Goal: Information Seeking & Learning: Learn about a topic

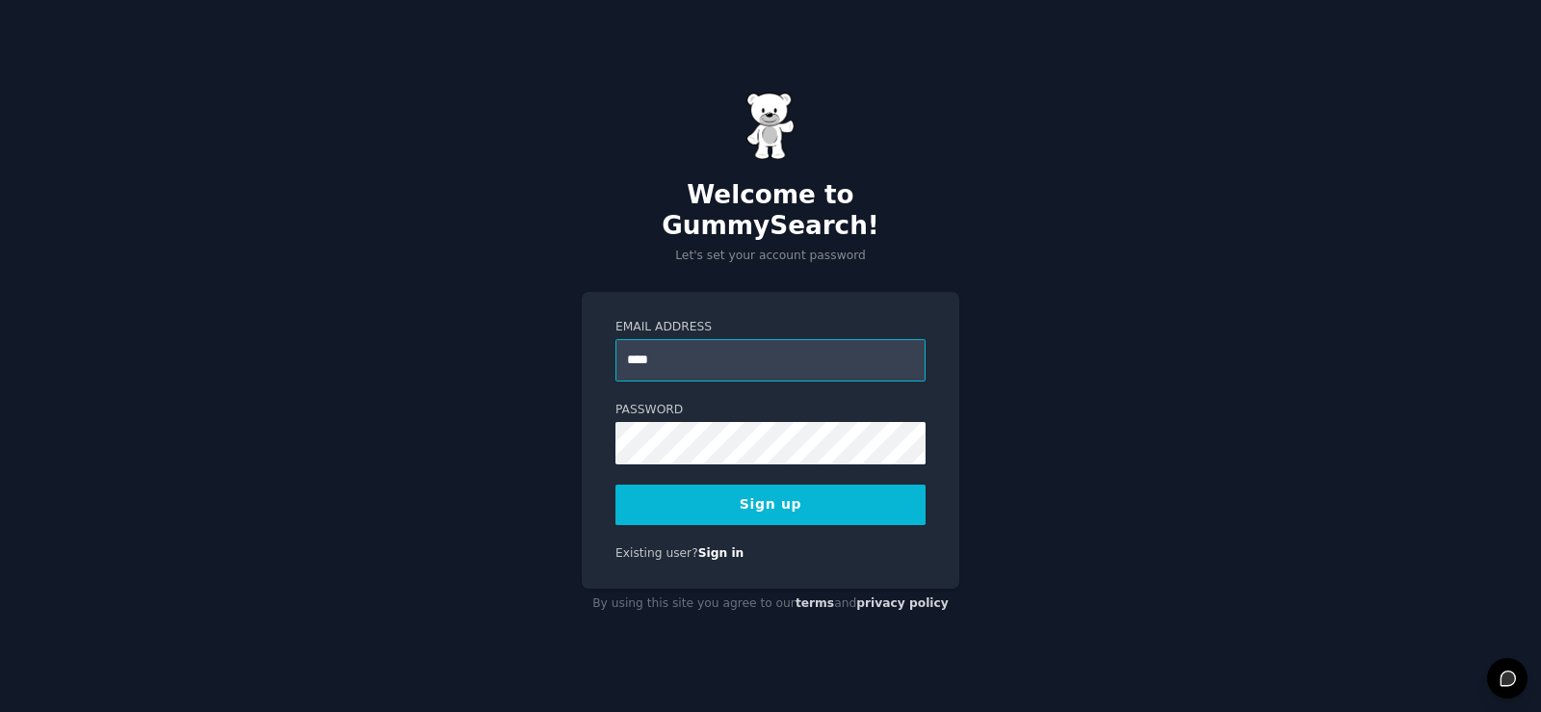
type input "**********"
click at [1116, 203] on div "**********" at bounding box center [770, 356] width 1541 height 712
click at [804, 497] on button "Sign up" at bounding box center [770, 504] width 310 height 40
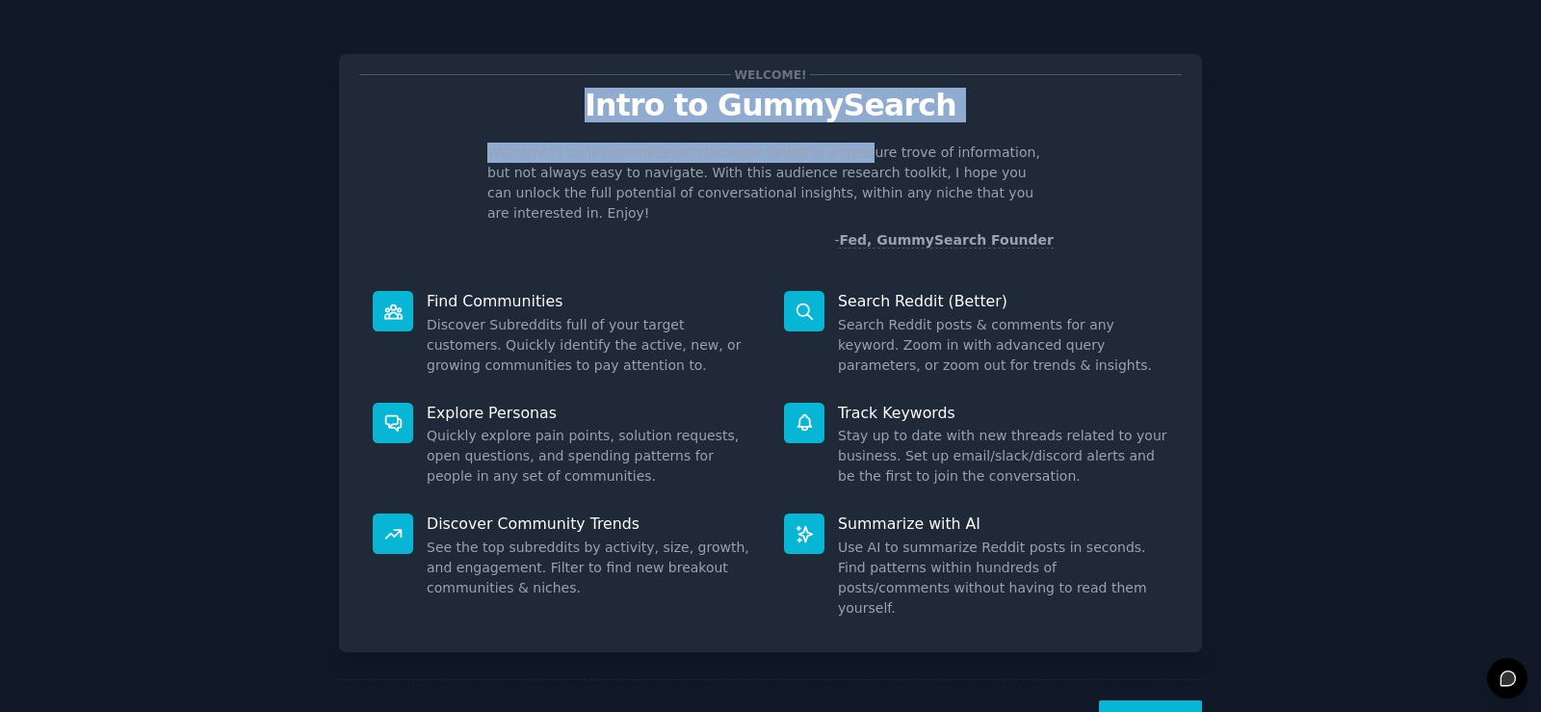
click at [825, 142] on div "Welcome! Intro to GummySearch Welcome! I built GummySearch because Reddit is a …" at bounding box center [770, 162] width 823 height 176
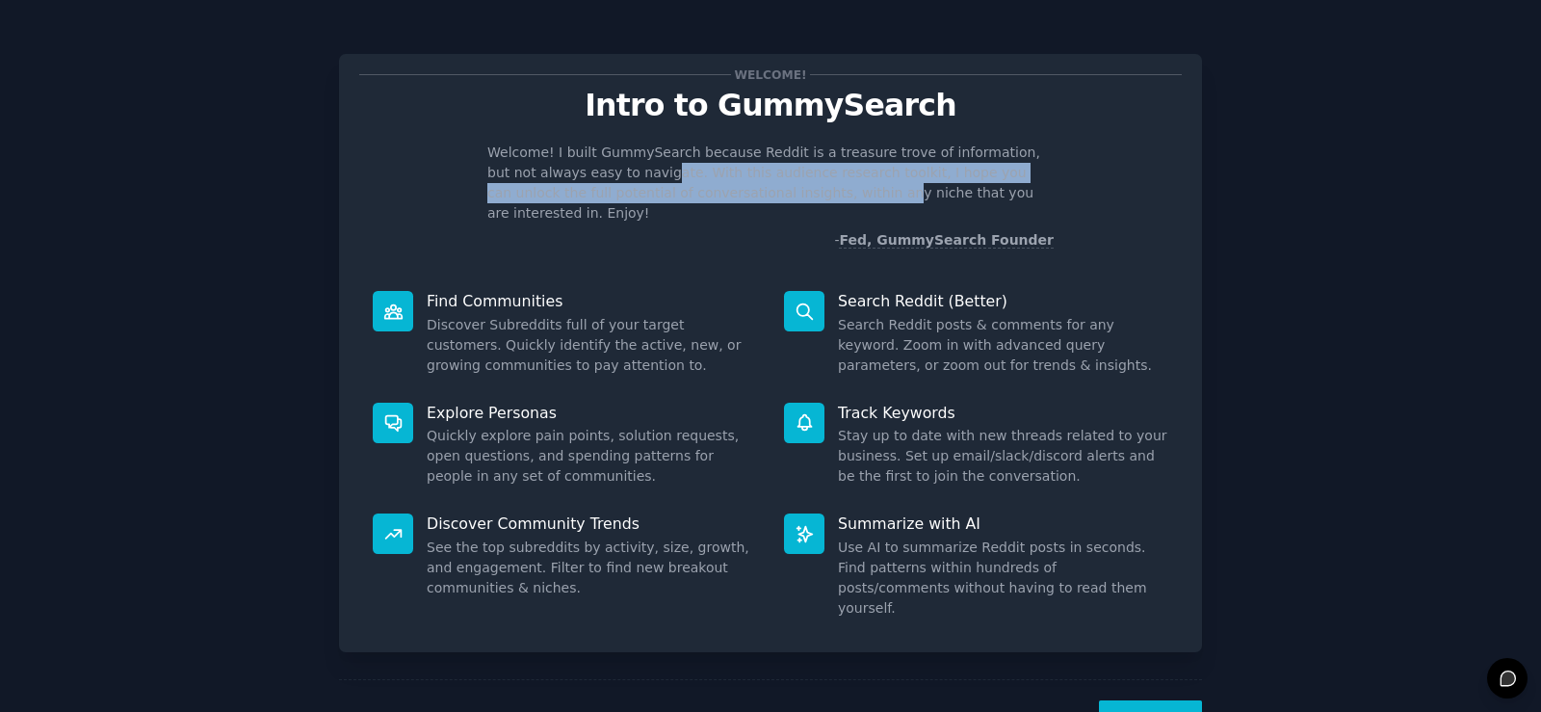
click at [752, 188] on p "Welcome! I built GummySearch because Reddit is a treasure trove of information,…" at bounding box center [770, 183] width 566 height 81
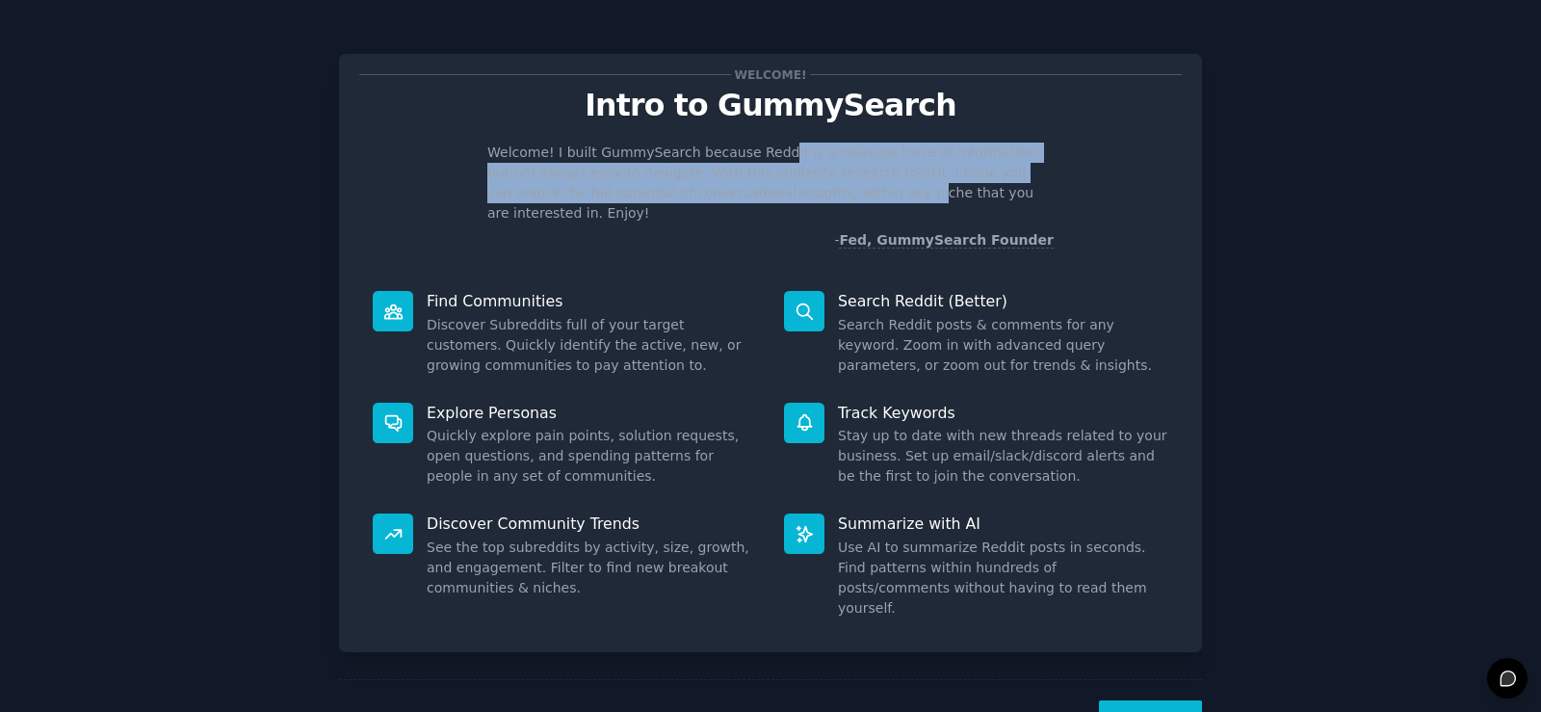
drag, startPoint x: 758, startPoint y: 161, endPoint x: 773, endPoint y: 196, distance: 37.9
click at [773, 196] on p "Welcome! I built GummySearch because Reddit is a treasure trove of information,…" at bounding box center [770, 183] width 566 height 81
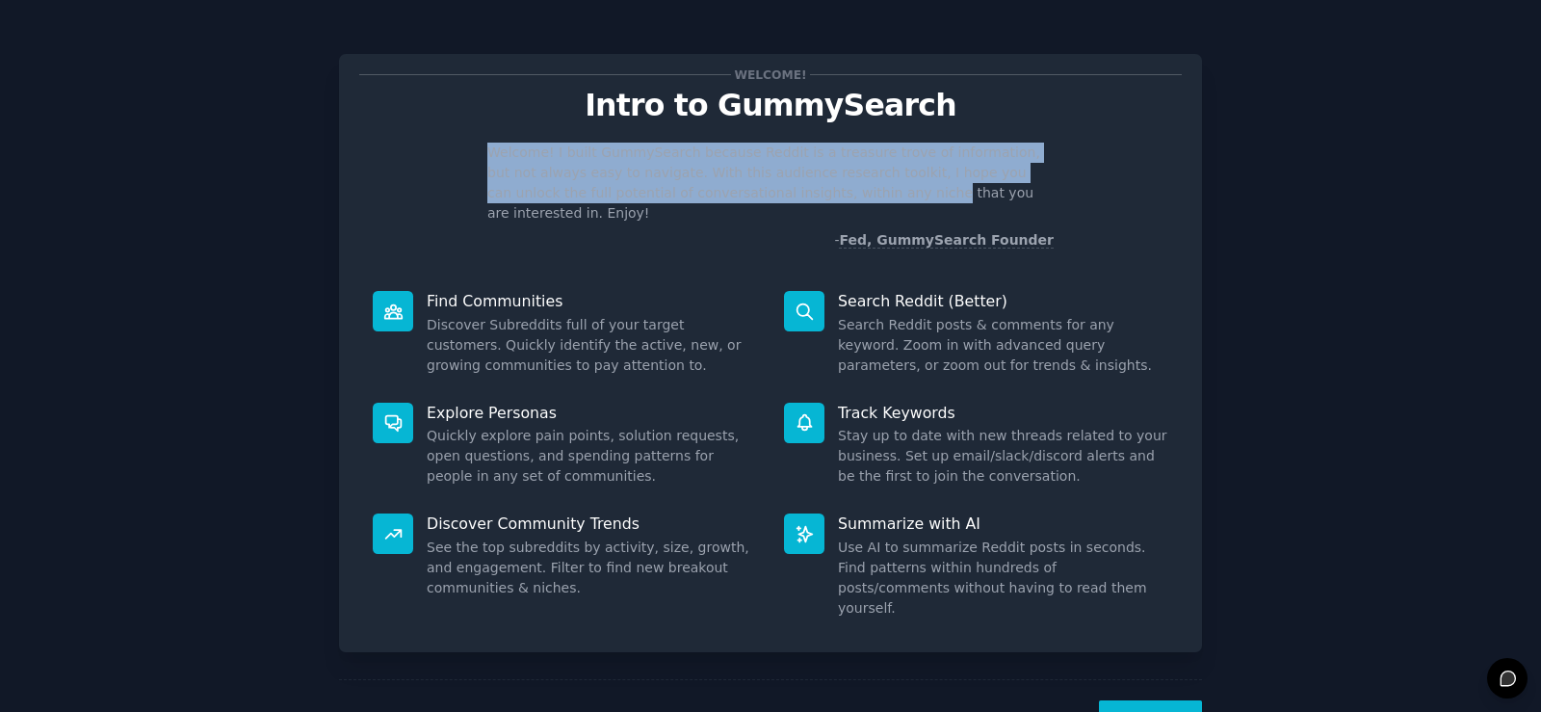
drag, startPoint x: 773, startPoint y: 196, endPoint x: 482, endPoint y: 150, distance: 295.3
click at [482, 150] on div "Welcome! I built GummySearch because Reddit is a treasure trove of information,…" at bounding box center [770, 197] width 823 height 108
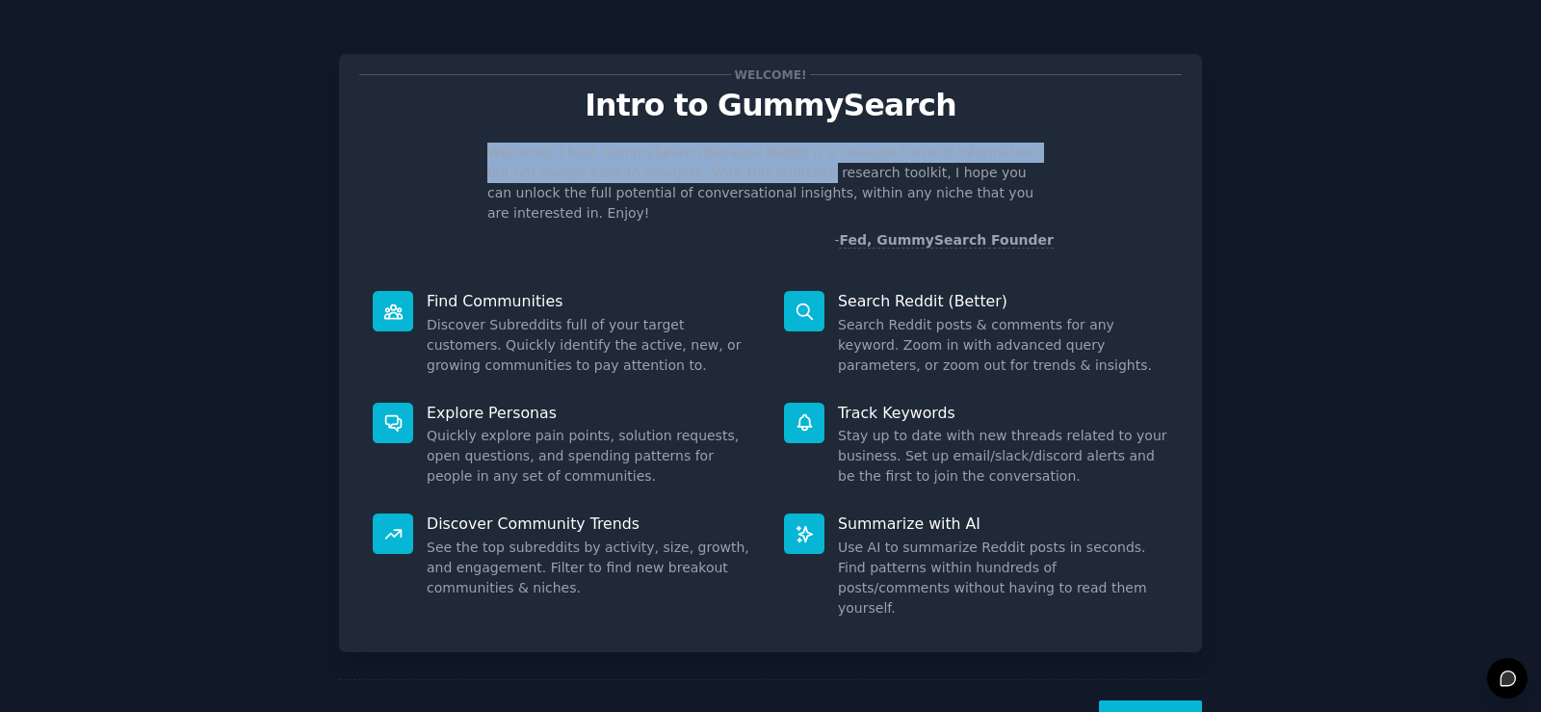
drag, startPoint x: 482, startPoint y: 150, endPoint x: 717, endPoint y: 170, distance: 235.9
click at [717, 170] on div "Welcome! I built GummySearch because Reddit is a treasure trove of information,…" at bounding box center [770, 197] width 823 height 108
click at [717, 170] on p "Welcome! I built GummySearch because Reddit is a treasure trove of information,…" at bounding box center [770, 183] width 566 height 81
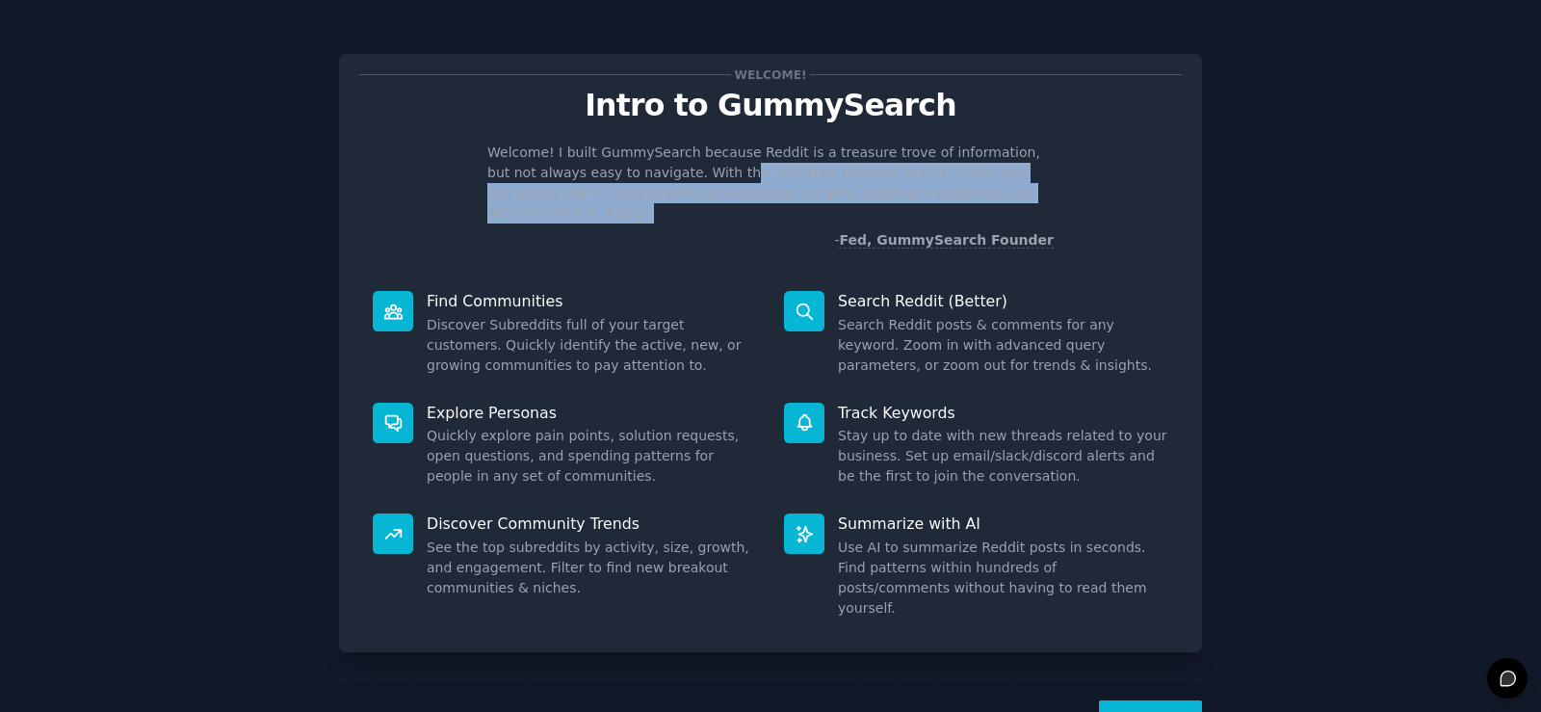
drag, startPoint x: 685, startPoint y: 193, endPoint x: 698, endPoint y: 210, distance: 22.0
click at [698, 210] on div "Welcome! I built GummySearch because Reddit is a treasure trove of information,…" at bounding box center [770, 197] width 823 height 108
click at [698, 230] on p "- Fed, GummySearch Founder" at bounding box center [770, 240] width 566 height 20
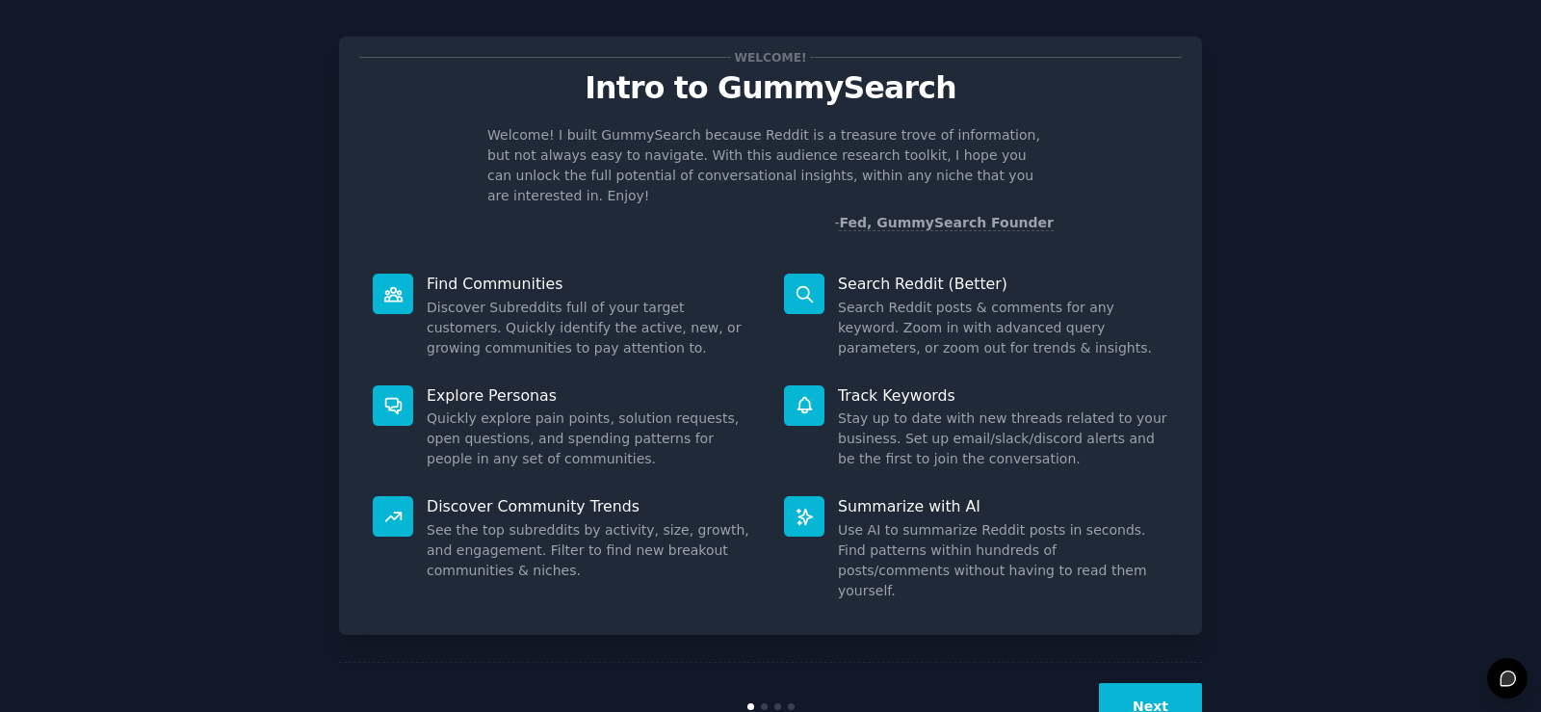
scroll to position [21, 0]
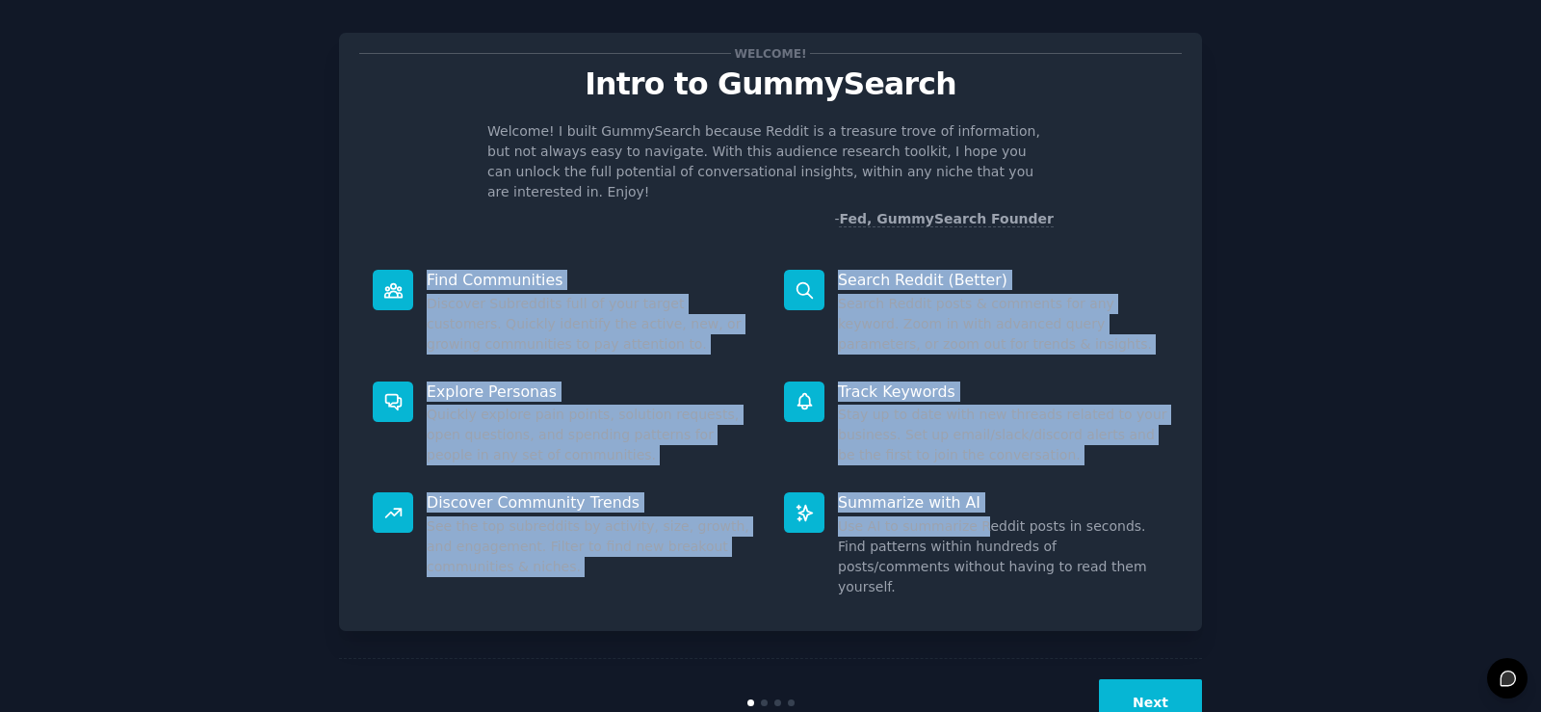
drag, startPoint x: 428, startPoint y: 255, endPoint x: 968, endPoint y: 512, distance: 598.4
click at [968, 512] on div "Find Communities Discover Subreddits full of your target customers. Quickly ide…" at bounding box center [770, 433] width 823 height 354
click at [968, 516] on dd "Use AI to summarize Reddit posts in seconds. Find patterns within hundreds of p…" at bounding box center [1003, 556] width 330 height 81
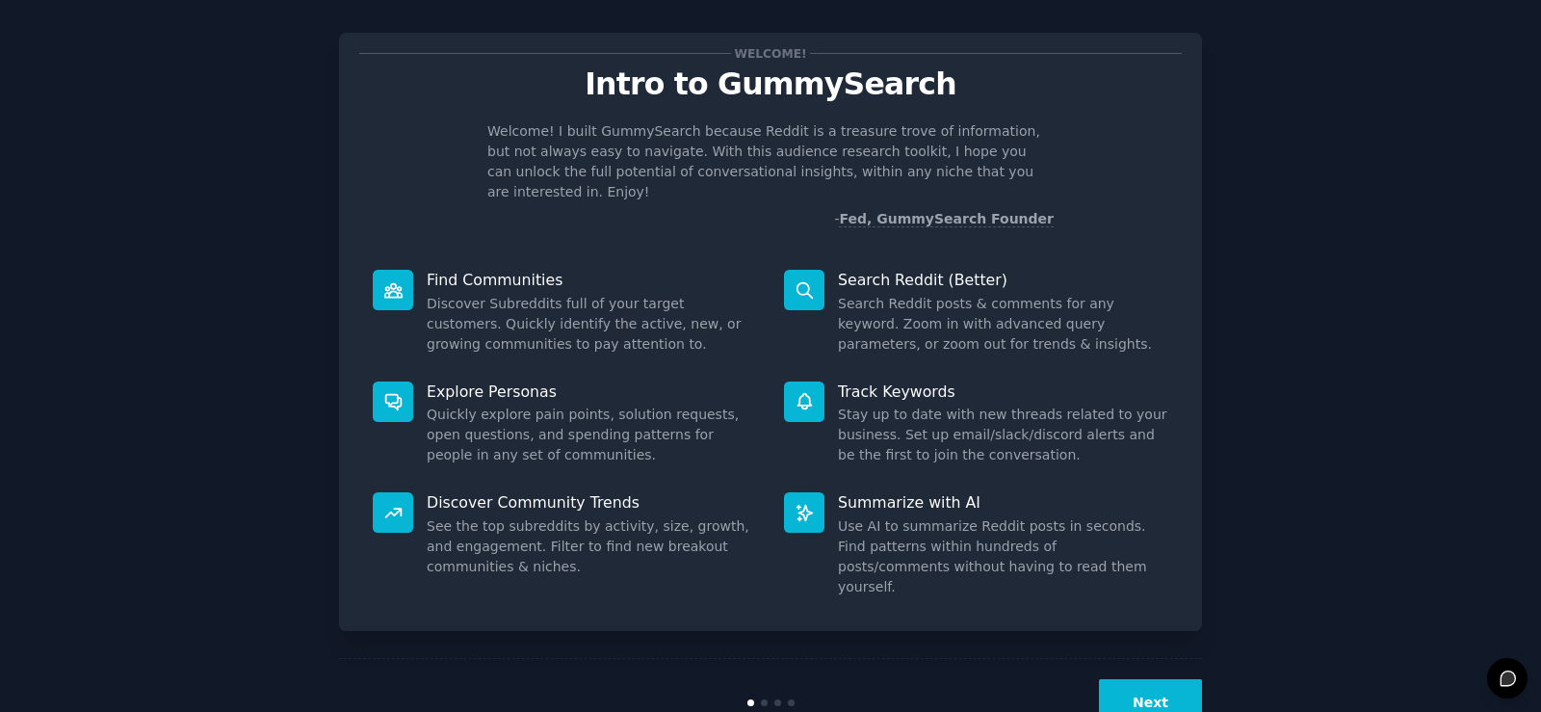
click at [616, 450] on div "Explore Personas Quickly explore pain points, solution requests, open questions…" at bounding box center [564, 424] width 411 height 112
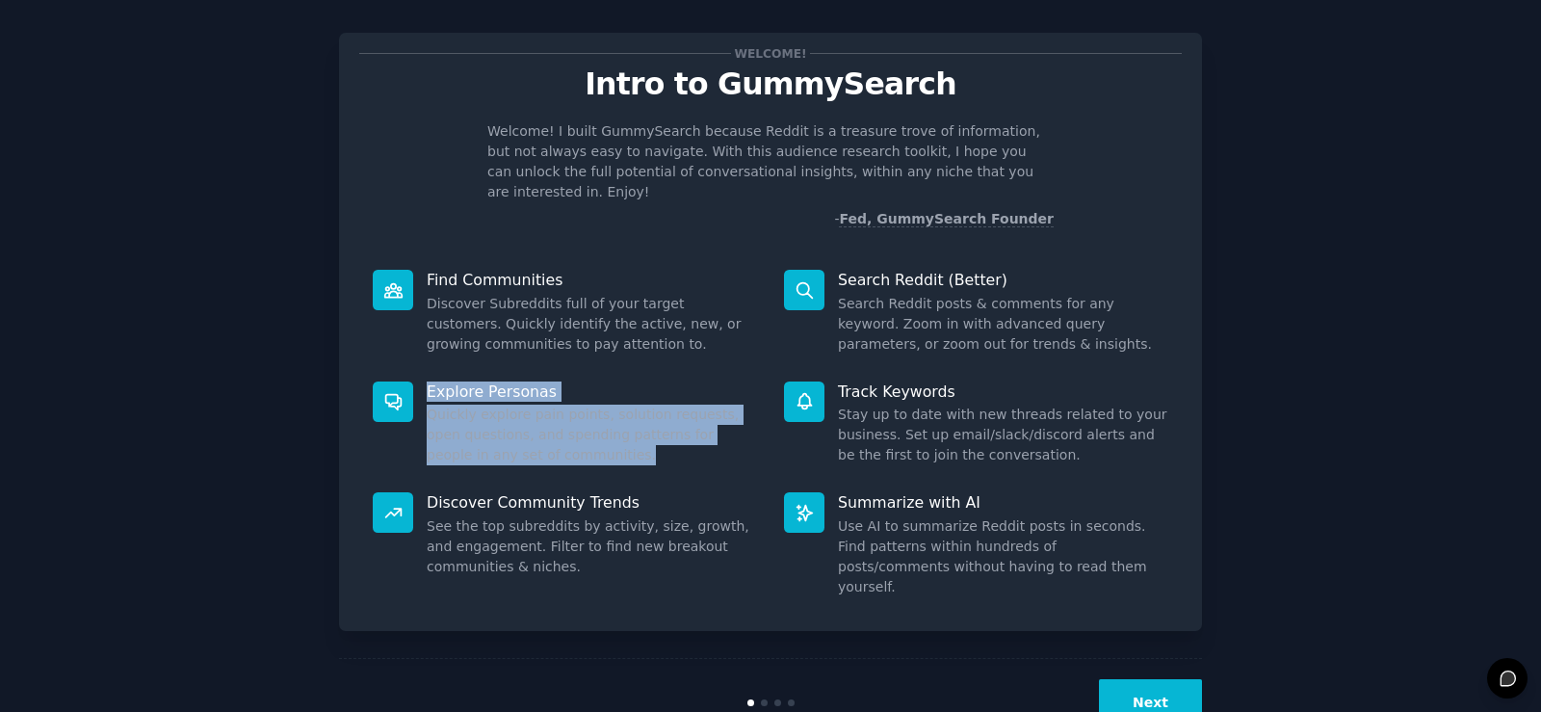
click at [617, 450] on div "Explore Personas Quickly explore pain points, solution requests, open questions…" at bounding box center [564, 424] width 411 height 112
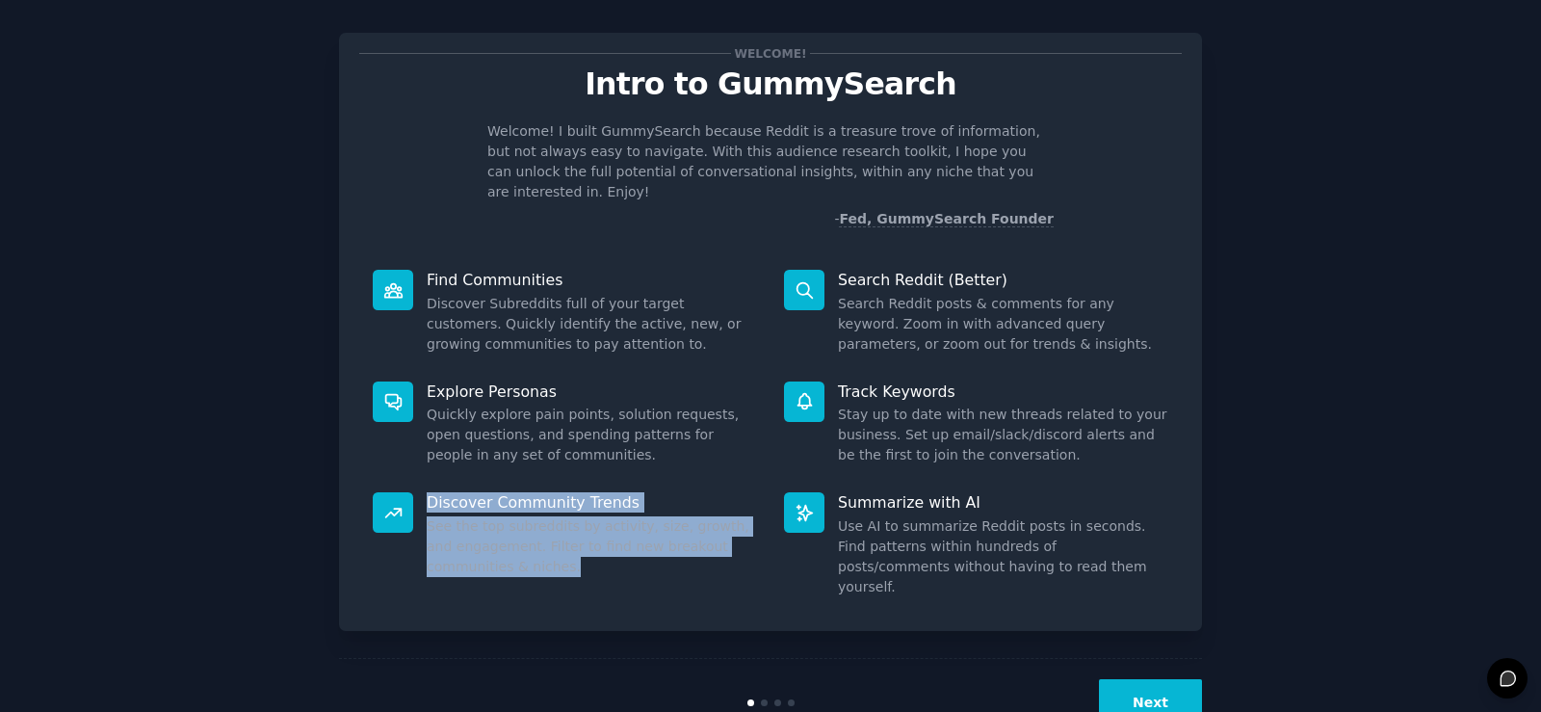
drag, startPoint x: 426, startPoint y: 484, endPoint x: 537, endPoint y: 540, distance: 124.9
click at [537, 540] on div "Discover Community Trends See the top subreddits by activity, size, growth, and…" at bounding box center [564, 545] width 411 height 132
click at [537, 540] on dd "See the top subreddits by activity, size, growth, and engagement. Filter to fin…" at bounding box center [592, 546] width 330 height 61
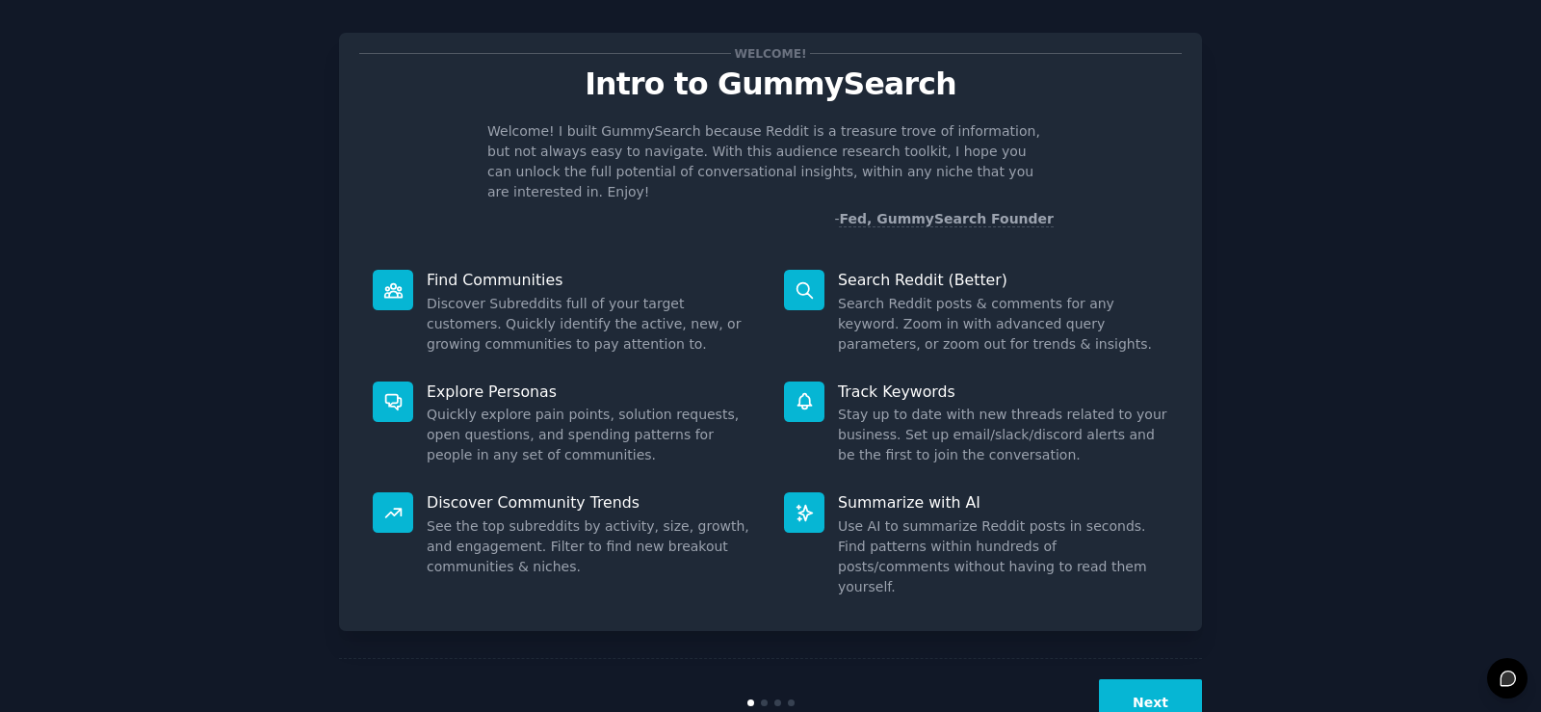
scroll to position [42, 0]
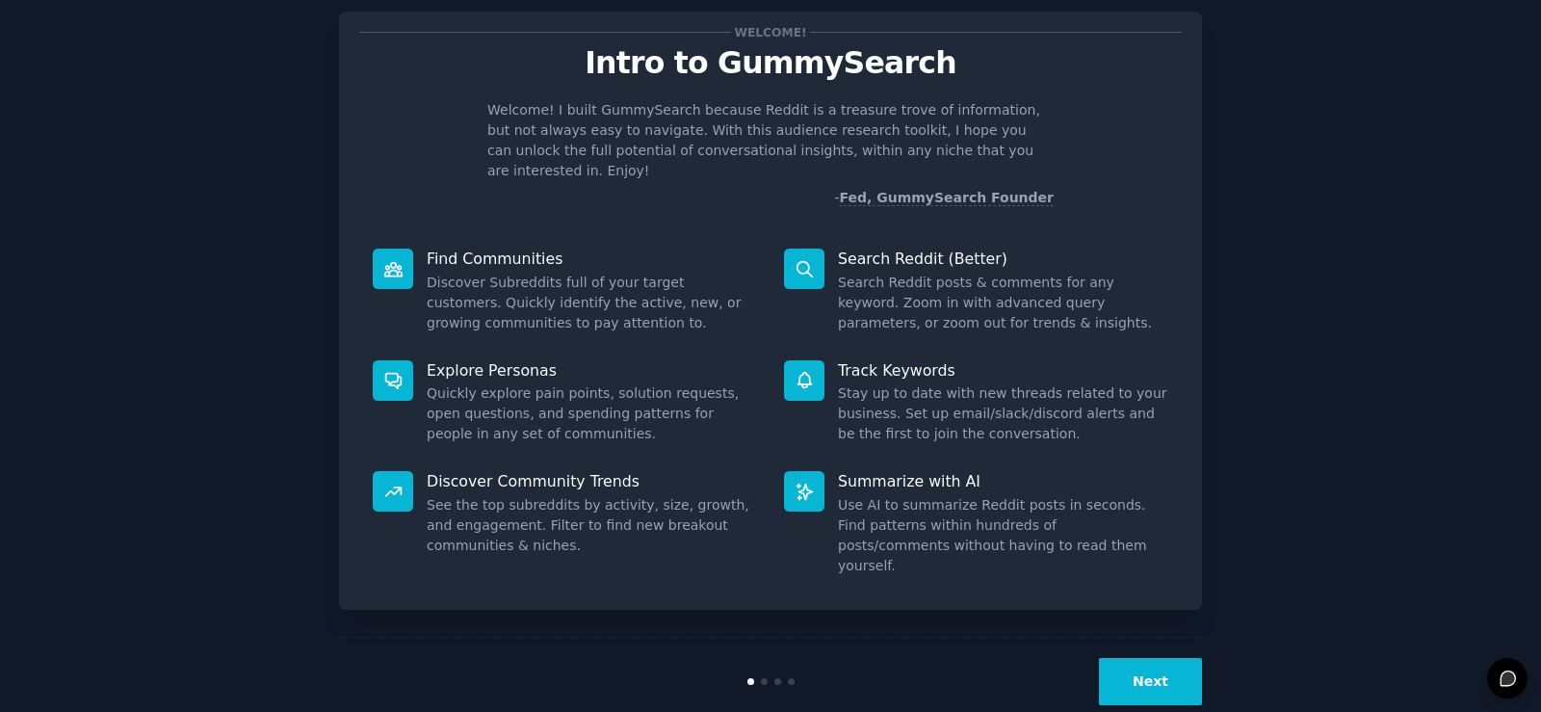
click at [1133, 658] on button "Next" at bounding box center [1150, 681] width 103 height 47
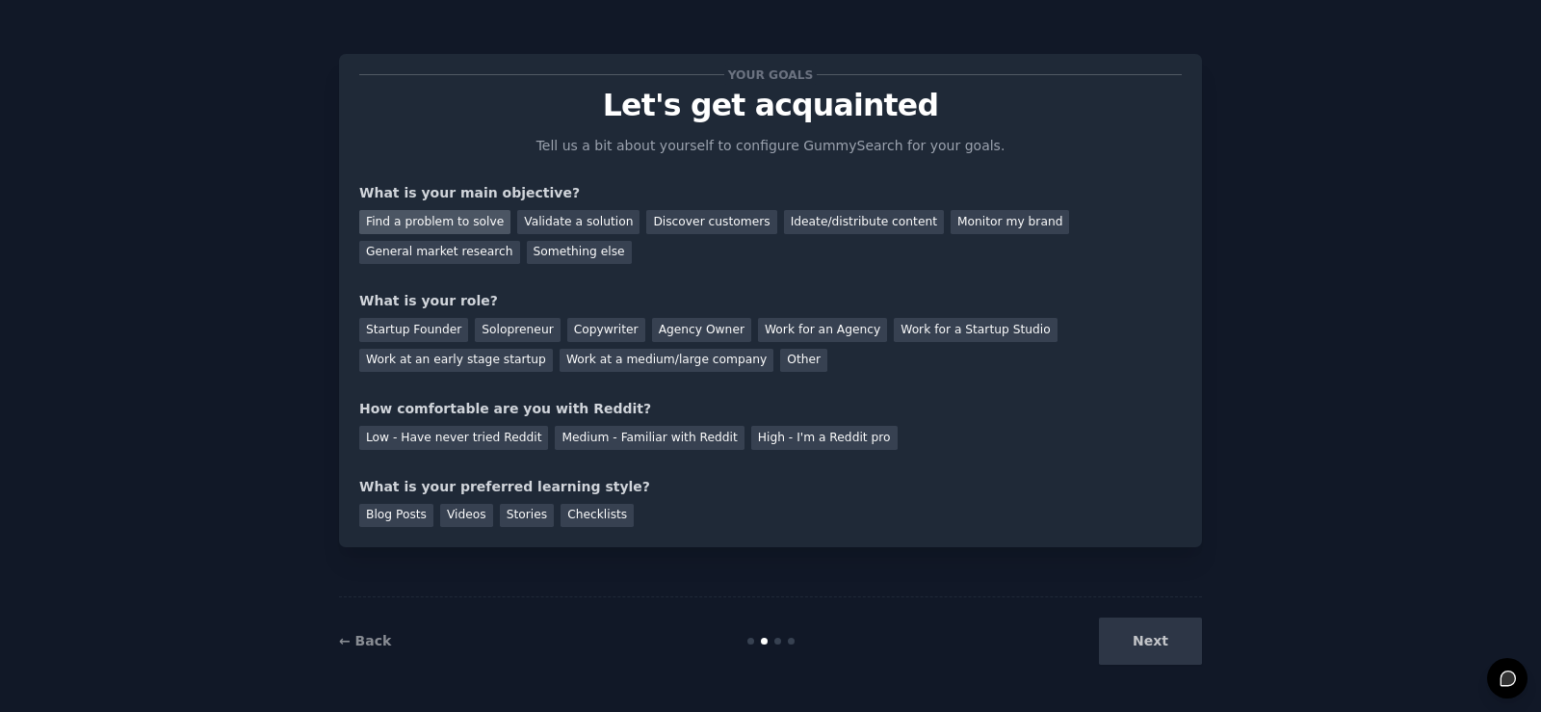
click at [453, 221] on div "Find a problem to solve" at bounding box center [434, 222] width 151 height 24
click at [520, 214] on div "Validate a solution" at bounding box center [578, 222] width 122 height 24
click at [408, 222] on div "Find a problem to solve" at bounding box center [434, 222] width 151 height 24
click at [437, 331] on div "Startup Founder" at bounding box center [413, 330] width 109 height 24
drag, startPoint x: 469, startPoint y: 418, endPoint x: 600, endPoint y: 405, distance: 131.6
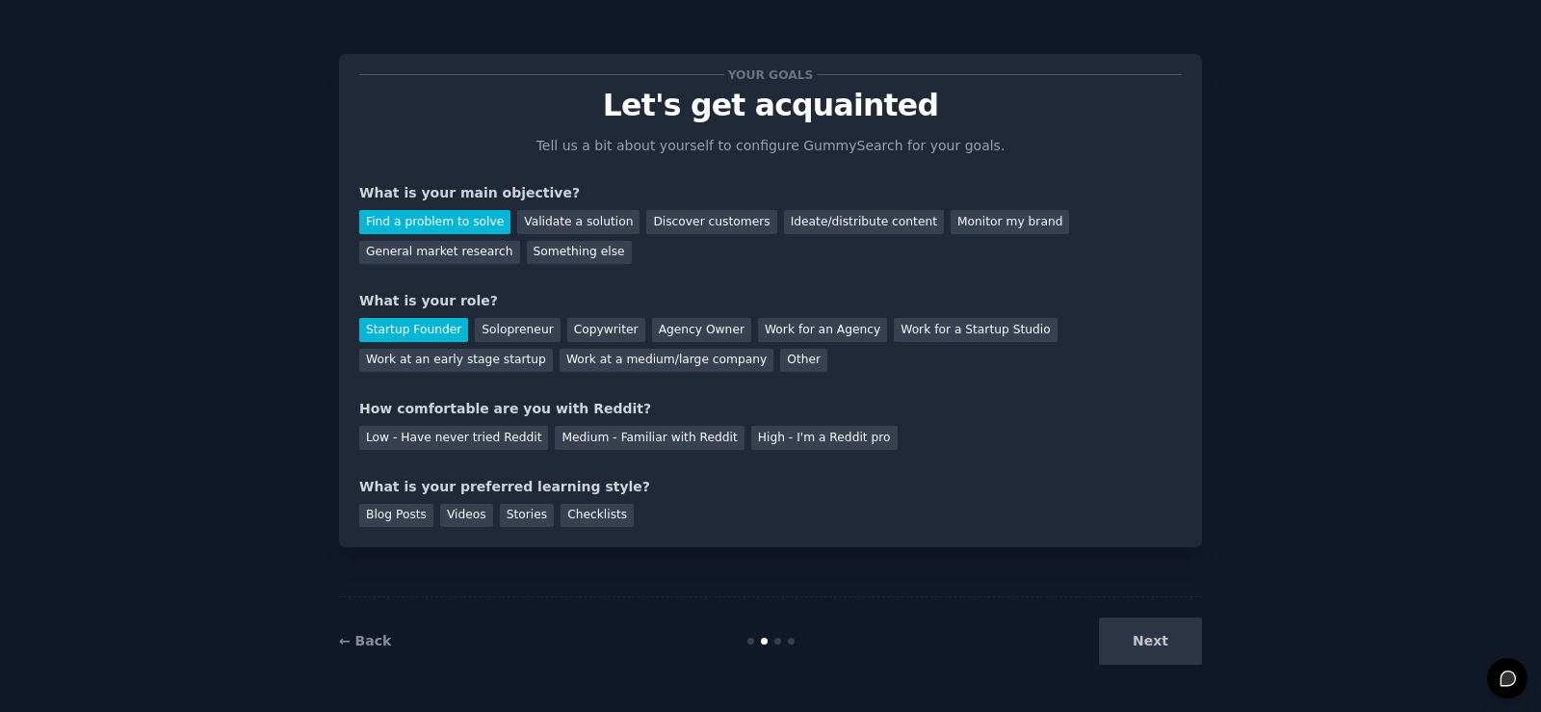
click at [600, 405] on div "How comfortable are you with Reddit?" at bounding box center [770, 409] width 823 height 20
click at [587, 434] on div "Medium - Familiar with Reddit" at bounding box center [649, 438] width 189 height 24
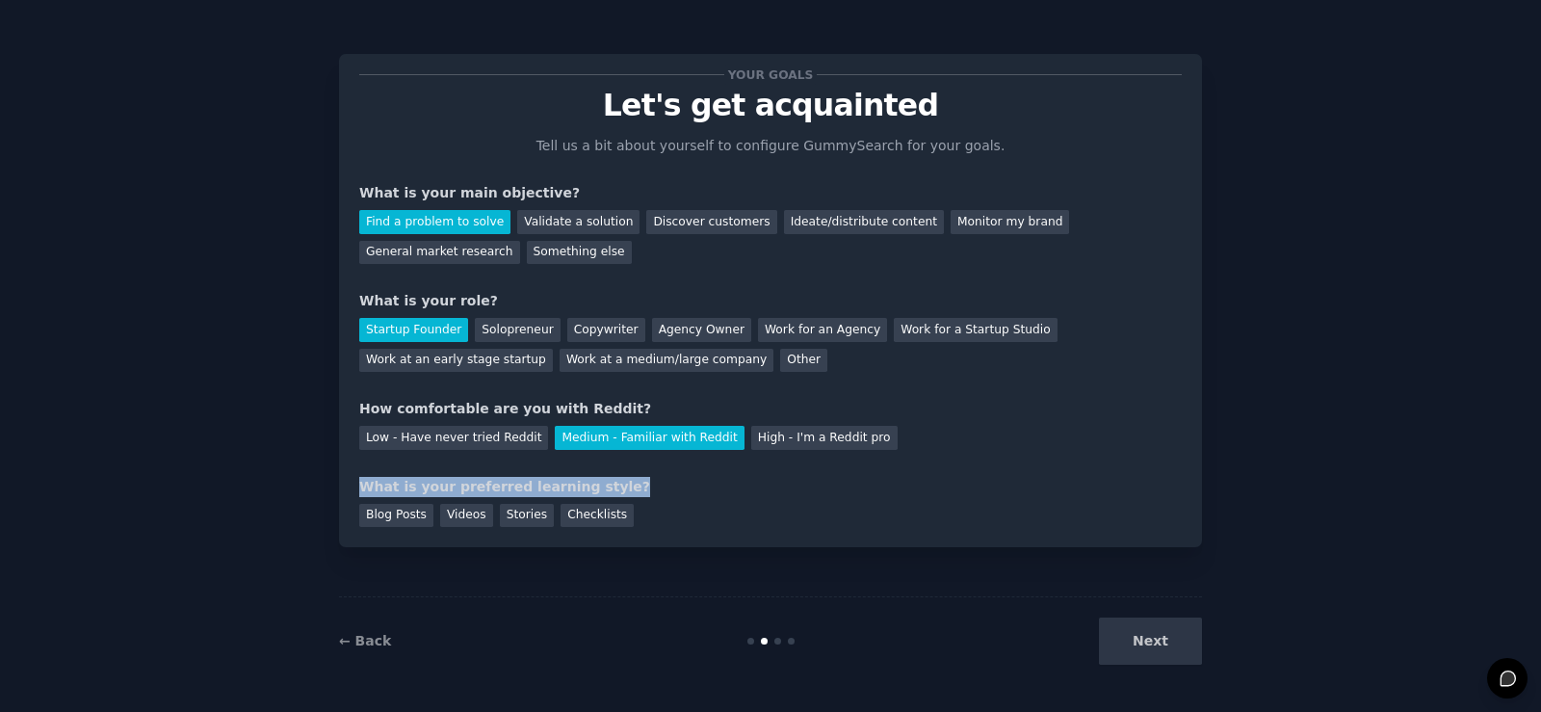
drag, startPoint x: 338, startPoint y: 494, endPoint x: 693, endPoint y: 484, distance: 354.6
click at [693, 484] on div "Your goals Let's get acquainted Tell us a bit about yourself to configure Gummy…" at bounding box center [770, 356] width 1487 height 658
click at [693, 484] on div "What is your preferred learning style?" at bounding box center [770, 487] width 823 height 20
click at [480, 513] on div "Videos" at bounding box center [466, 516] width 53 height 24
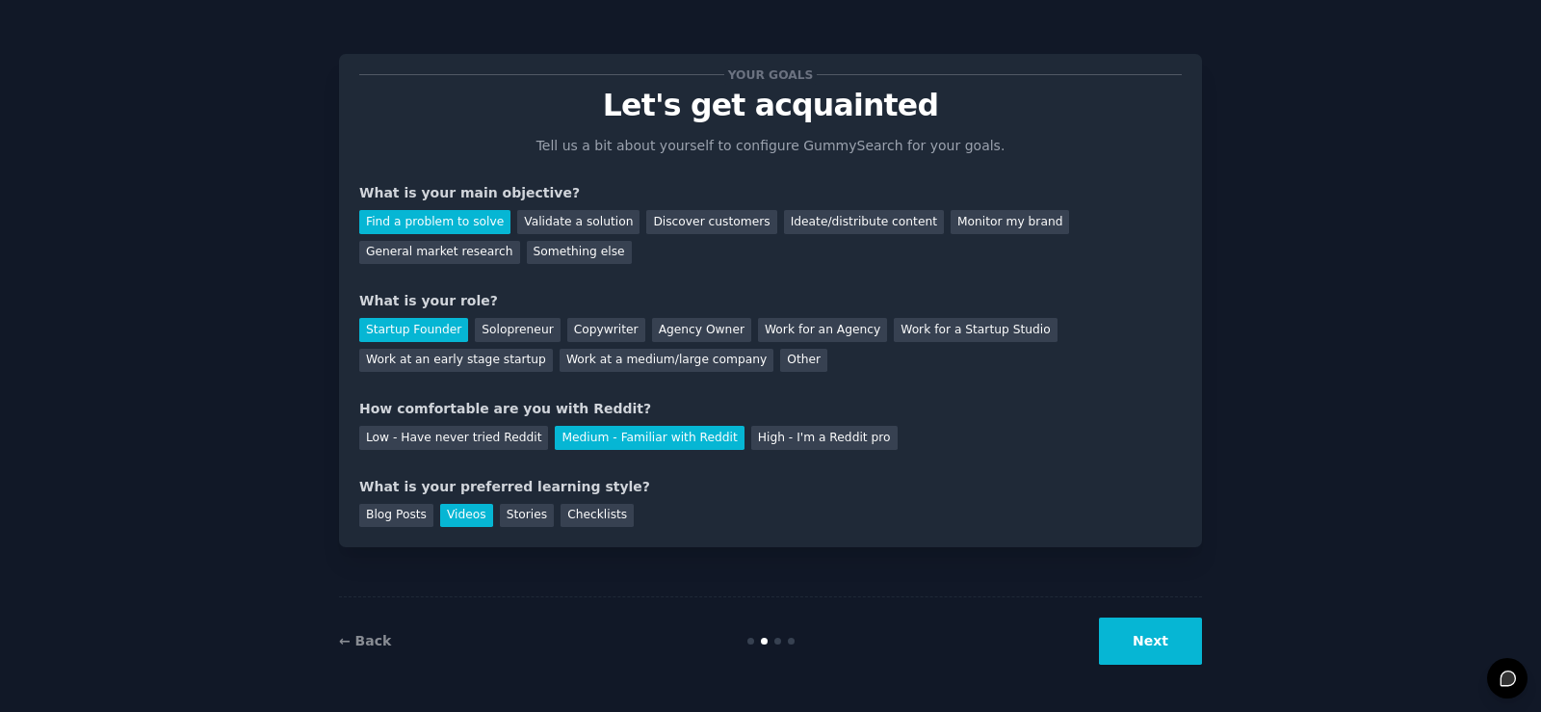
click at [1148, 647] on button "Next" at bounding box center [1150, 640] width 103 height 47
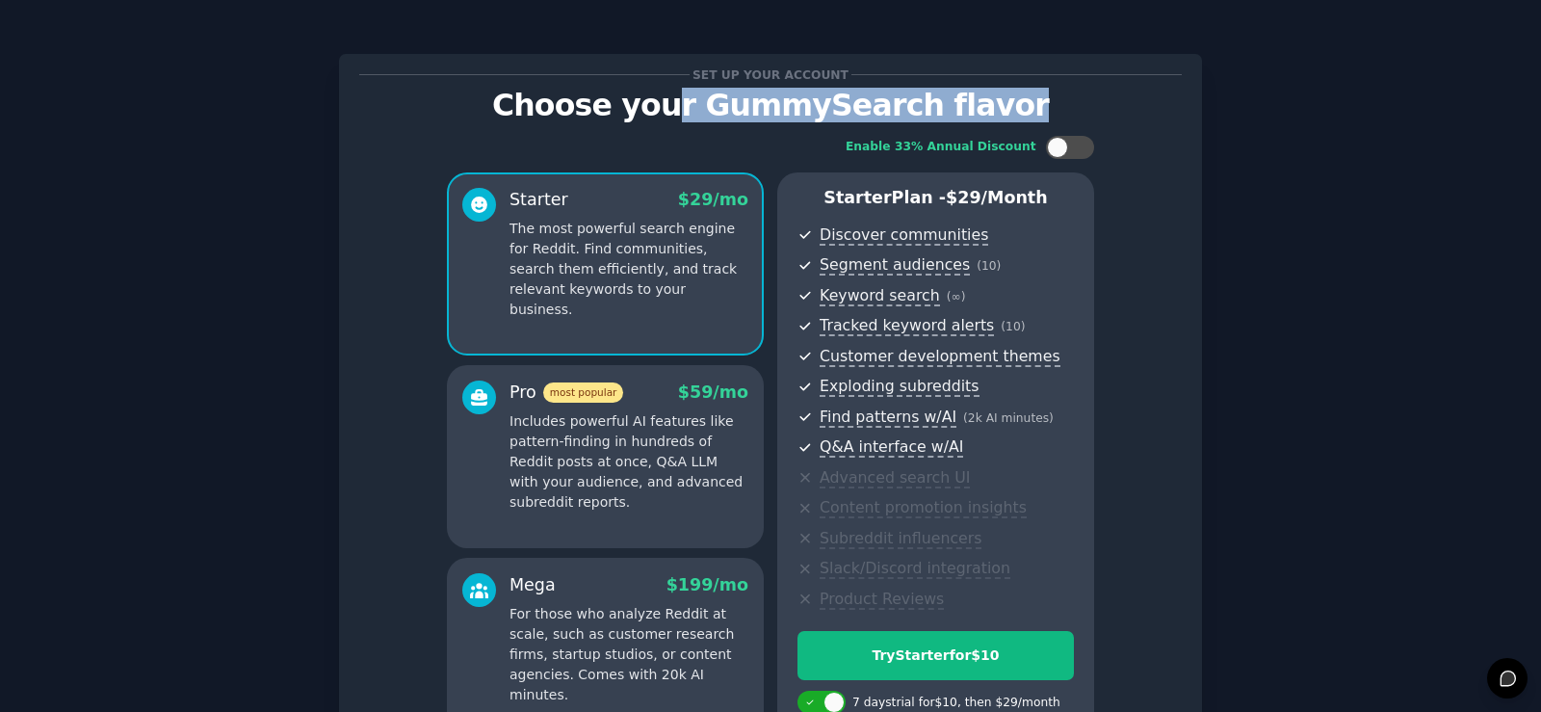
drag, startPoint x: 696, startPoint y: 111, endPoint x: 1039, endPoint y: 94, distance: 343.3
click at [1039, 94] on p "Choose your GummySearch flavor" at bounding box center [770, 106] width 823 height 34
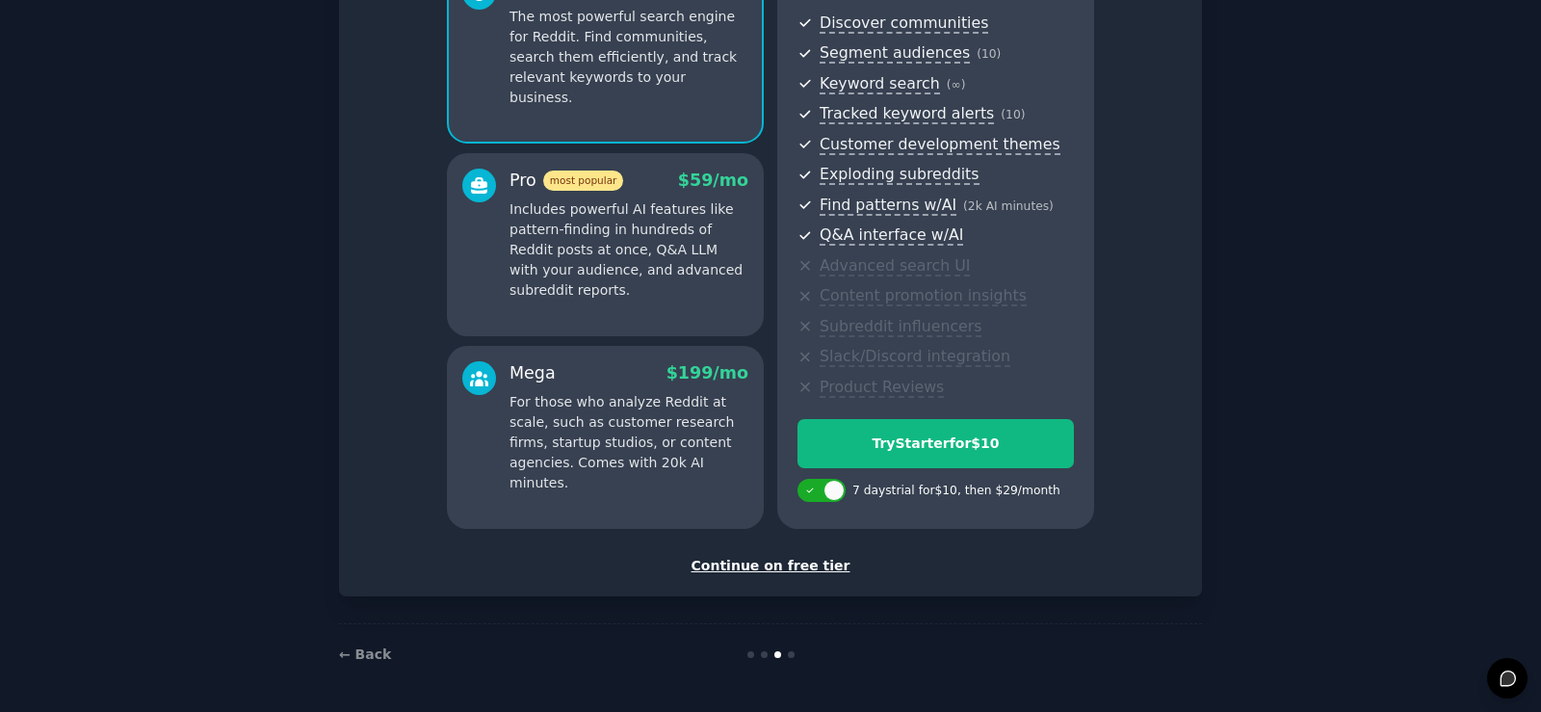
click at [788, 562] on div "Continue on free tier" at bounding box center [770, 566] width 823 height 20
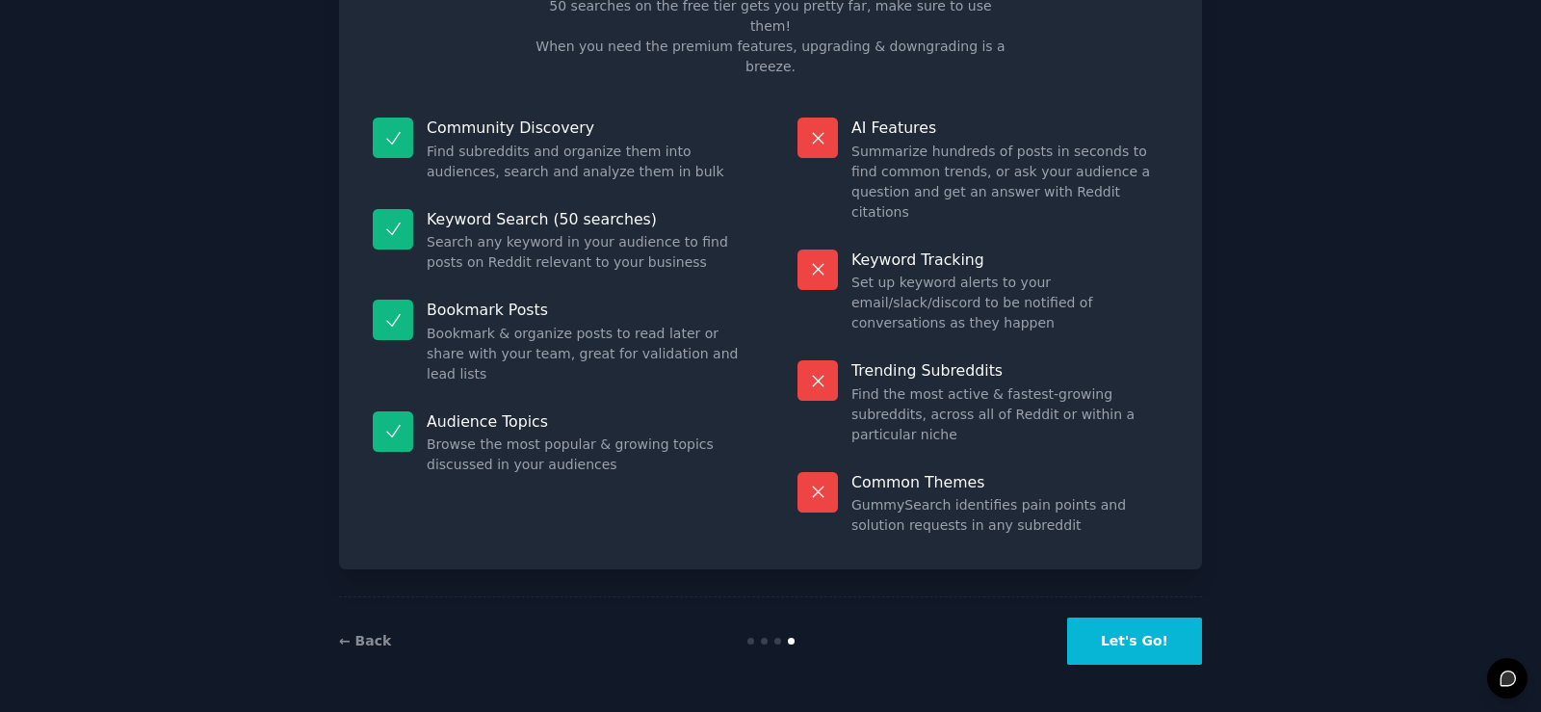
scroll to position [39, 0]
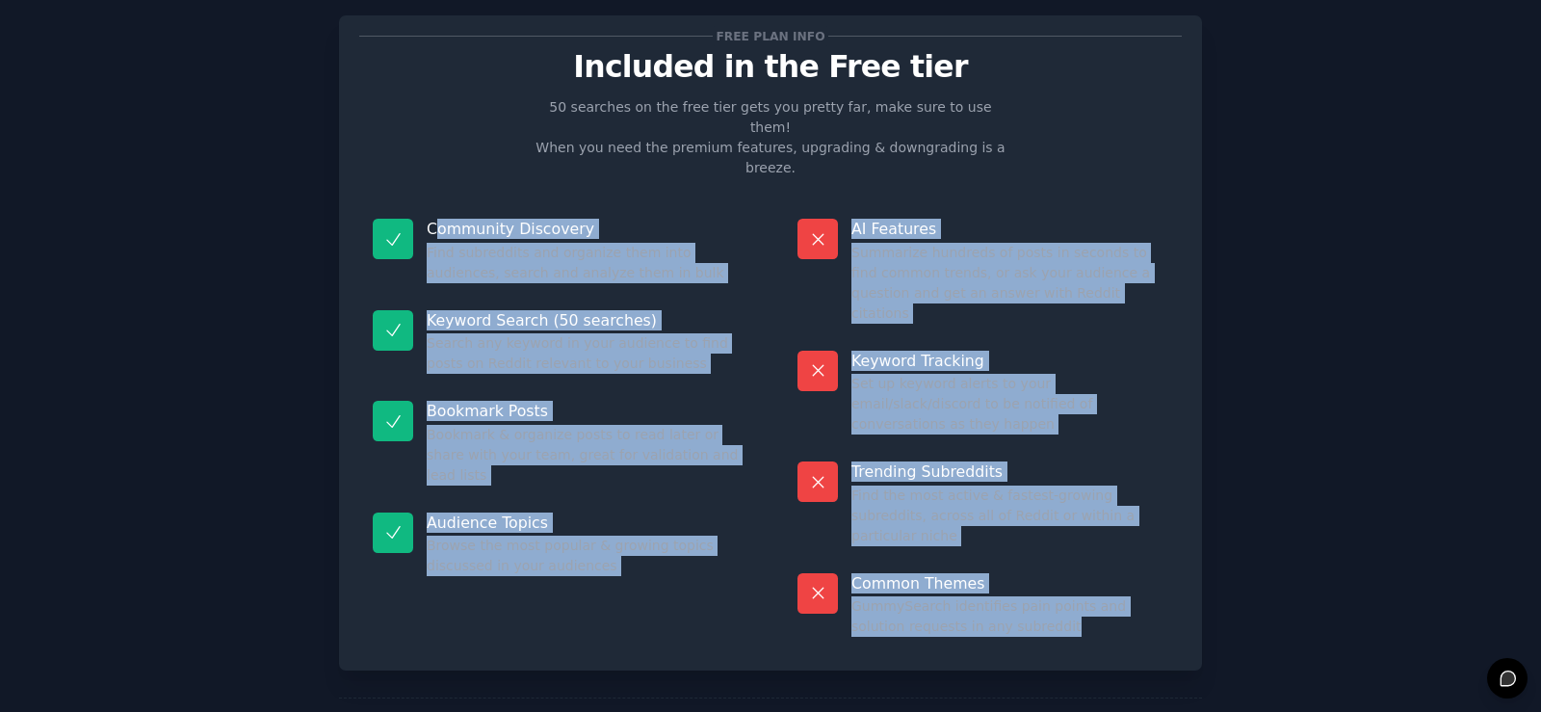
drag, startPoint x: 482, startPoint y: 195, endPoint x: 1065, endPoint y: 533, distance: 674.5
click at [1065, 533] on div "Community Discovery Find subreddits and organize them into audiences, search an…" at bounding box center [770, 427] width 823 height 445
click at [1065, 596] on dd "GummySearch identifies pain points and solution requests in any subreddit" at bounding box center [1009, 616] width 317 height 40
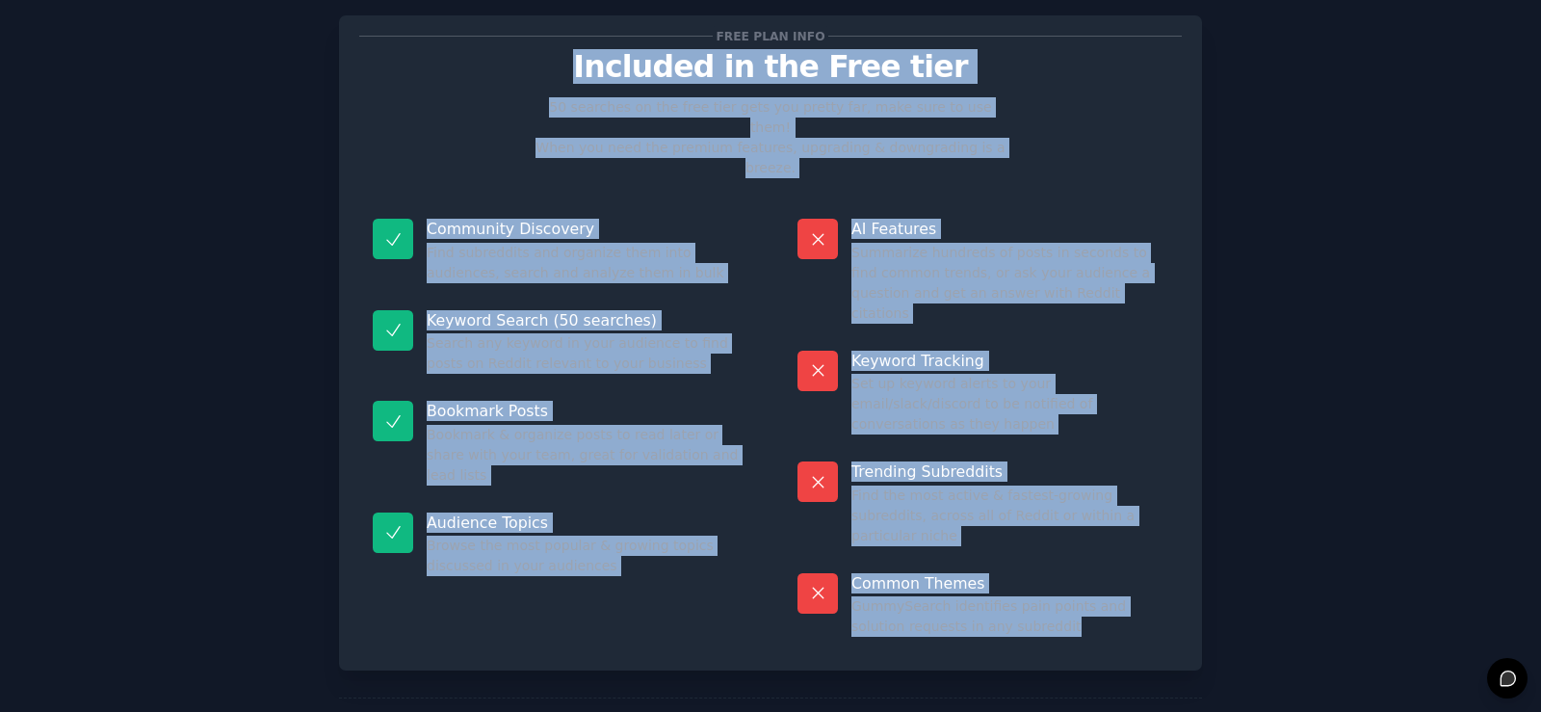
drag, startPoint x: 1065, startPoint y: 533, endPoint x: 539, endPoint y: 59, distance: 707.9
click at [539, 59] on div "Free plan info Included in the Free tier 50 searches on the free tier gets you …" at bounding box center [770, 343] width 823 height 614
click at [539, 59] on p "Included in the Free tier" at bounding box center [770, 67] width 823 height 34
drag, startPoint x: 539, startPoint y: 59, endPoint x: 1063, endPoint y: 520, distance: 698.1
click at [1063, 520] on div "Free plan info Included in the Free tier 50 searches on the free tier gets you …" at bounding box center [770, 343] width 823 height 614
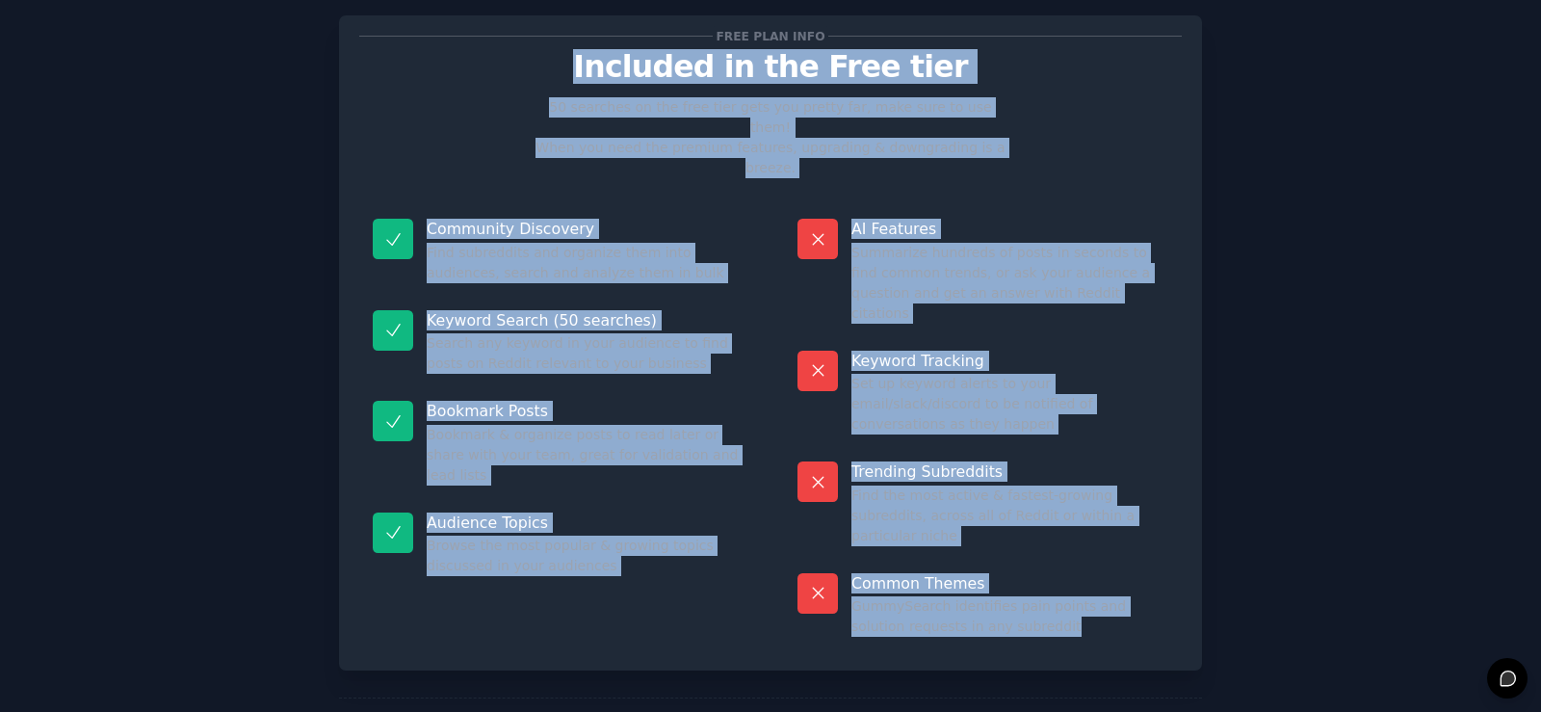
click at [1063, 596] on dd "GummySearch identifies pain points and solution requests in any subreddit" at bounding box center [1009, 616] width 317 height 40
drag, startPoint x: 1063, startPoint y: 520, endPoint x: 579, endPoint y: 73, distance: 659.1
click at [579, 73] on div "Free plan info Included in the Free tier 50 searches on the free tier gets you …" at bounding box center [770, 343] width 823 height 614
click at [579, 73] on p "Included in the Free tier" at bounding box center [770, 67] width 823 height 34
drag, startPoint x: 579, startPoint y: 73, endPoint x: 1033, endPoint y: 511, distance: 630.8
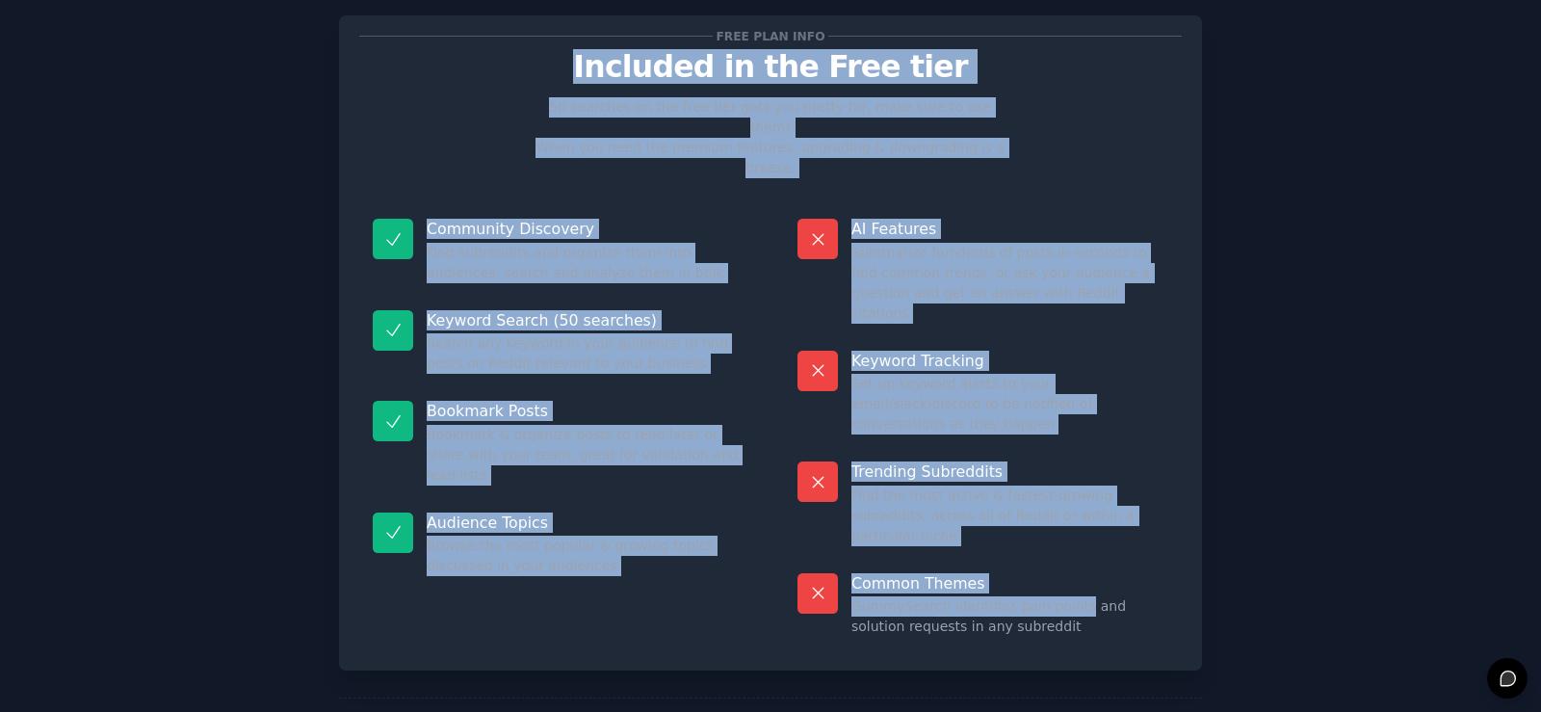
click at [1033, 511] on div "Free plan info Included in the Free tier 50 searches on the free tier gets you …" at bounding box center [770, 343] width 823 height 614
click at [1033, 596] on dd "GummySearch identifies pain points and solution requests in any subreddit" at bounding box center [1009, 616] width 317 height 40
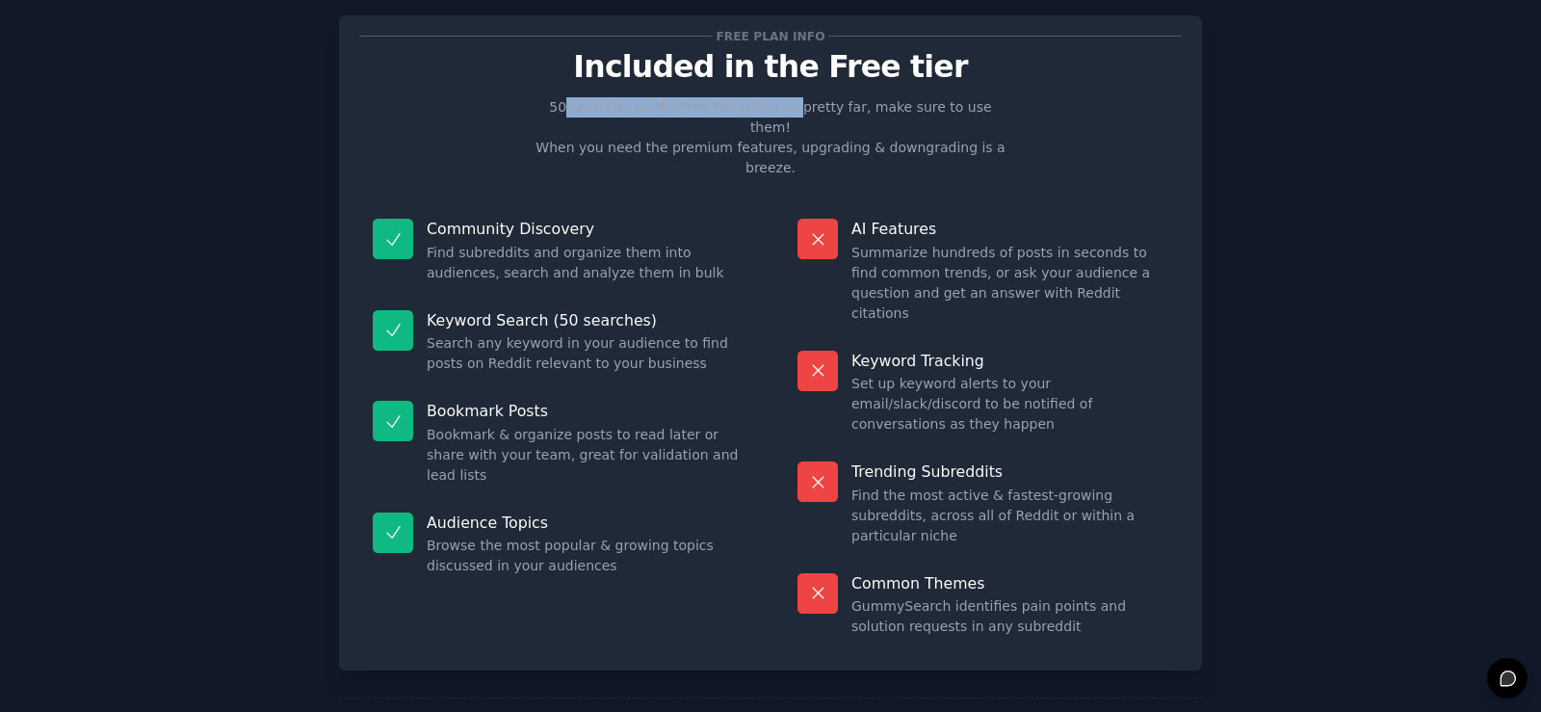
drag, startPoint x: 569, startPoint y: 101, endPoint x: 778, endPoint y: 102, distance: 209.0
click at [778, 102] on p "50 searches on the free tier gets you pretty far, make sure to use them! When y…" at bounding box center [770, 137] width 485 height 81
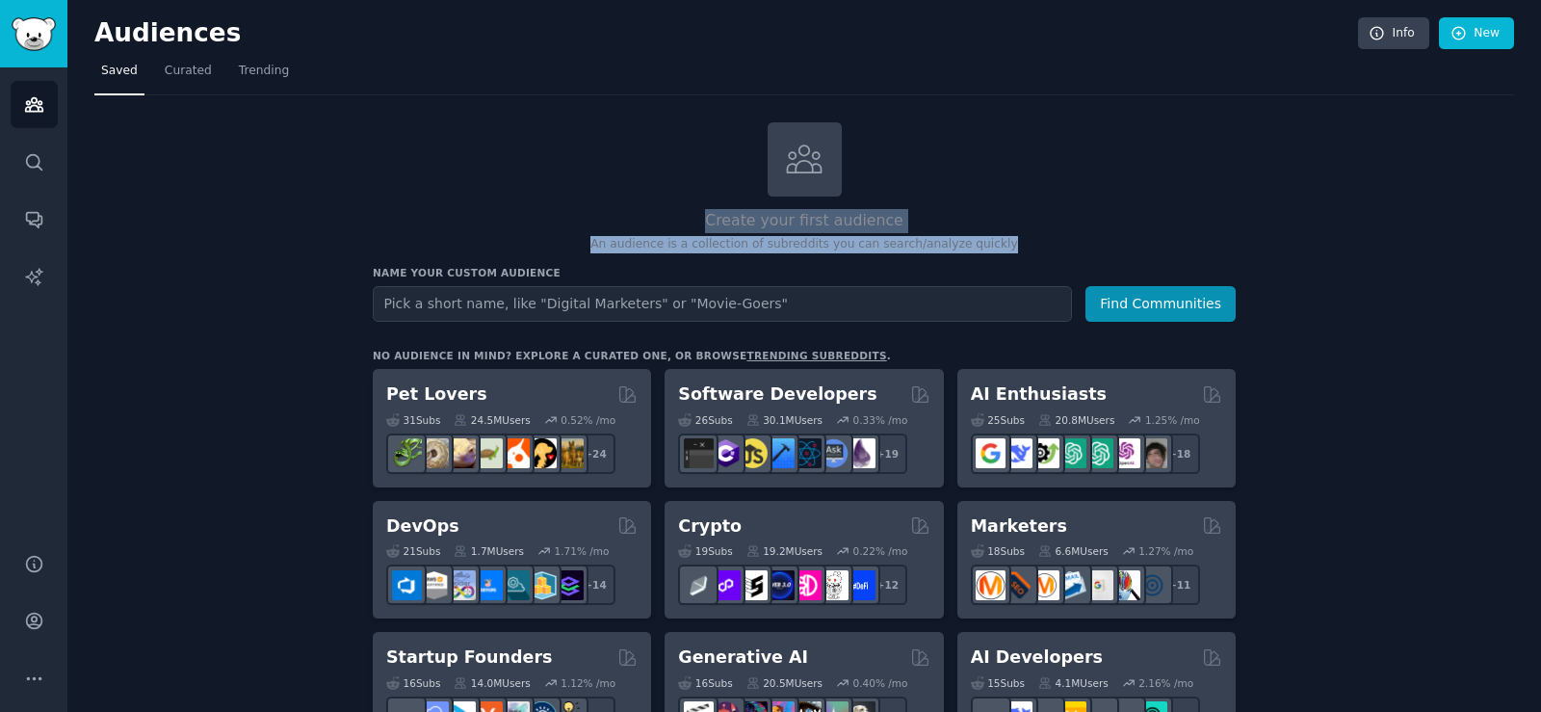
drag, startPoint x: 715, startPoint y: 222, endPoint x: 992, endPoint y: 244, distance: 278.2
click at [992, 244] on div "Create your first audience An audience is a collection of subreddits you can se…" at bounding box center [804, 187] width 863 height 131
click at [992, 244] on p "An audience is a collection of subreddits you can search/analyze quickly" at bounding box center [804, 244] width 863 height 17
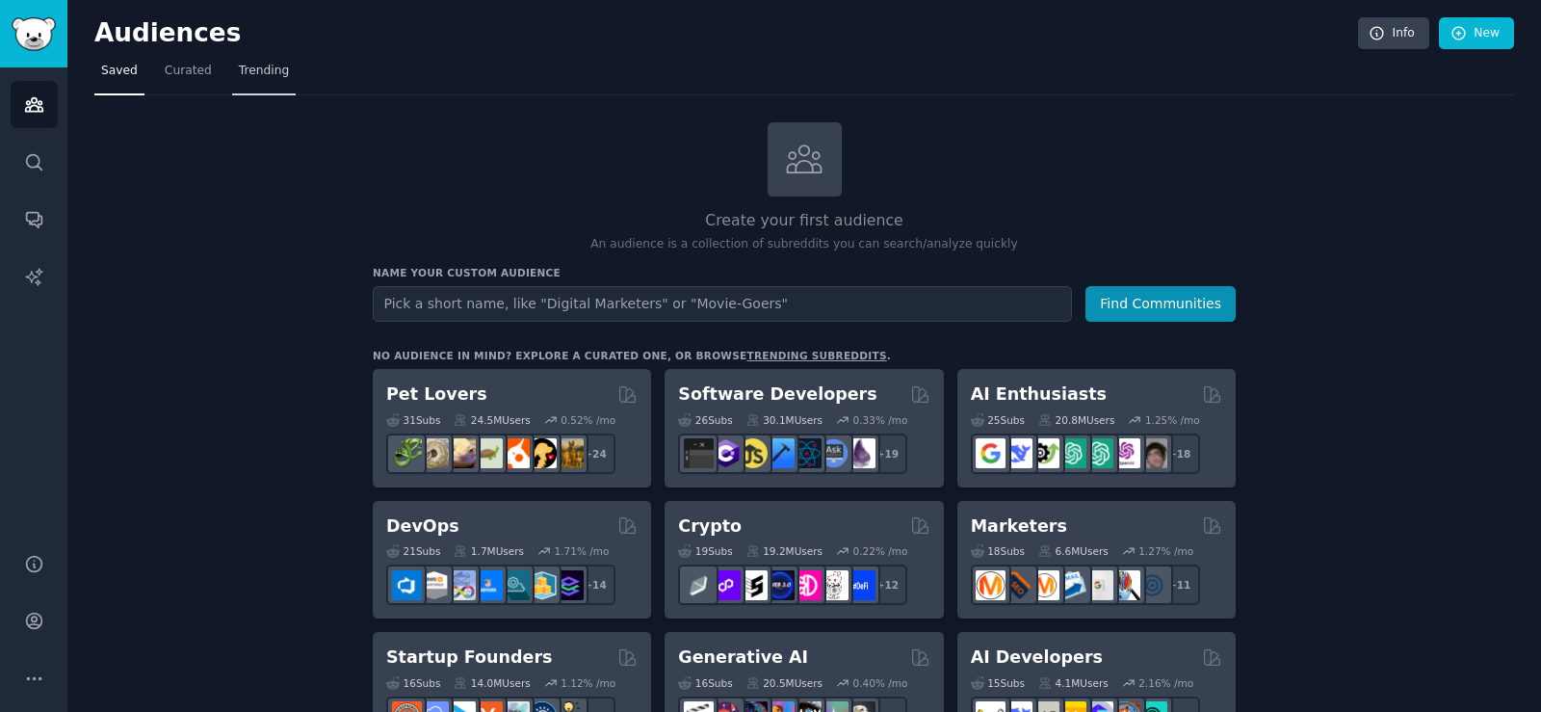
click at [239, 69] on span "Trending" at bounding box center [264, 71] width 50 height 17
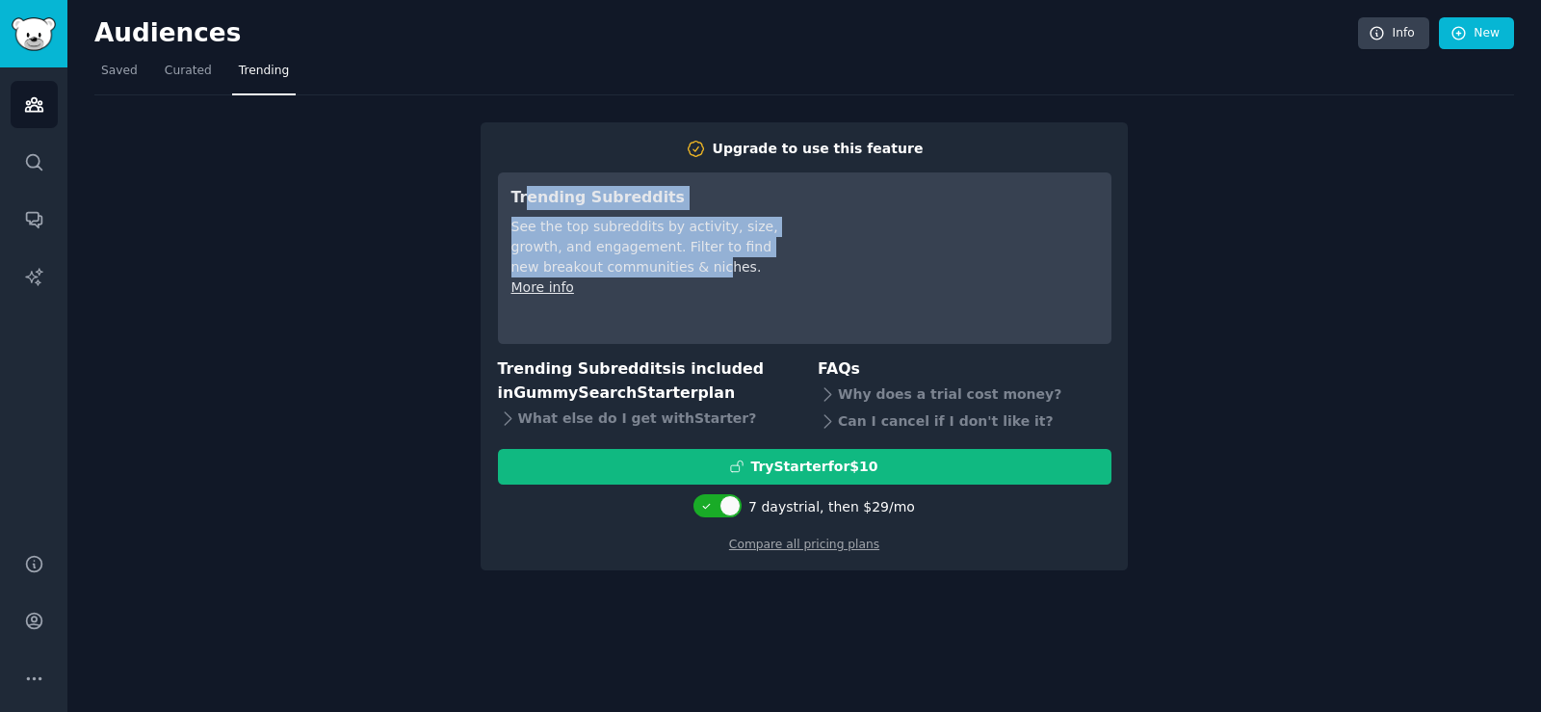
drag, startPoint x: 528, startPoint y: 204, endPoint x: 677, endPoint y: 276, distance: 165.8
click at [677, 276] on div "Trending Subreddits See the top subreddits by activity, size, growth, and engag…" at bounding box center [646, 258] width 271 height 144
click at [677, 276] on div "See the top subreddits by activity, size, growth, and engagement. Filter to fin…" at bounding box center [646, 247] width 271 height 61
drag, startPoint x: 608, startPoint y: 289, endPoint x: 493, endPoint y: 210, distance: 139.2
click at [493, 210] on div "Upgrade to use this feature Trending Subreddits See the top subreddits by activ…" at bounding box center [804, 346] width 647 height 449
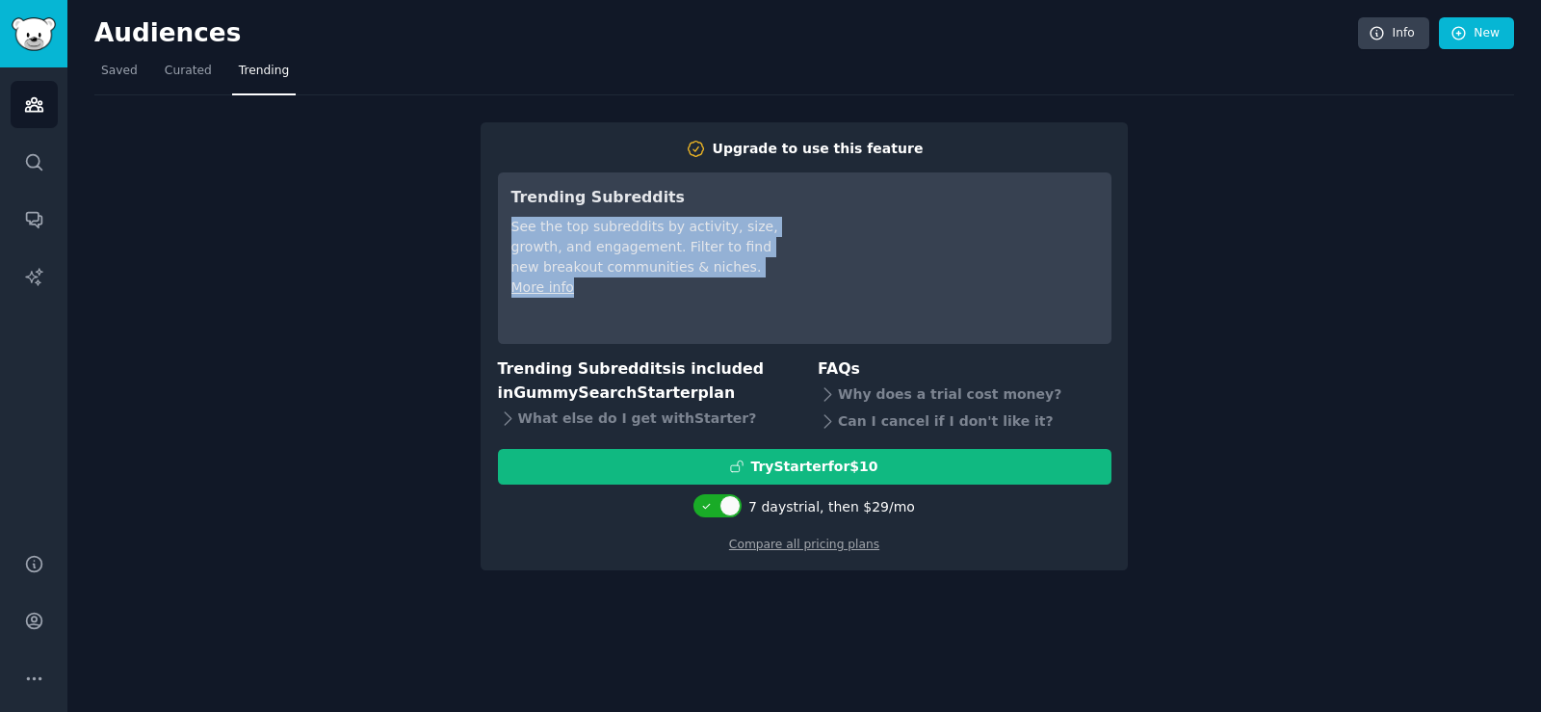
click at [493, 210] on div "Upgrade to use this feature Trending Subreddits See the top subreddits by activ…" at bounding box center [804, 346] width 647 height 449
drag, startPoint x: 502, startPoint y: 190, endPoint x: 693, endPoint y: 275, distance: 209.6
click at [693, 275] on div "Trending Subreddits See the top subreddits by activity, size, growth, and engag…" at bounding box center [805, 257] width 614 height 171
click at [693, 275] on div "See the top subreddits by activity, size, growth, and engagement. Filter to fin…" at bounding box center [646, 247] width 271 height 61
drag, startPoint x: 581, startPoint y: 383, endPoint x: 747, endPoint y: 404, distance: 167.9
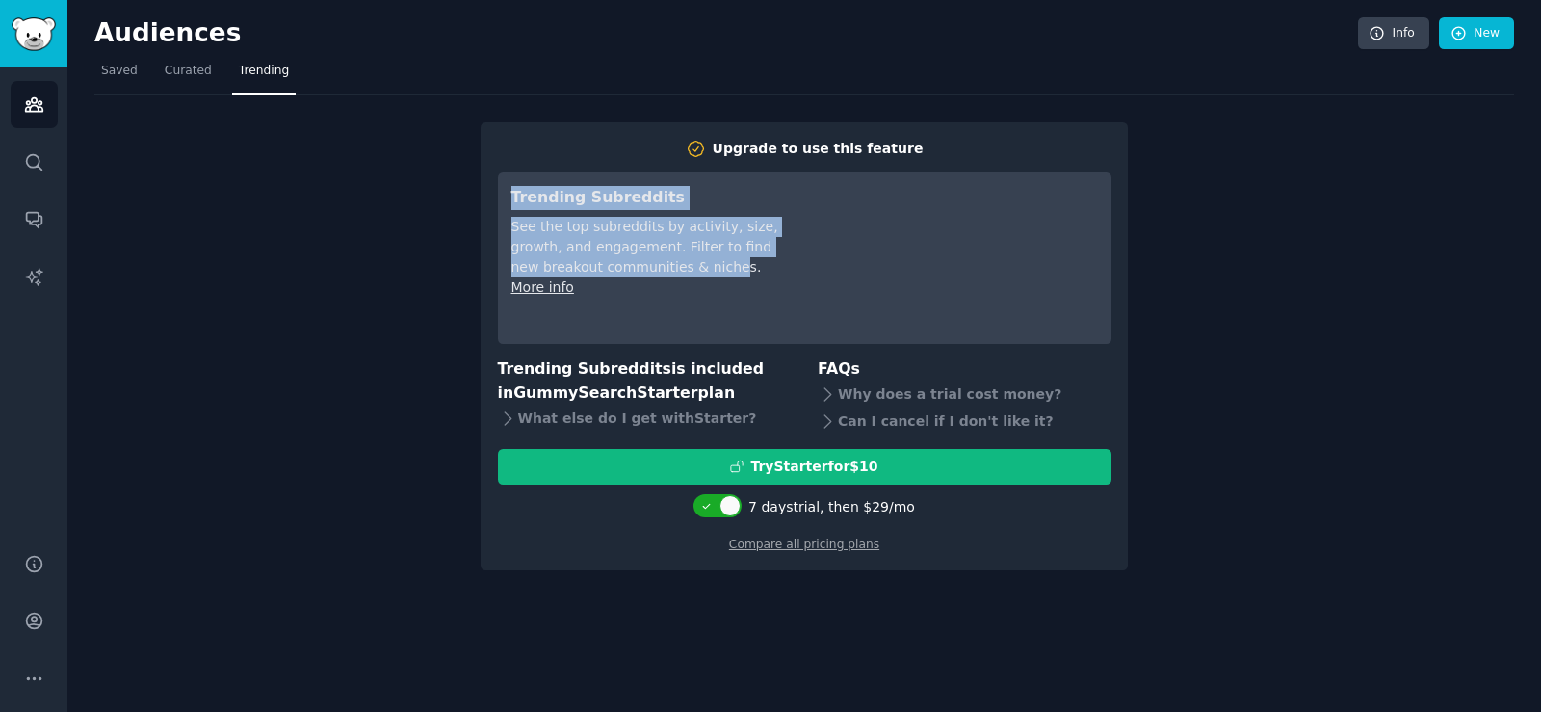
click at [747, 404] on h3 "Trending Subreddits is included in GummySearch Starter plan" at bounding box center [645, 380] width 294 height 47
drag, startPoint x: 583, startPoint y: 236, endPoint x: 611, endPoint y: 277, distance: 50.0
click at [611, 277] on div "Trending Subreddits See the top subreddits by activity, size, growth, and engag…" at bounding box center [646, 258] width 271 height 144
click at [611, 277] on div "More info" at bounding box center [646, 287] width 271 height 20
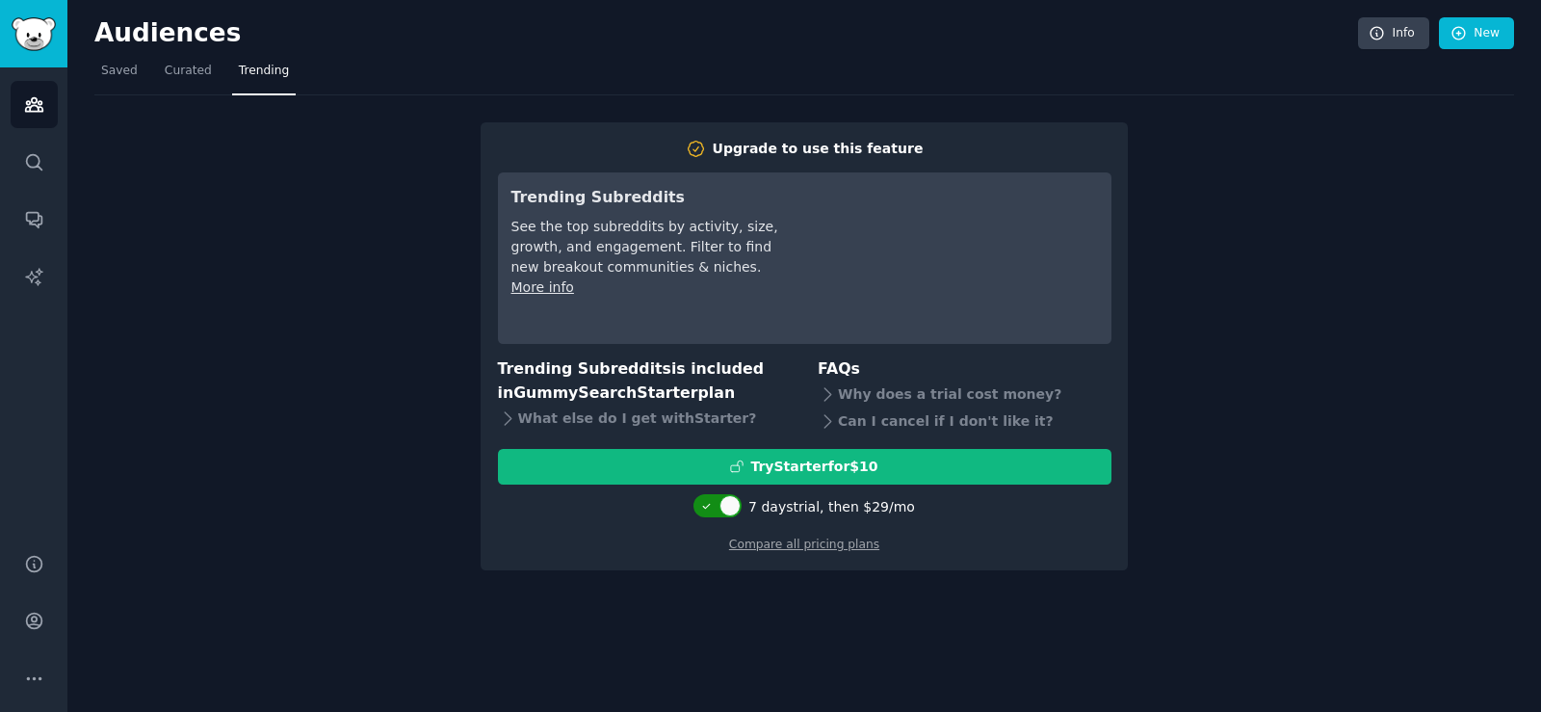
click at [741, 508] on div at bounding box center [729, 505] width 21 height 21
click at [718, 509] on div at bounding box center [706, 505] width 21 height 21
click at [712, 509] on icon at bounding box center [706, 506] width 11 height 11
click at [730, 501] on div at bounding box center [729, 506] width 10 height 10
checkbox input "true"
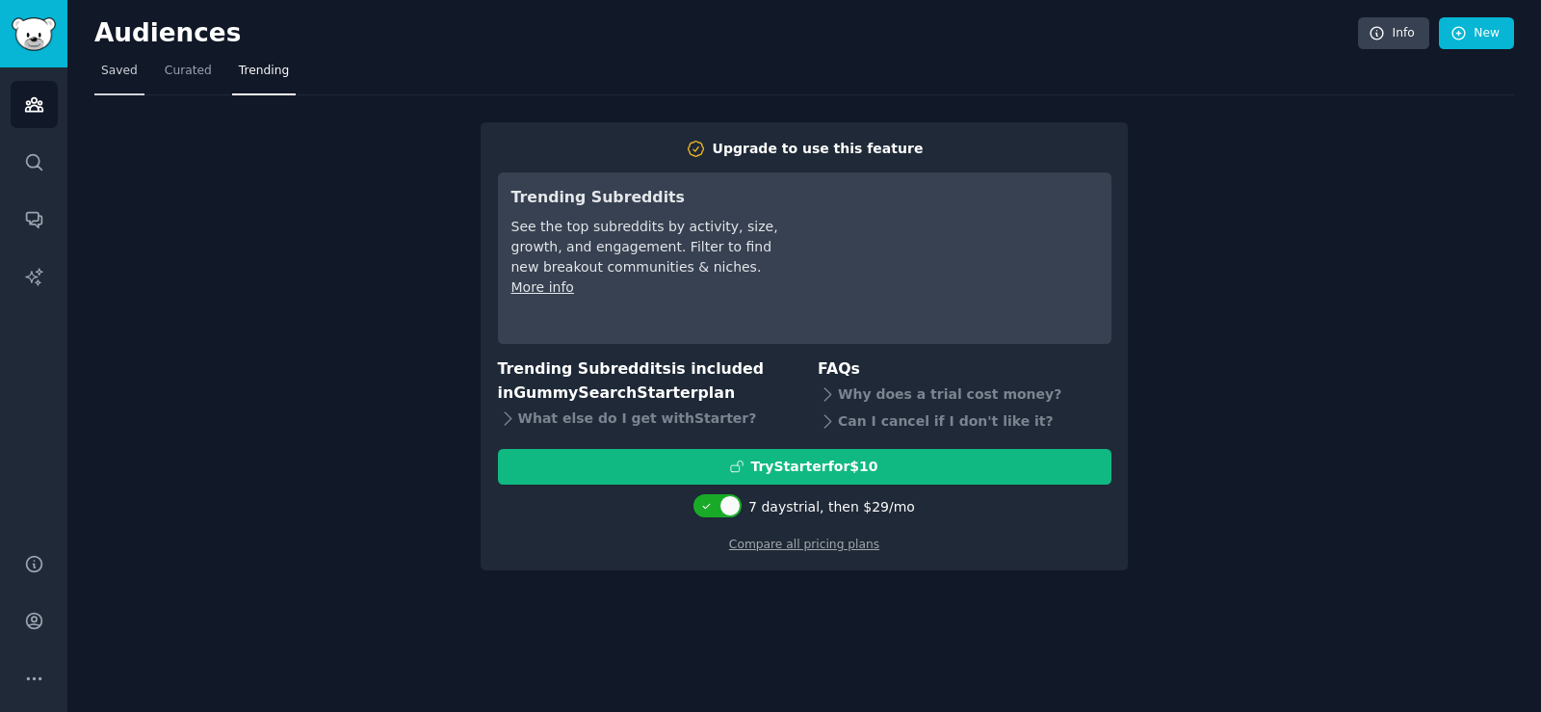
click at [122, 79] on link "Saved" at bounding box center [119, 75] width 50 height 39
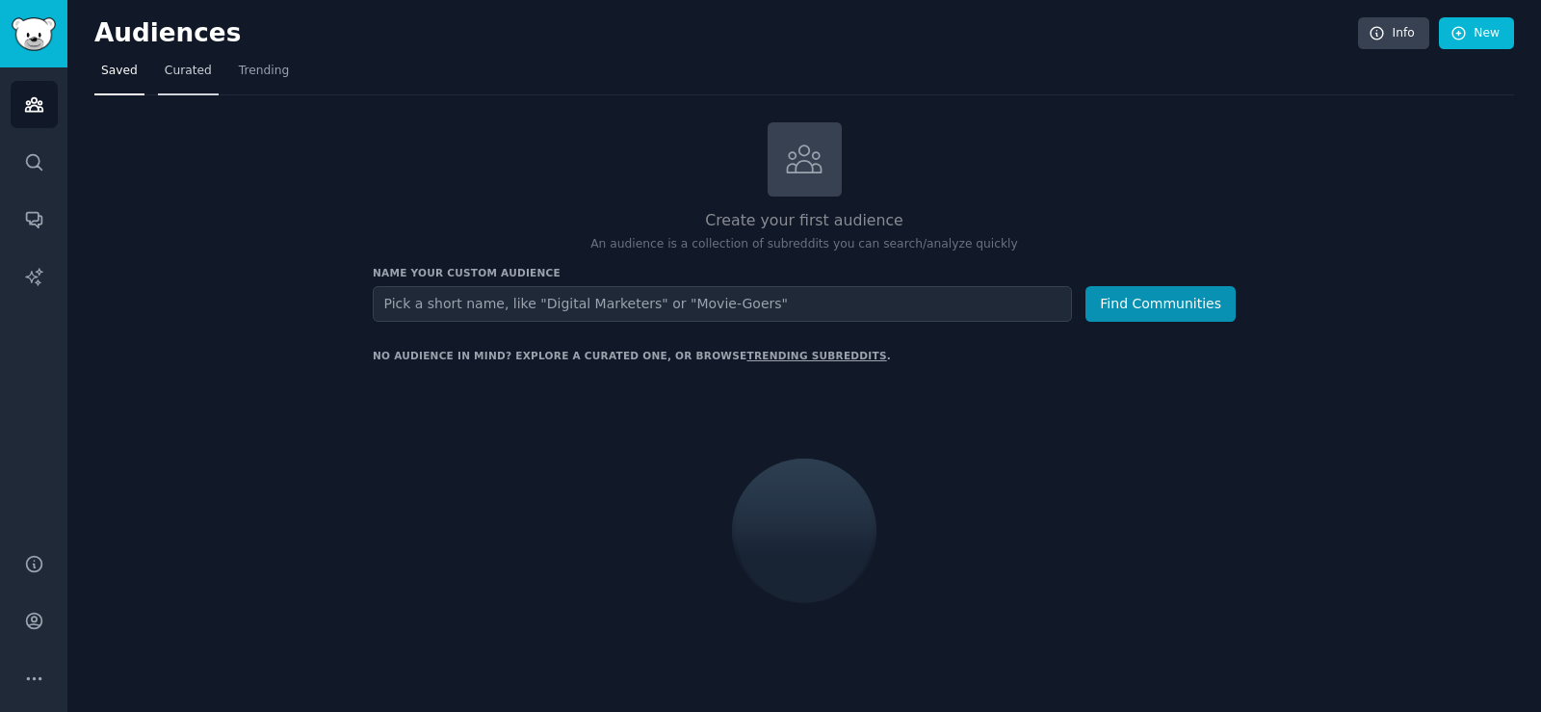
click at [192, 77] on span "Curated" at bounding box center [188, 71] width 47 height 17
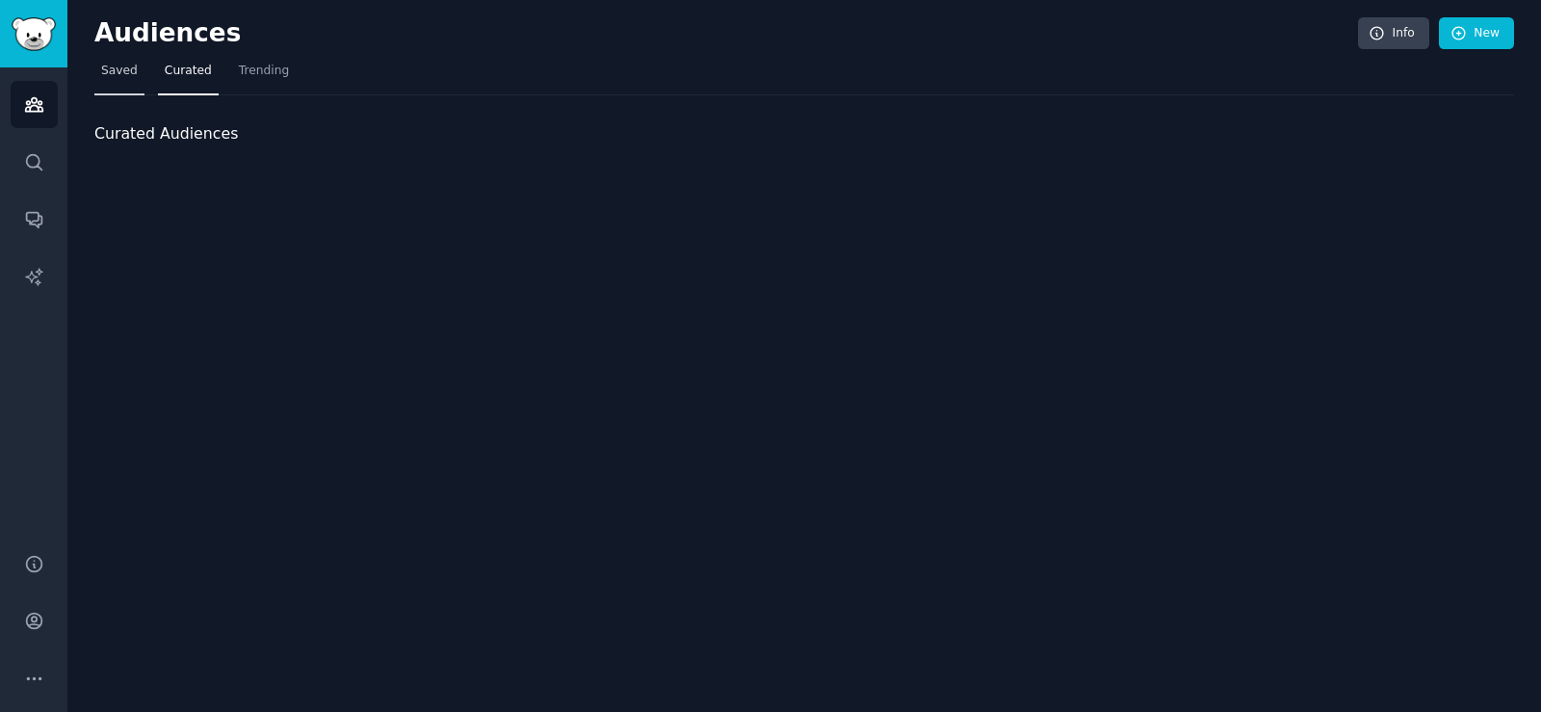
click at [122, 80] on link "Saved" at bounding box center [119, 75] width 50 height 39
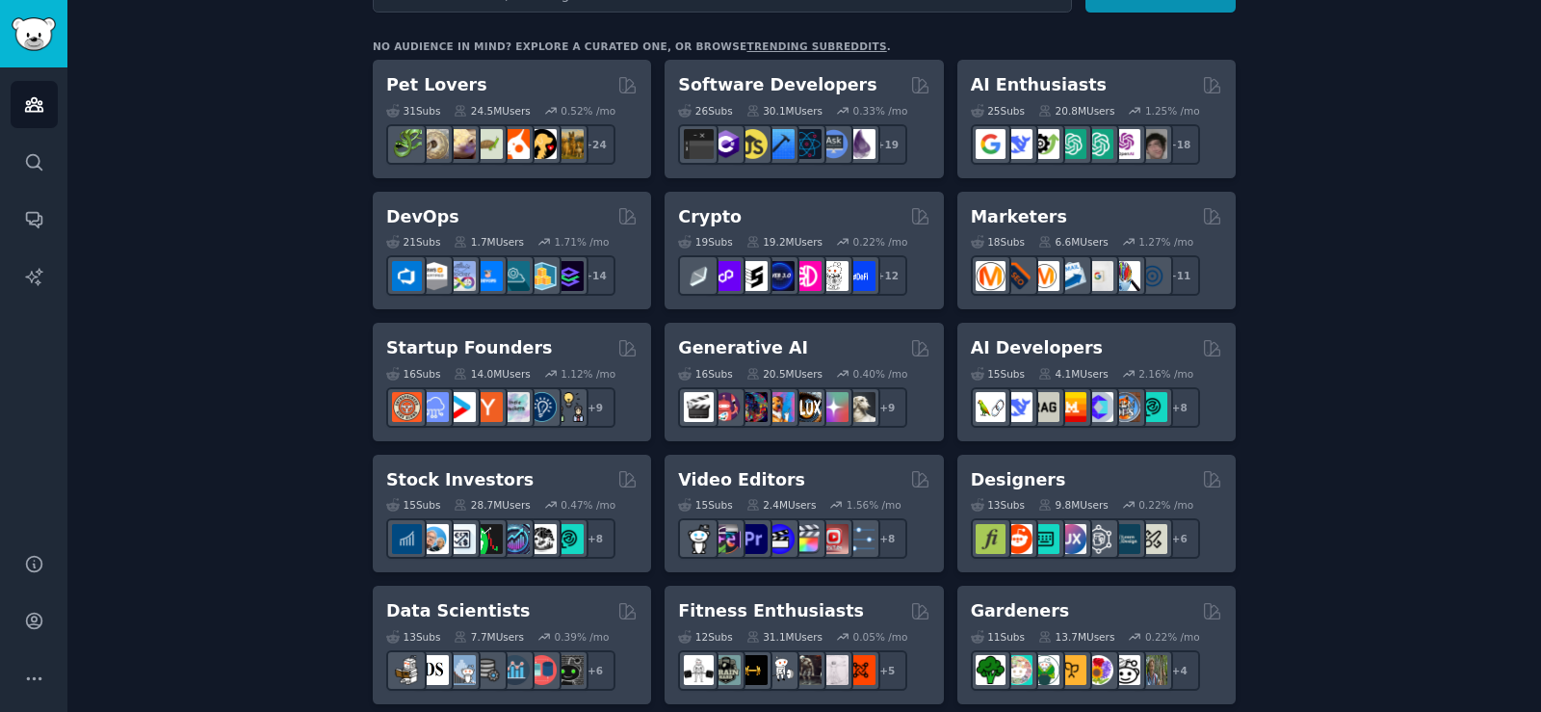
scroll to position [257, 0]
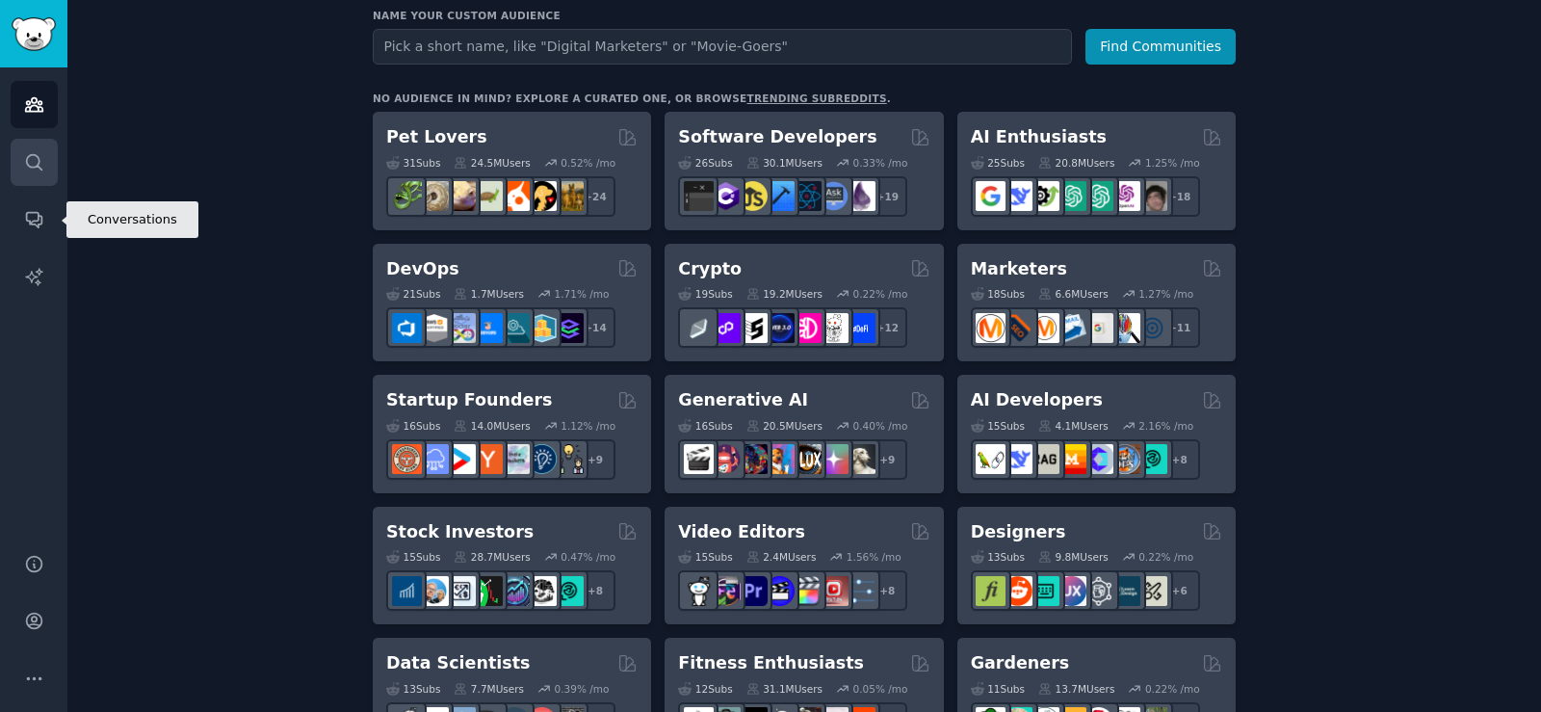
click at [46, 154] on link "Search" at bounding box center [34, 162] width 47 height 47
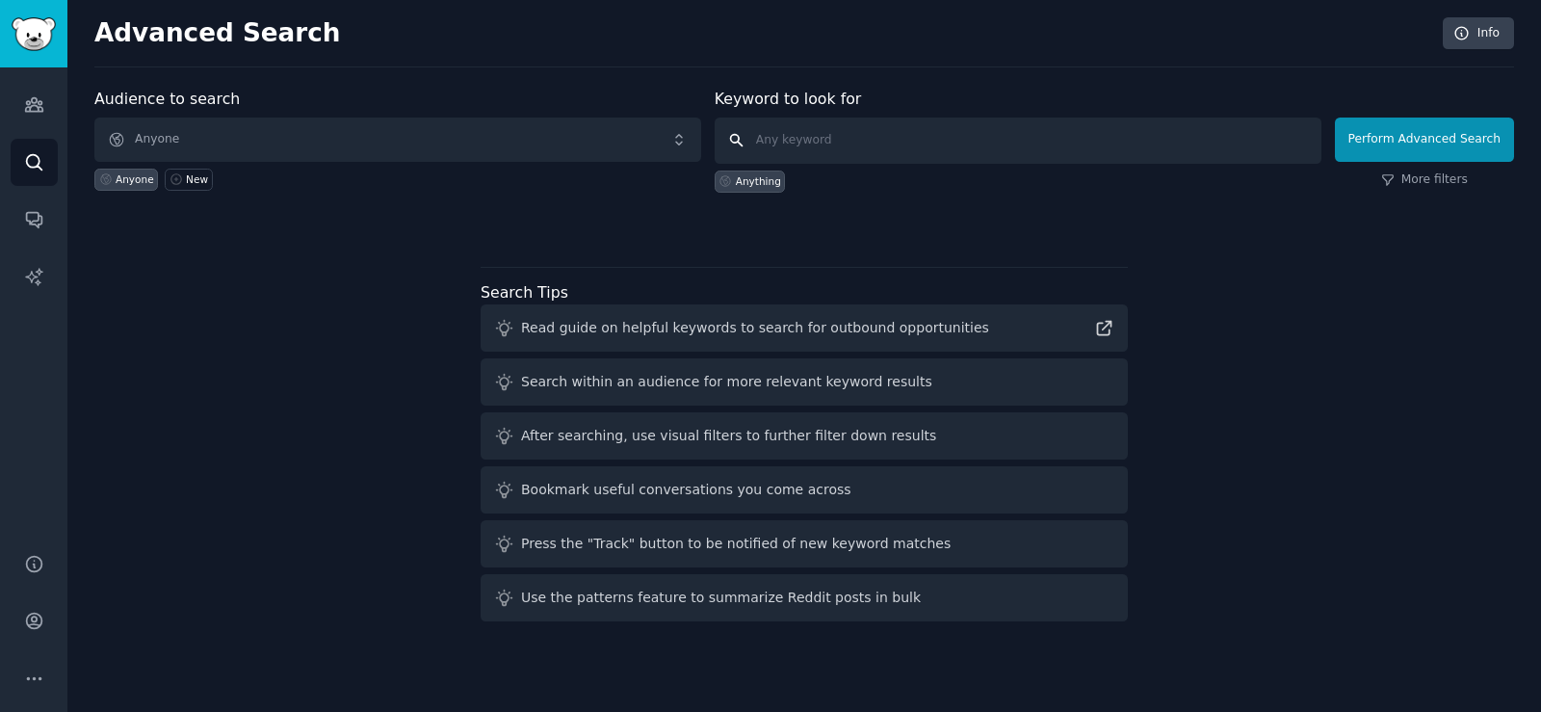
click at [806, 129] on input "text" at bounding box center [1018, 141] width 607 height 46
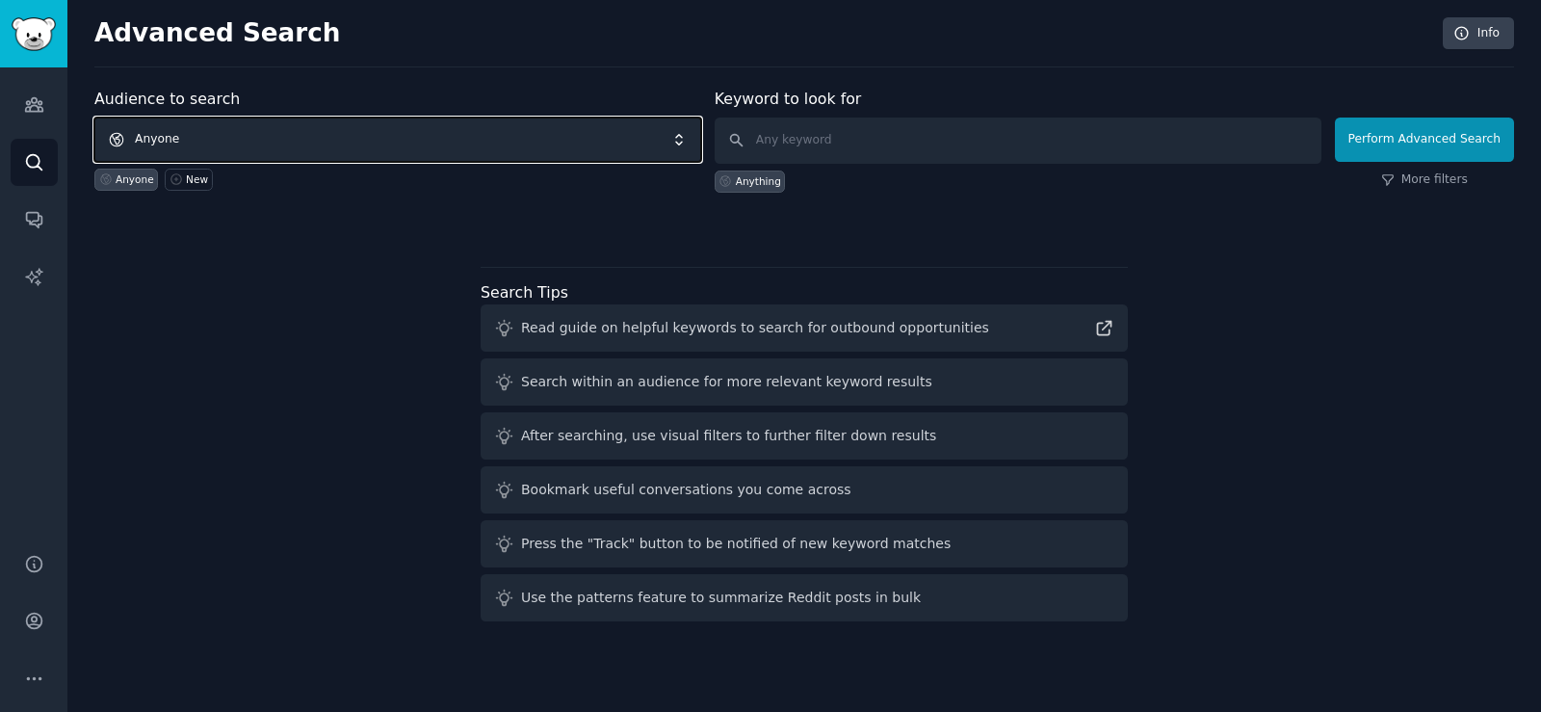
click at [392, 151] on span "Anyone" at bounding box center [397, 140] width 607 height 44
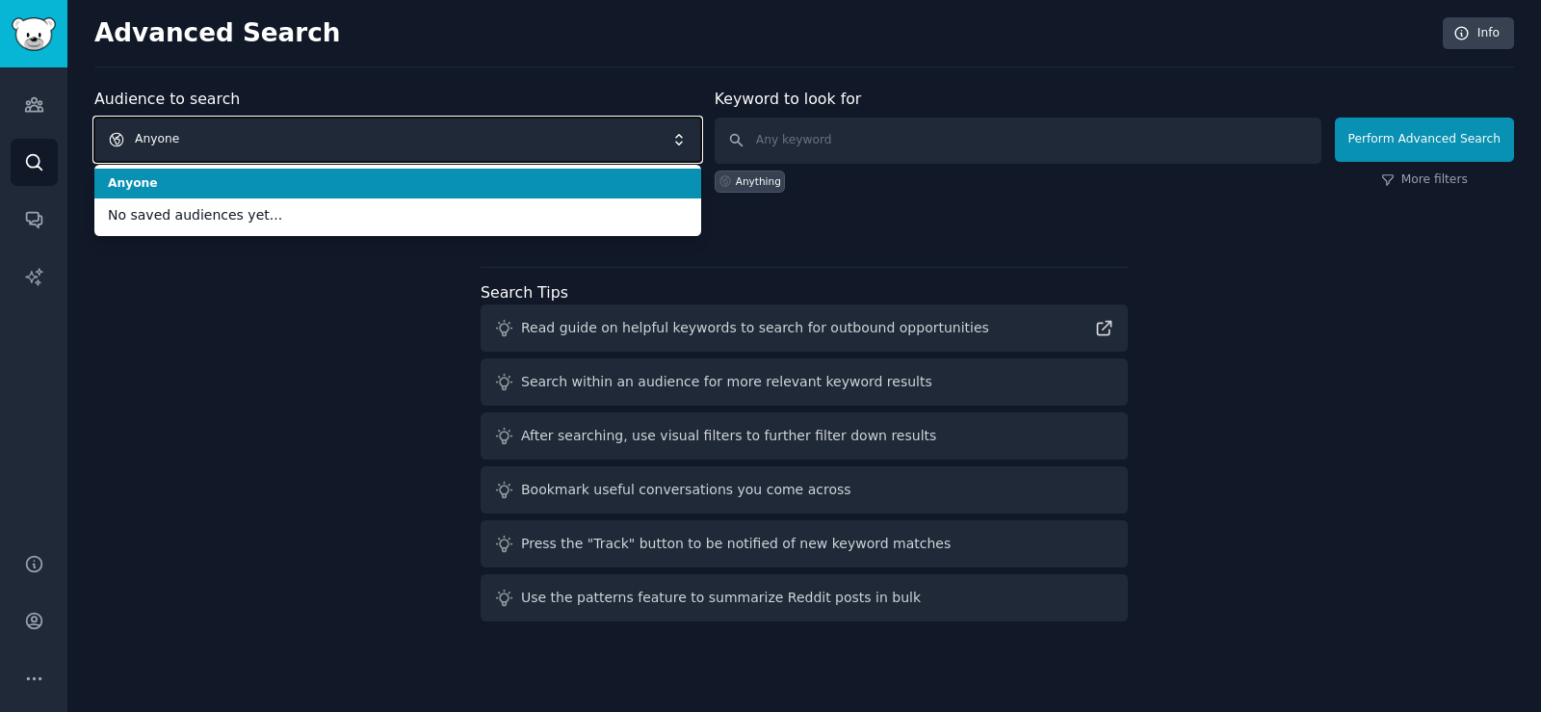
click at [392, 151] on span "Anyone" at bounding box center [397, 140] width 607 height 44
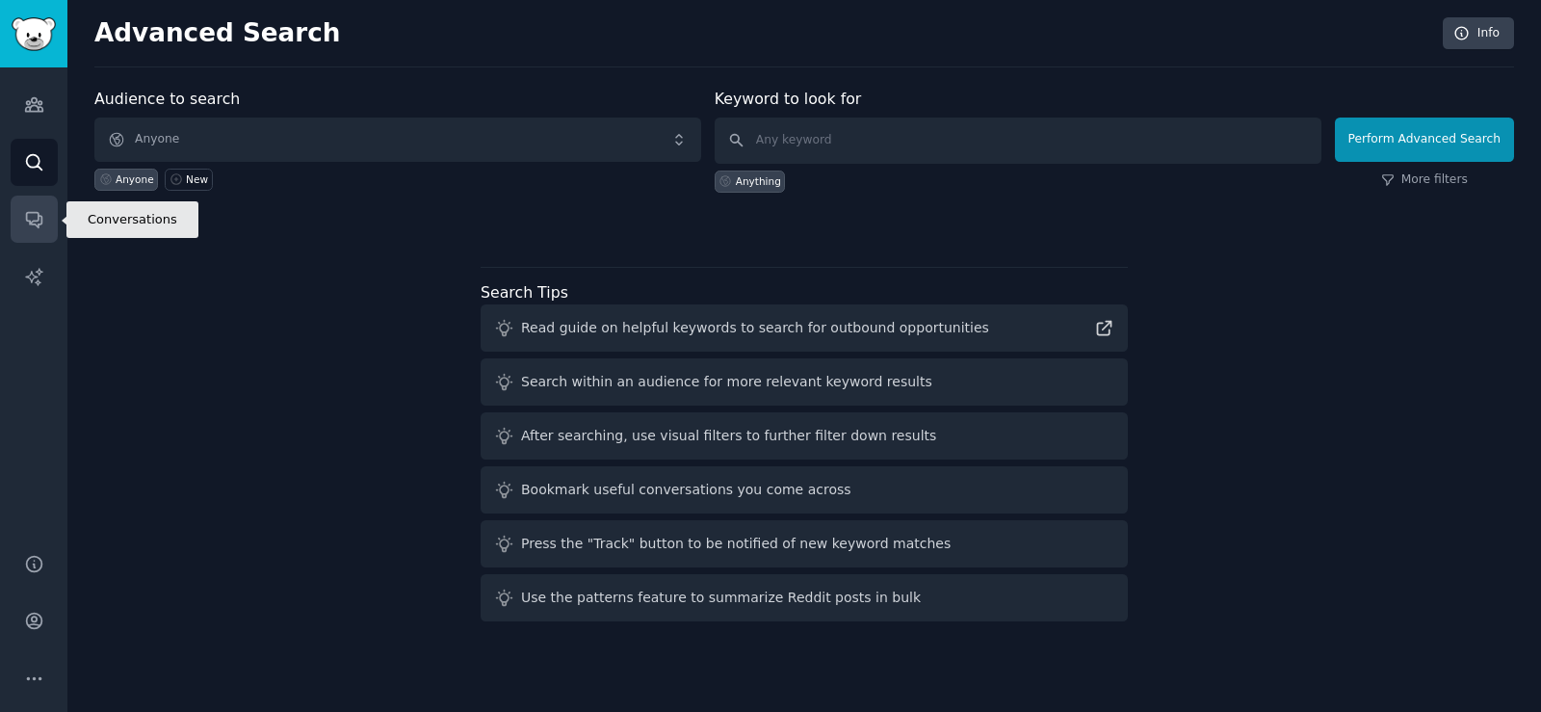
click at [15, 202] on link "Conversations" at bounding box center [34, 219] width 47 height 47
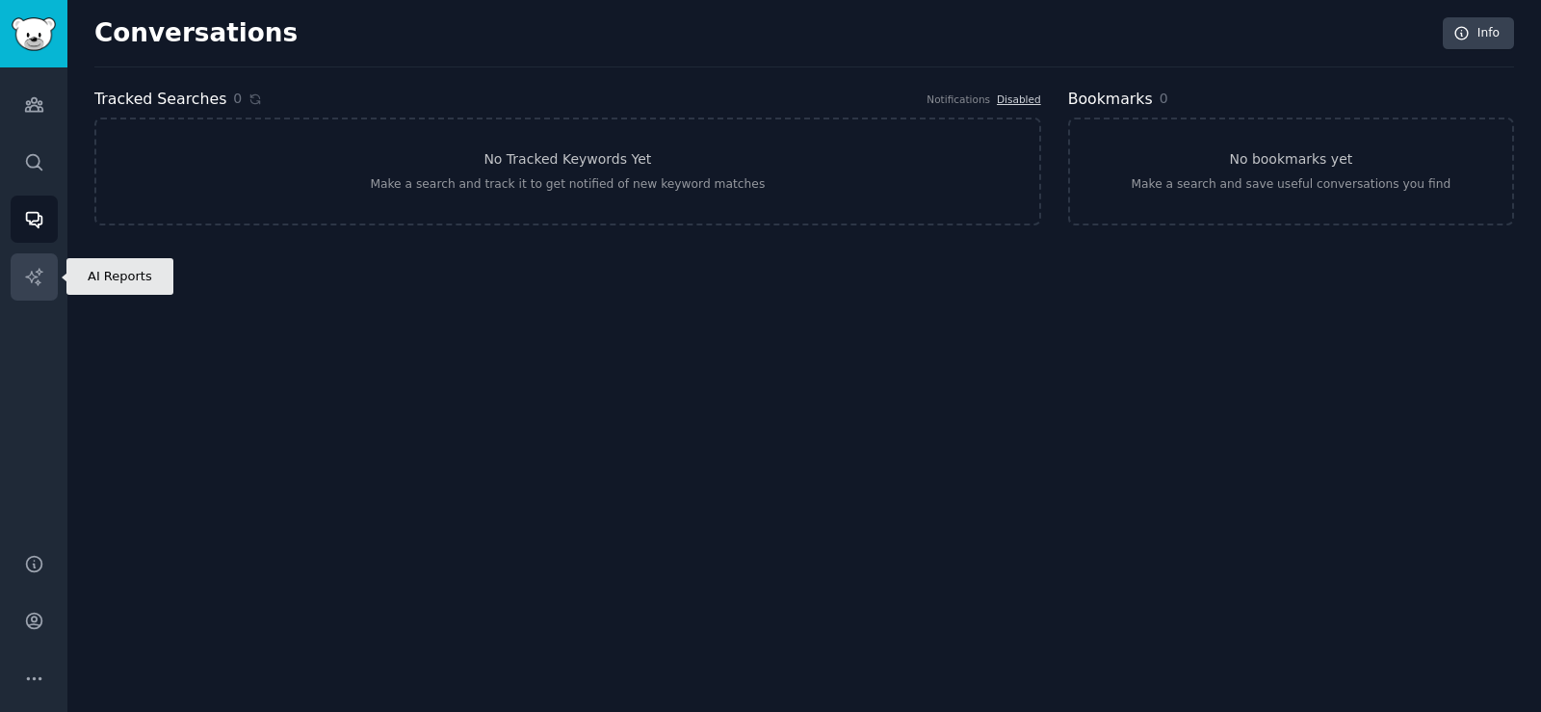
click at [19, 269] on link "AI Reports" at bounding box center [34, 276] width 47 height 47
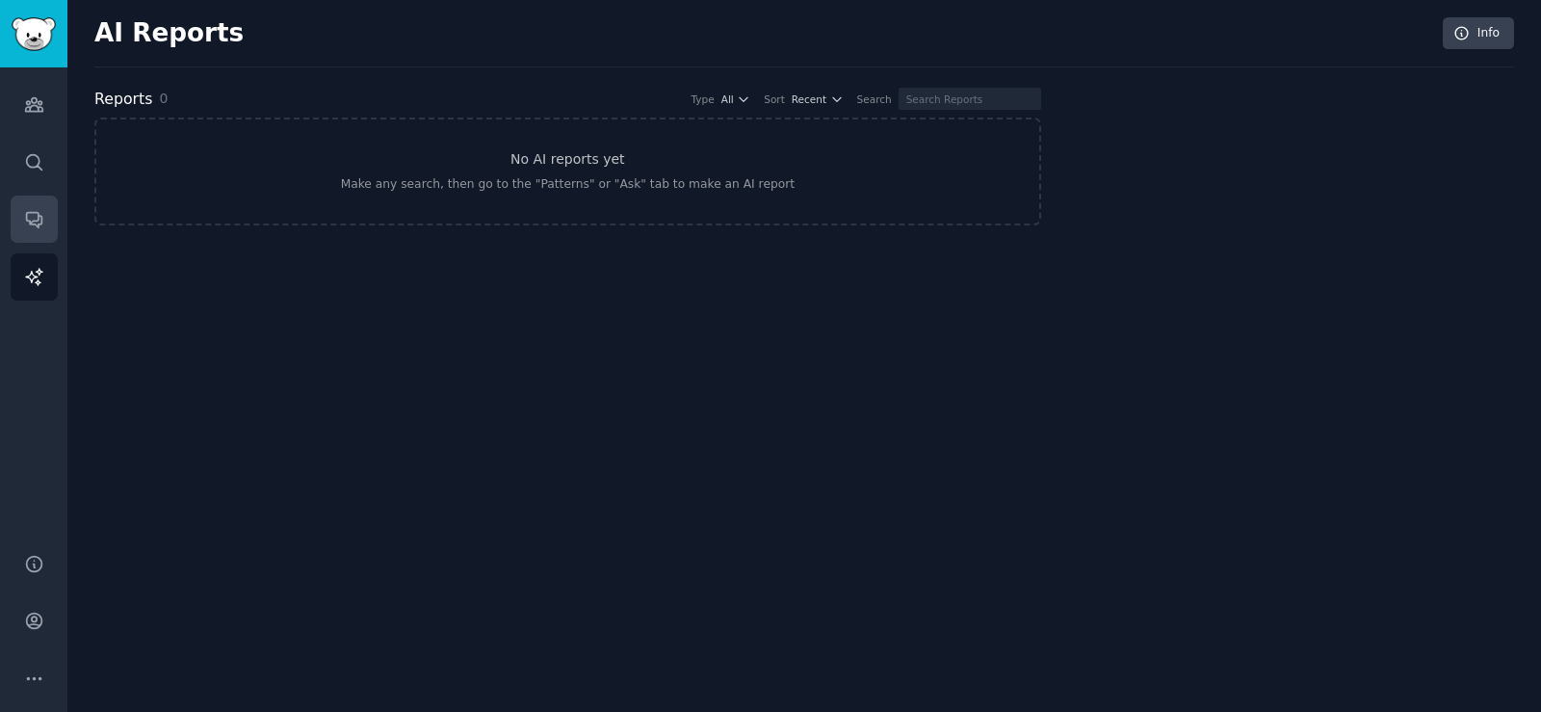
click at [33, 232] on link "Conversations" at bounding box center [34, 219] width 47 height 47
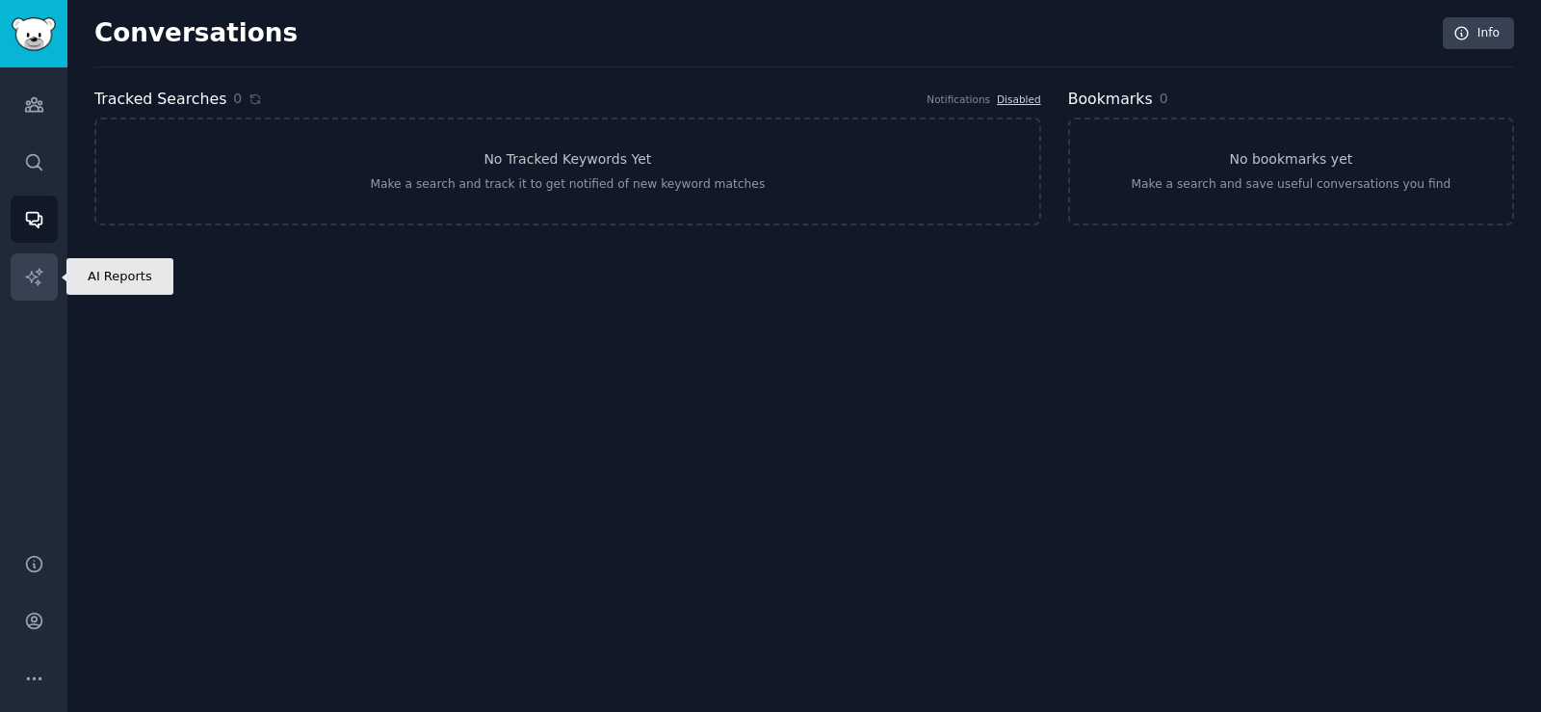
click at [32, 258] on link "AI Reports" at bounding box center [34, 276] width 47 height 47
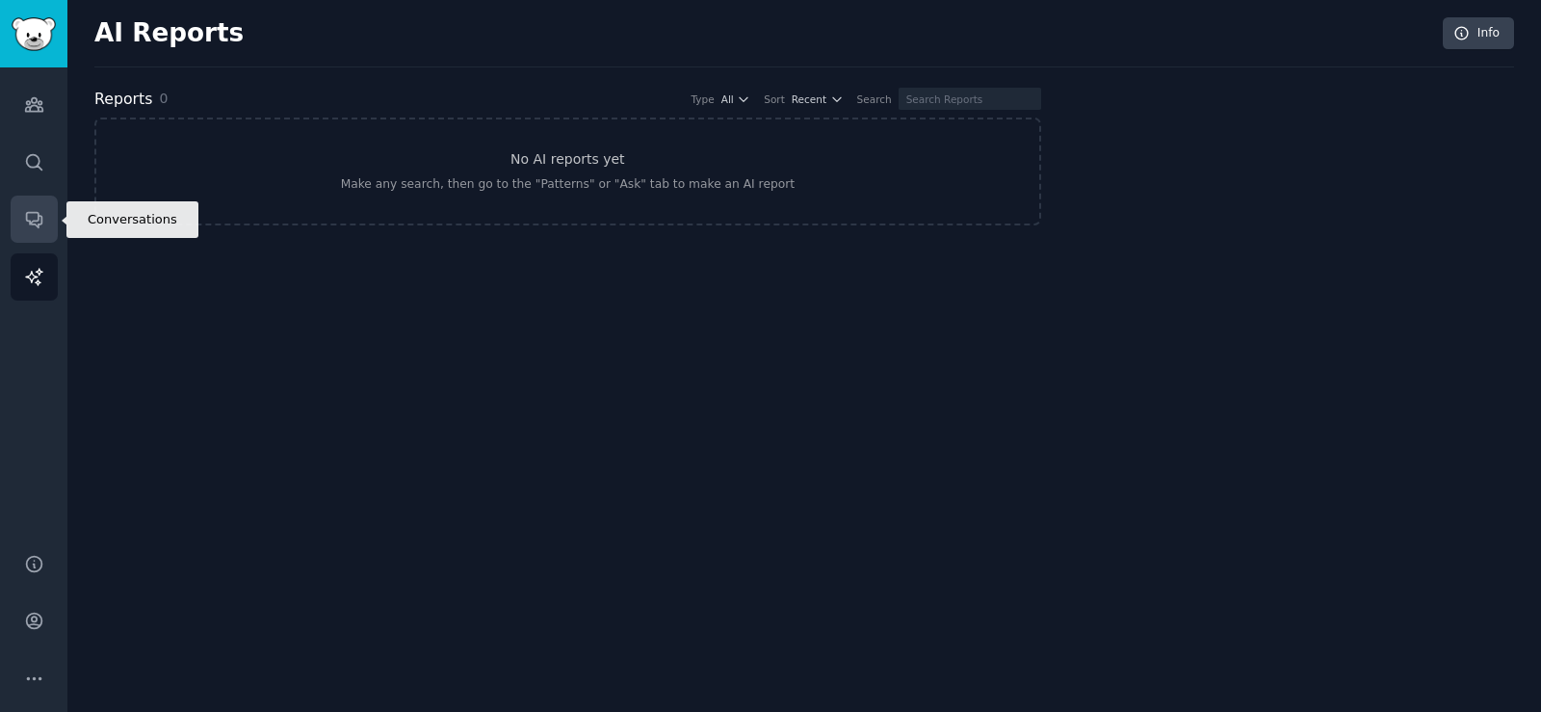
click at [38, 231] on link "Conversations" at bounding box center [34, 219] width 47 height 47
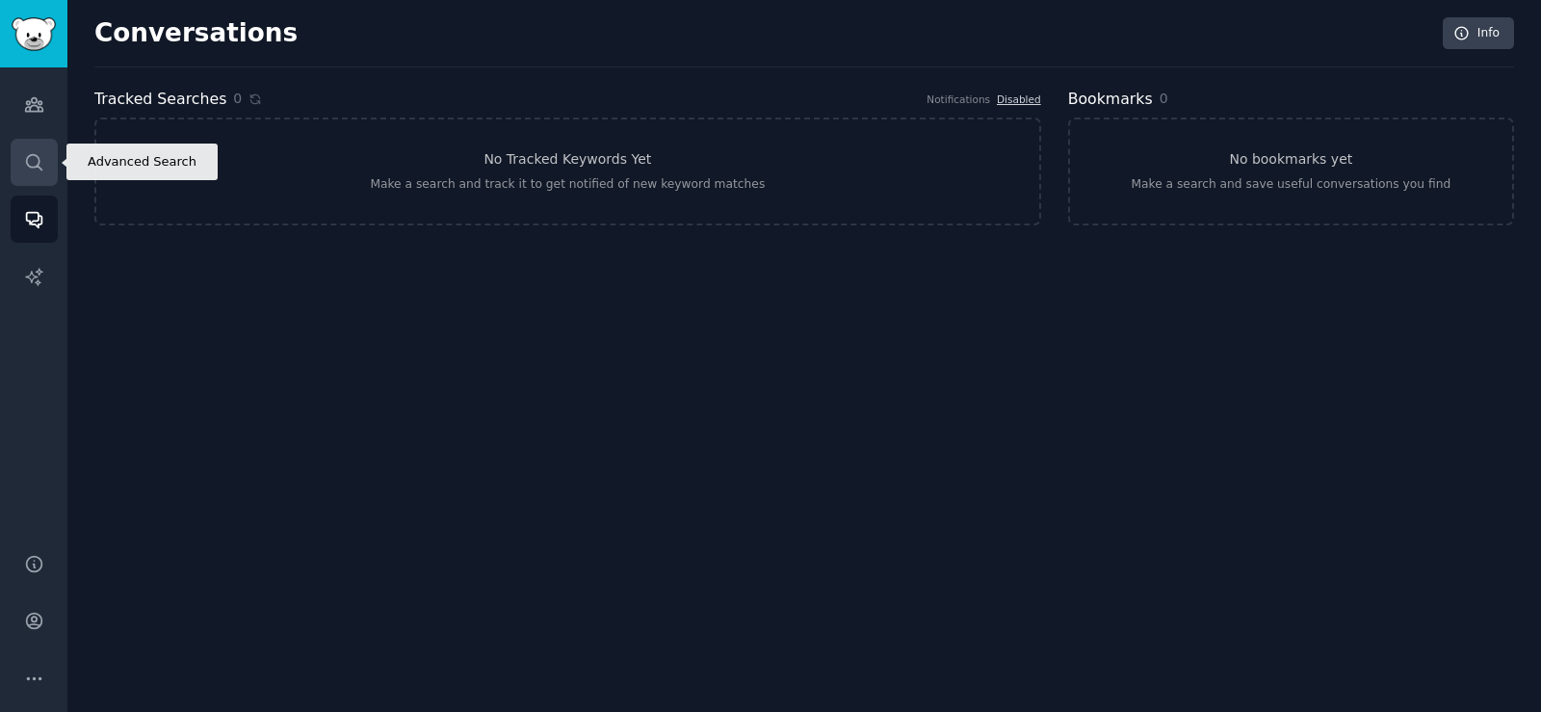
click at [39, 160] on icon "Sidebar" at bounding box center [33, 161] width 15 height 15
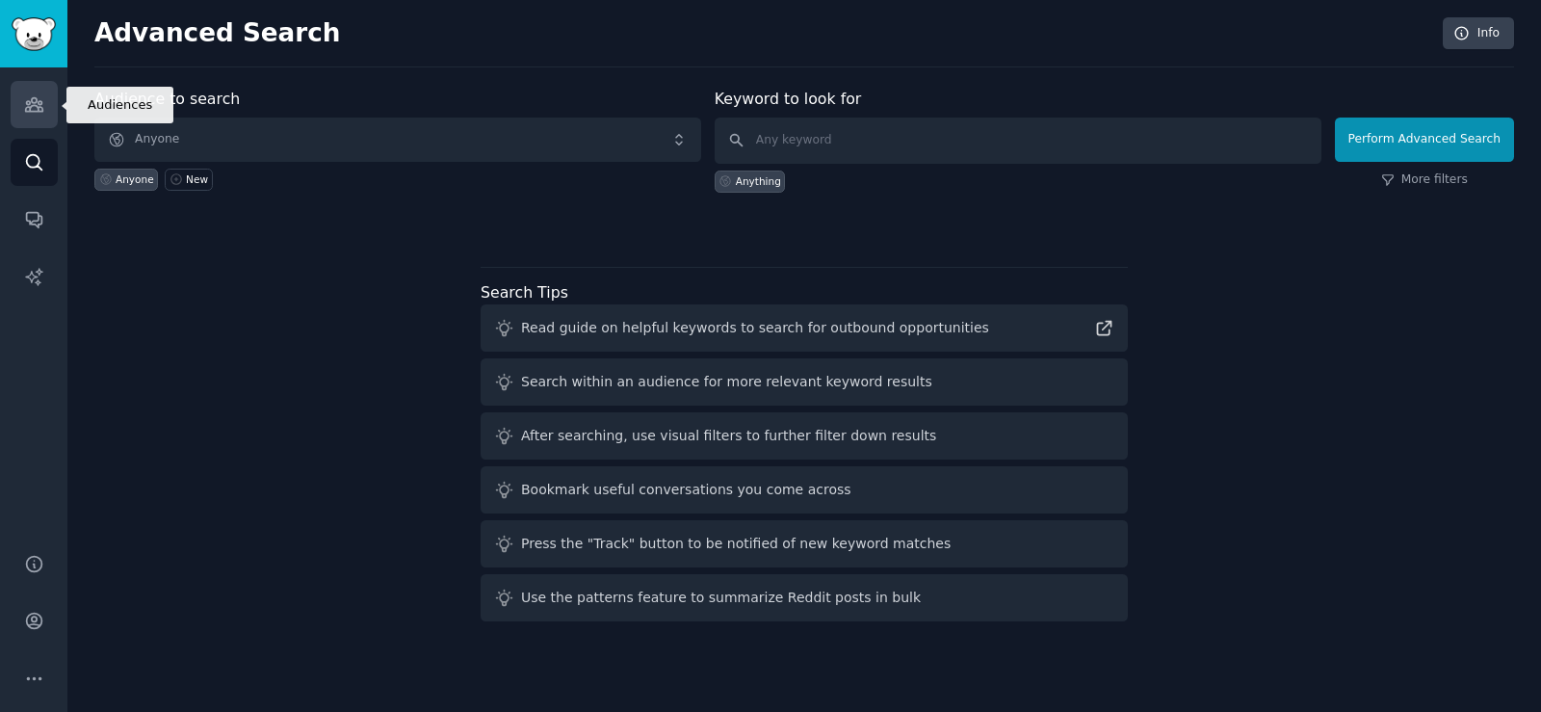
click at [30, 92] on link "Audiences" at bounding box center [34, 104] width 47 height 47
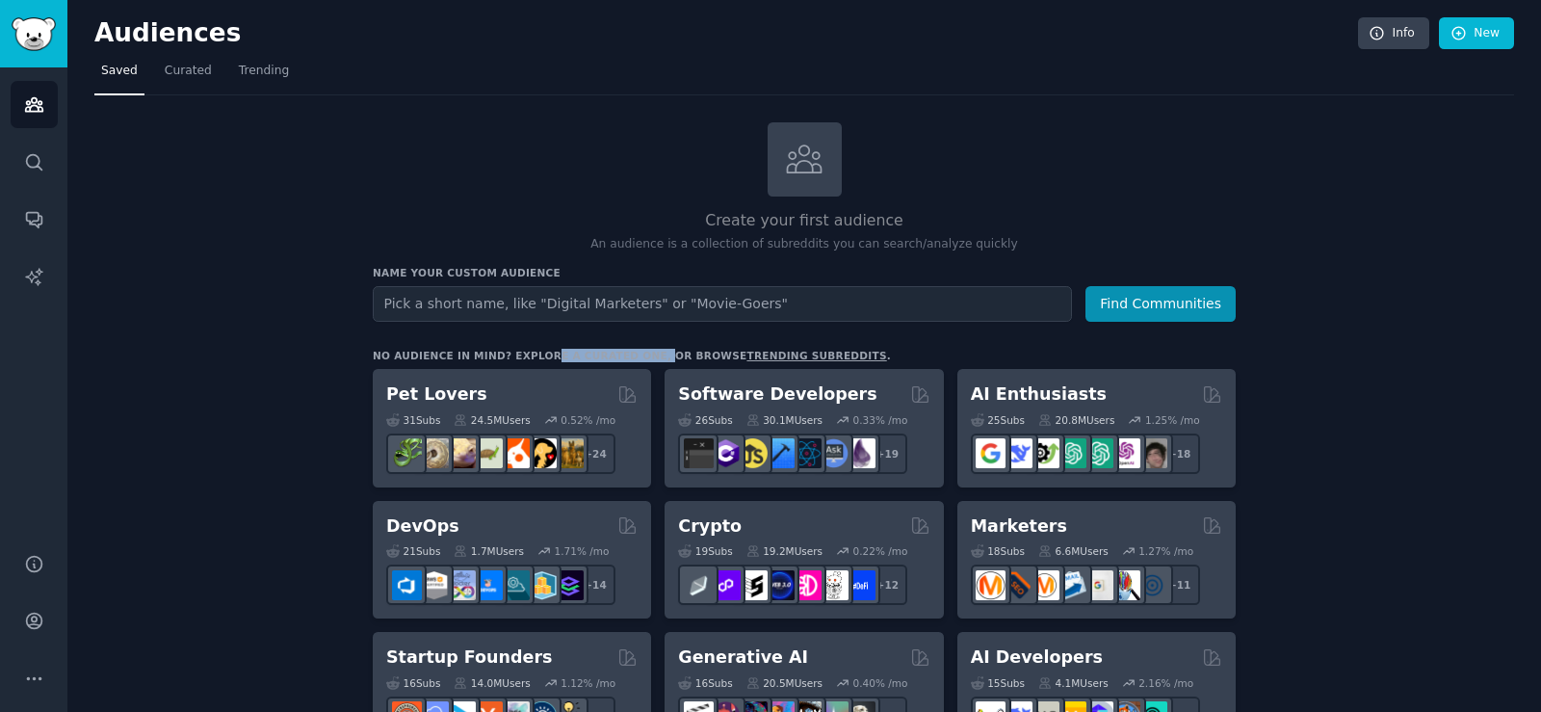
drag, startPoint x: 609, startPoint y: 354, endPoint x: 627, endPoint y: 354, distance: 18.3
click at [627, 354] on div "No audience in mind? Explore a curated one, or browse trending subreddits ." at bounding box center [632, 355] width 518 height 13
click at [746, 353] on link "trending subreddits" at bounding box center [816, 356] width 140 height 12
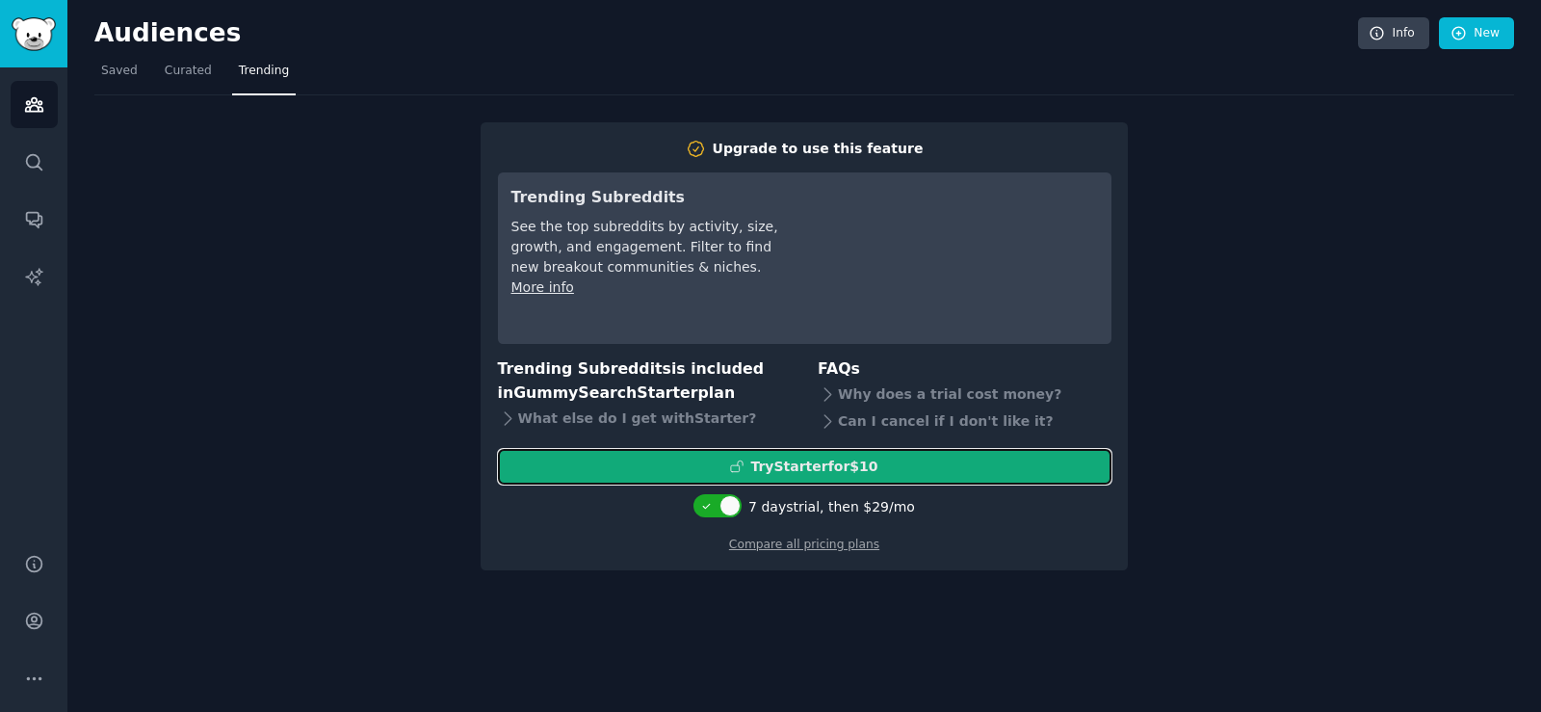
click at [739, 460] on icon at bounding box center [736, 465] width 13 height 13
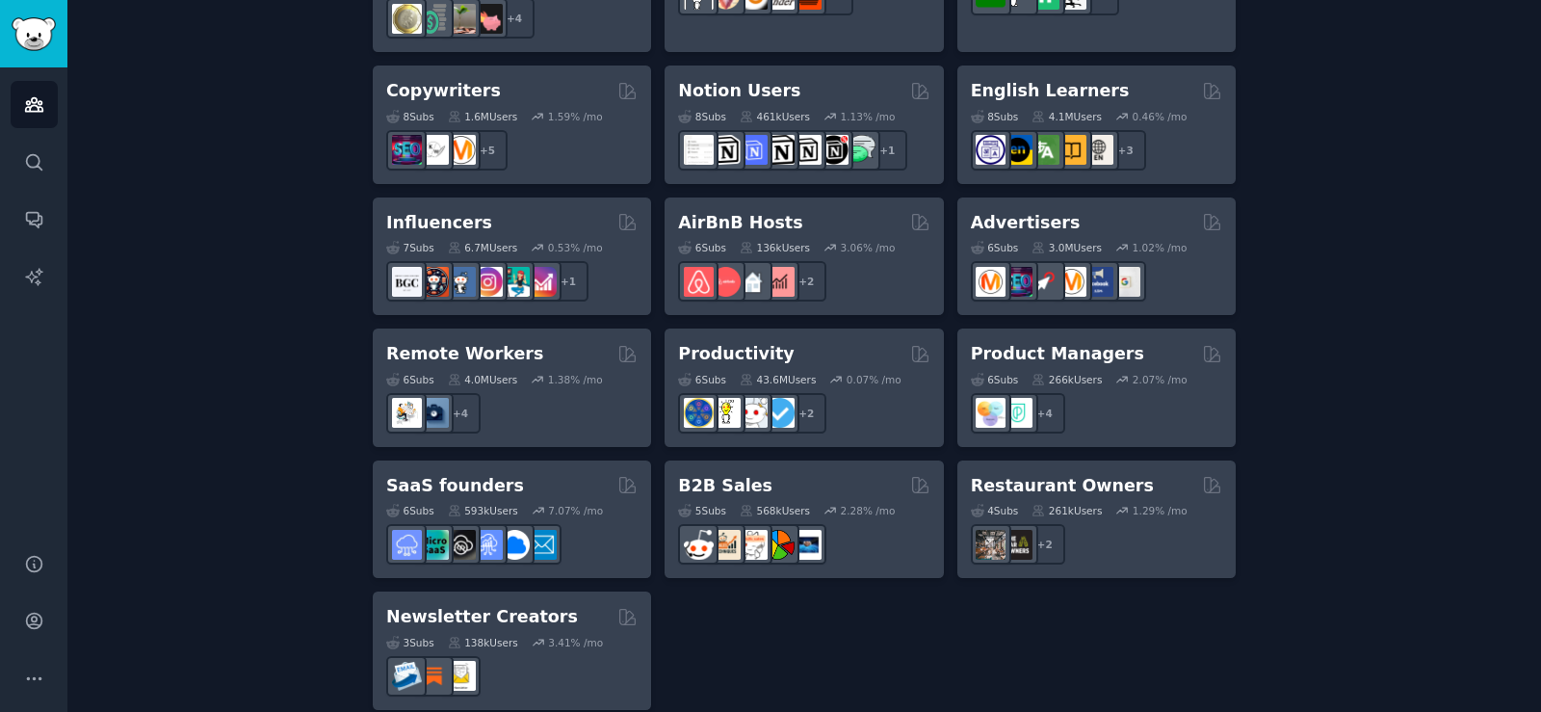
scroll to position [1029, 0]
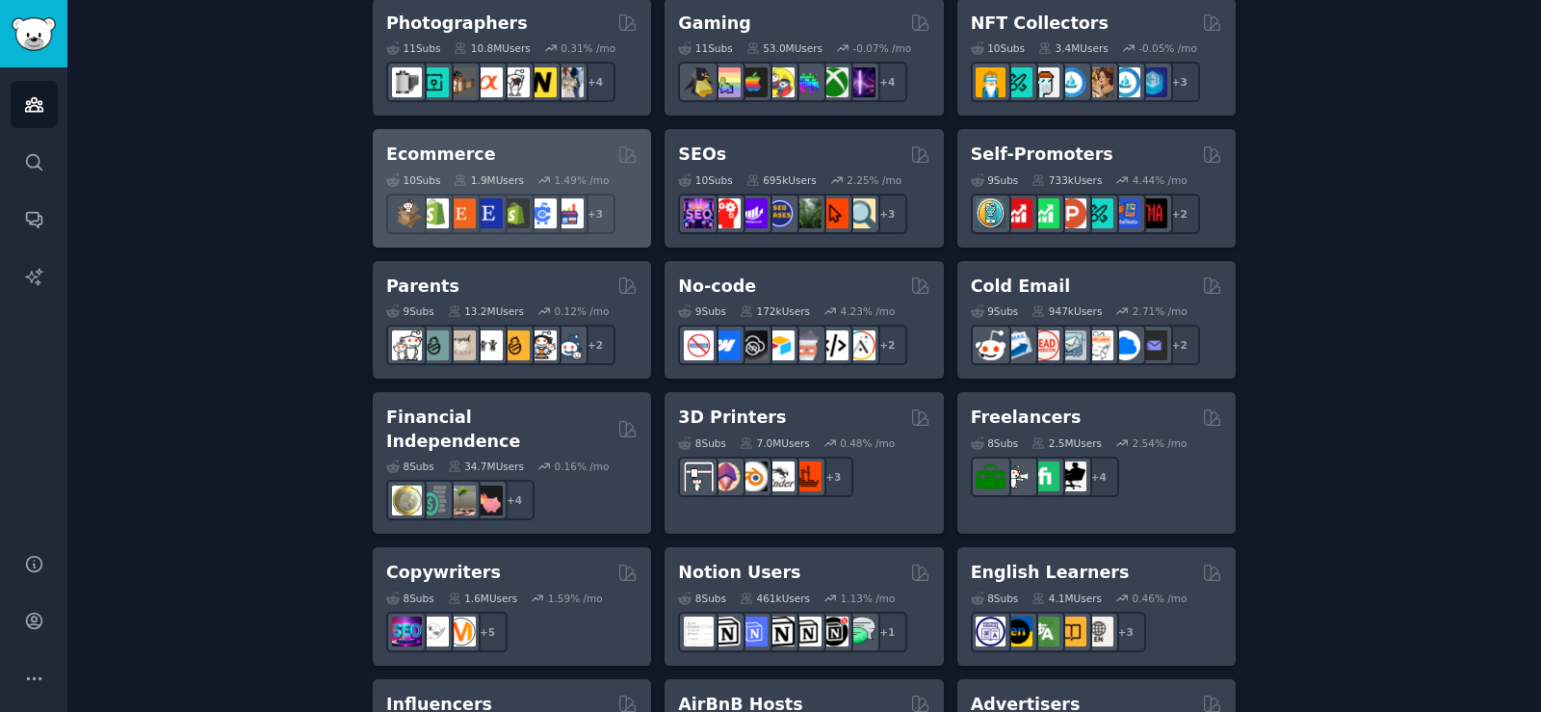
click at [445, 152] on h2 "Ecommerce" at bounding box center [441, 155] width 110 height 24
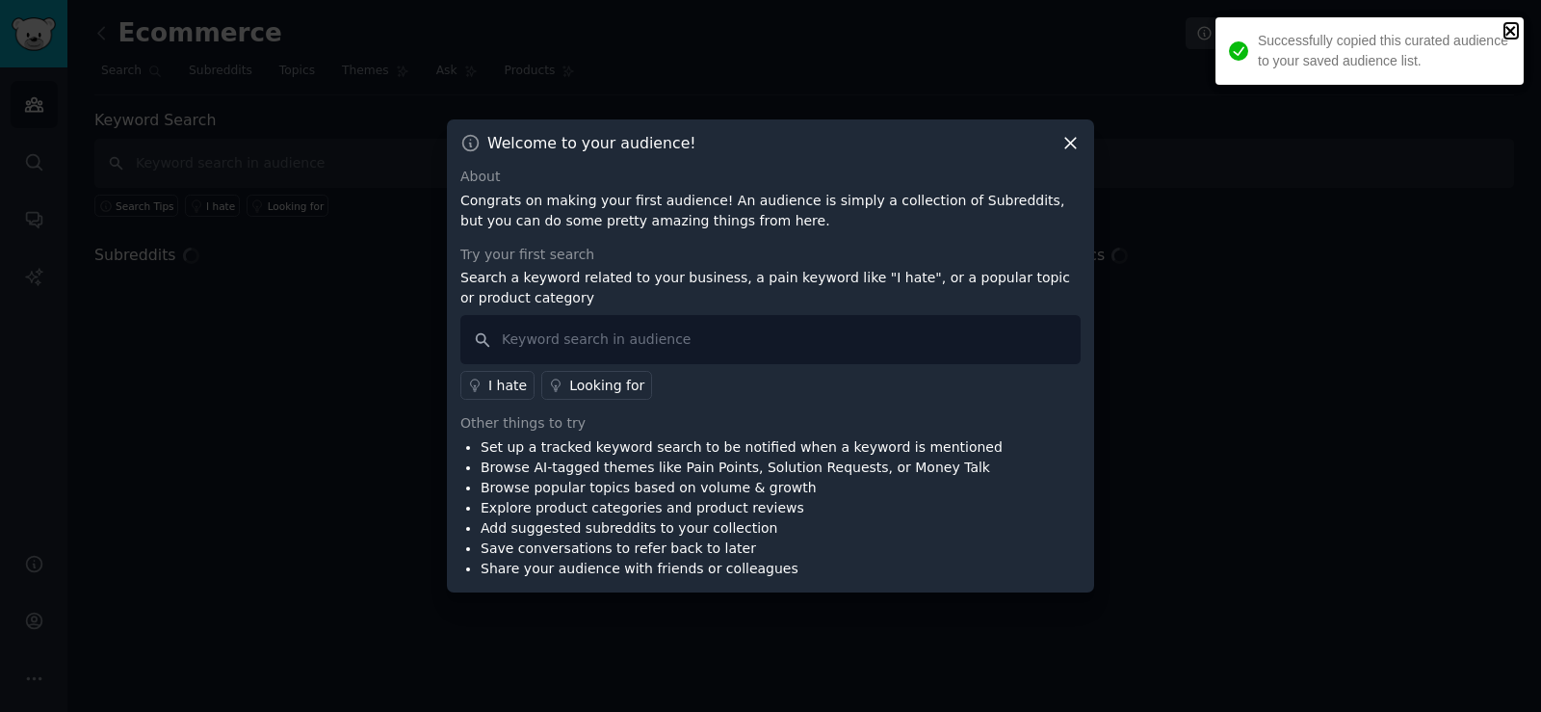
click at [1513, 23] on icon "close" at bounding box center [1510, 30] width 13 height 15
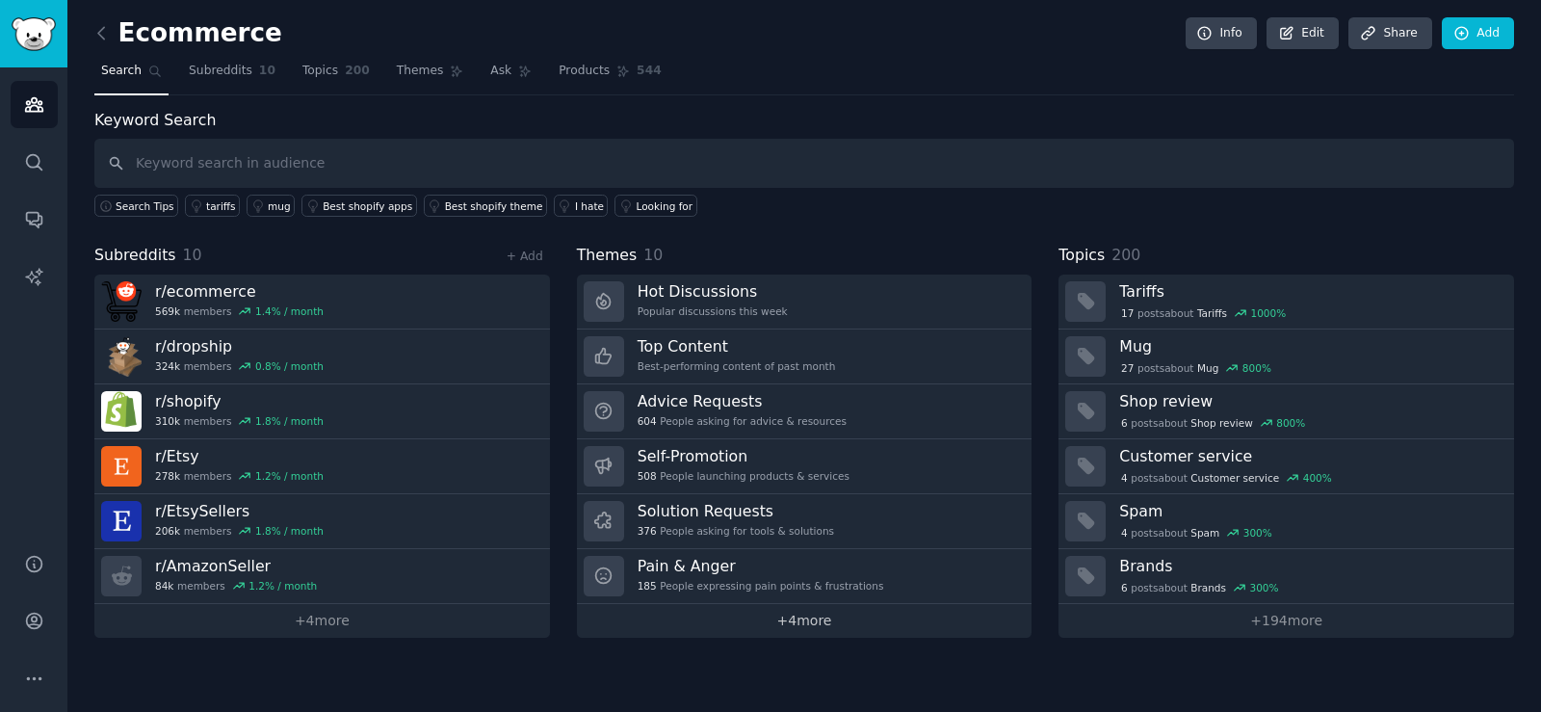
click at [783, 631] on link "+ 4 more" at bounding box center [805, 621] width 456 height 34
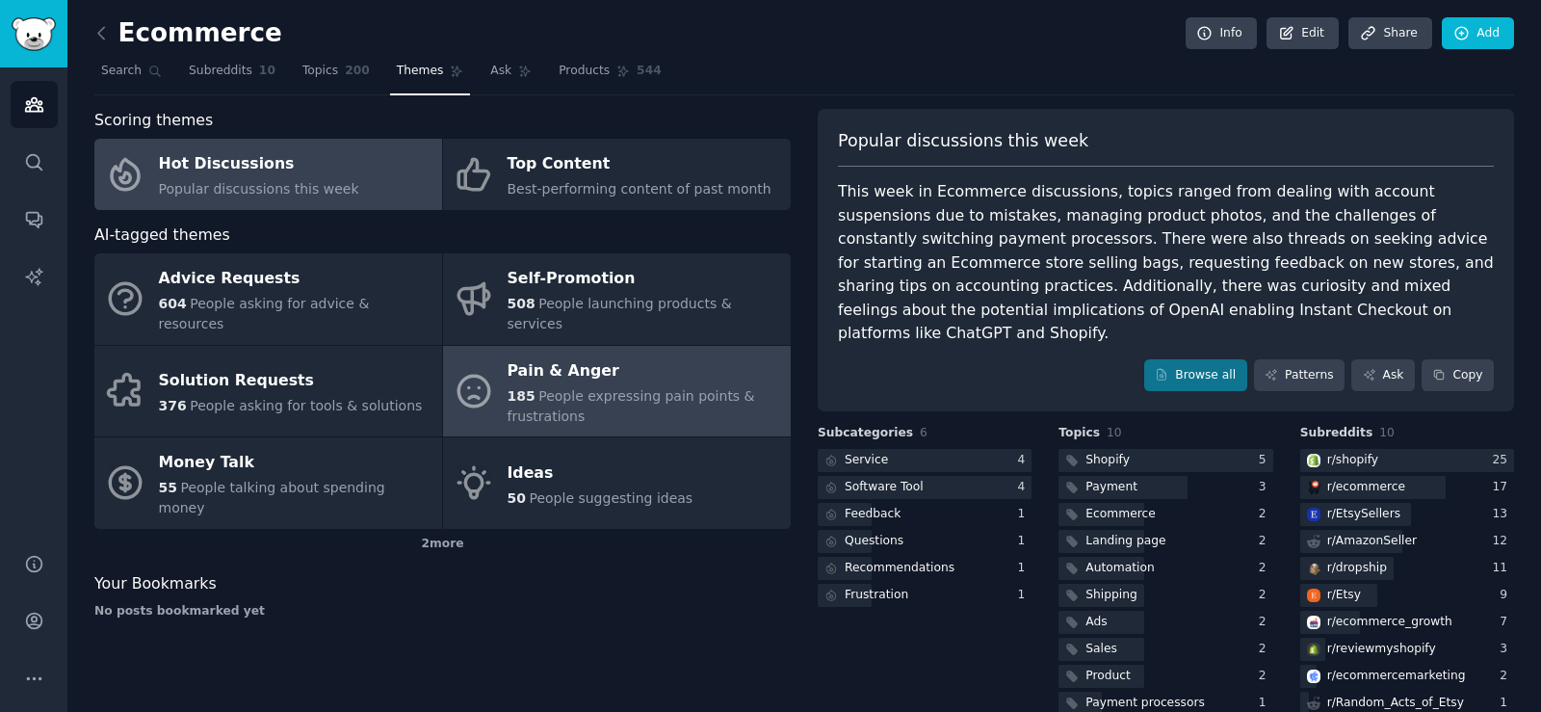
click at [538, 361] on div "Pain & Anger" at bounding box center [645, 370] width 274 height 31
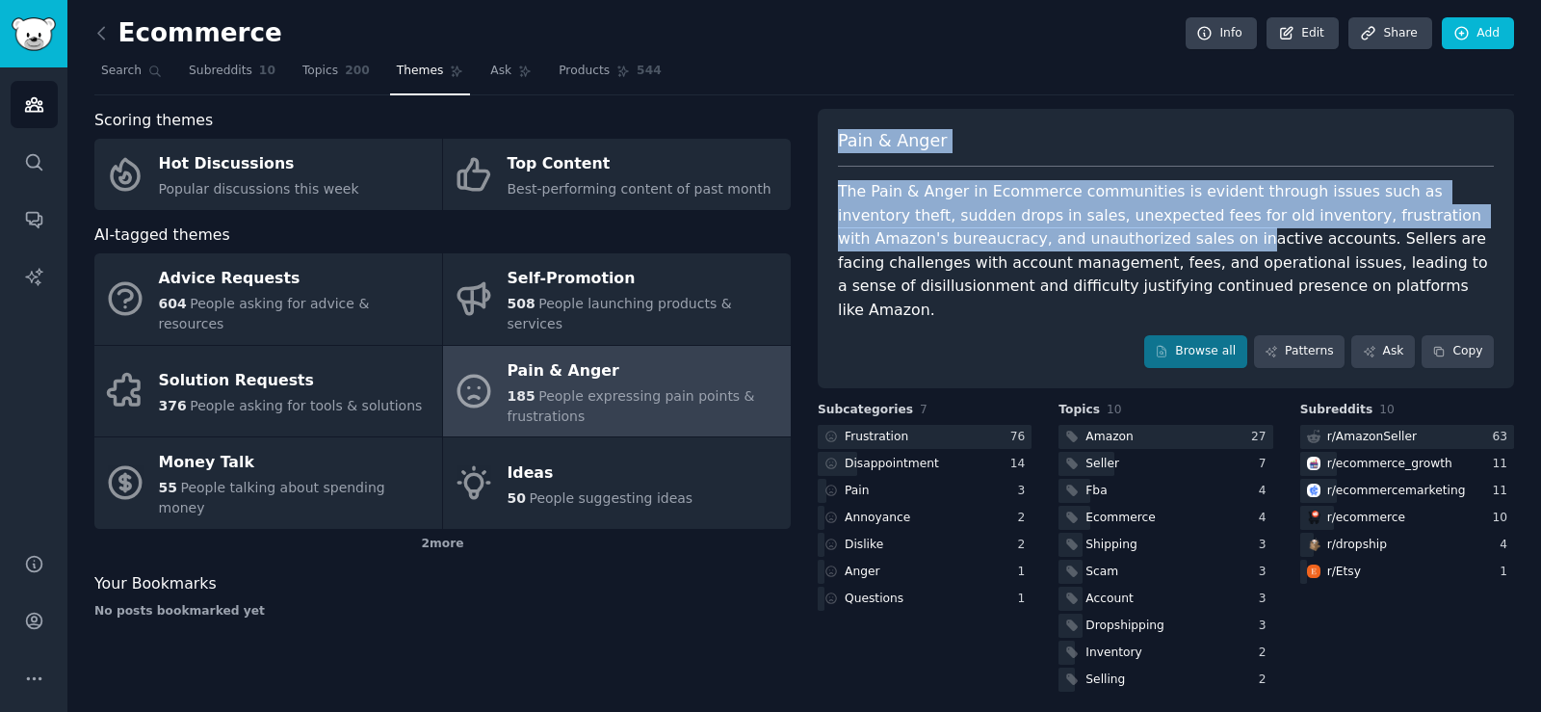
click at [1028, 236] on div "Pain & Anger The Pain & Anger in Ecommerce communities is evident through issue…" at bounding box center [1166, 248] width 696 height 279
click at [1028, 236] on div "The Pain & Anger in Ecommerce communities is evident through issues such as inv…" at bounding box center [1166, 251] width 656 height 142
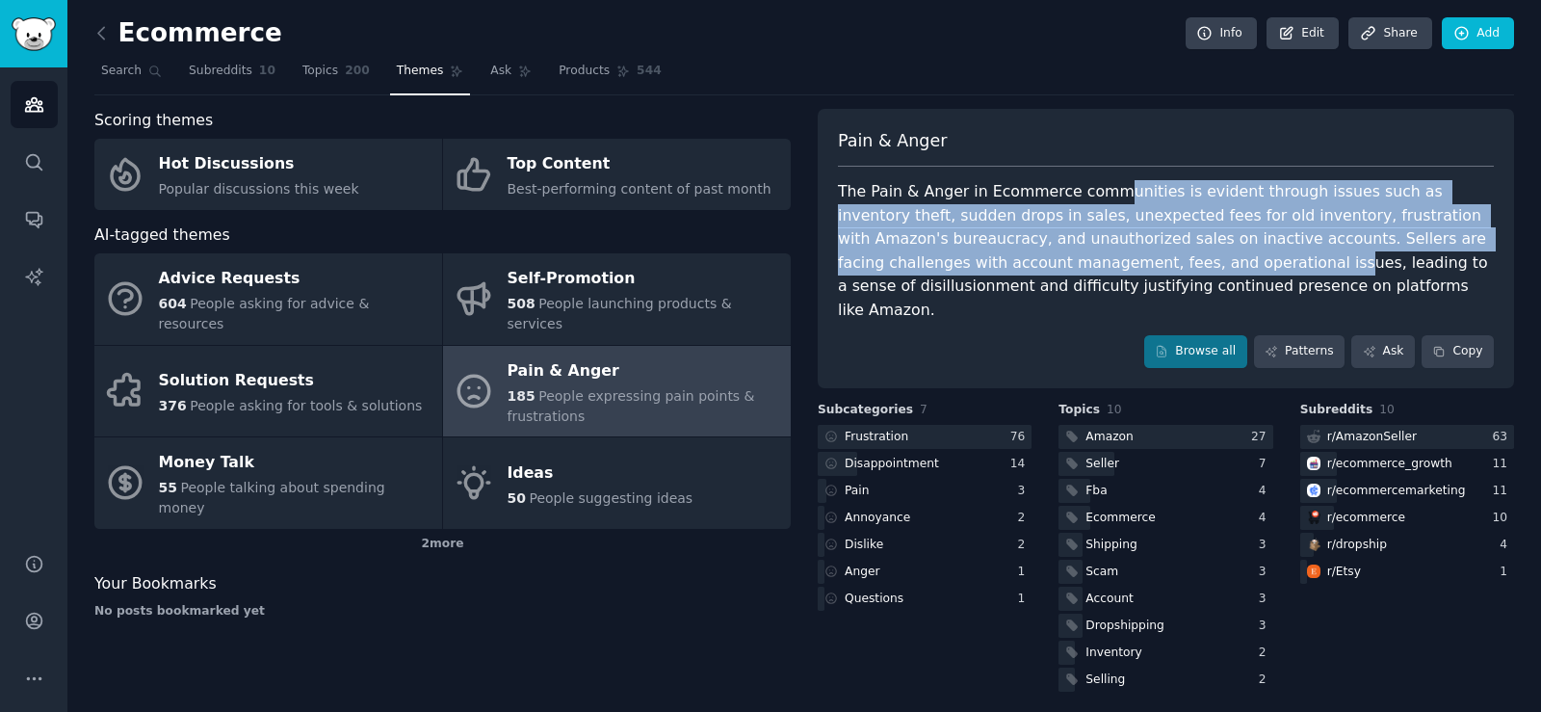
drag, startPoint x: 1105, startPoint y: 195, endPoint x: 1095, endPoint y: 256, distance: 62.4
click at [1095, 256] on div "The Pain & Anger in Ecommerce communities is evident through issues such as inv…" at bounding box center [1166, 251] width 656 height 142
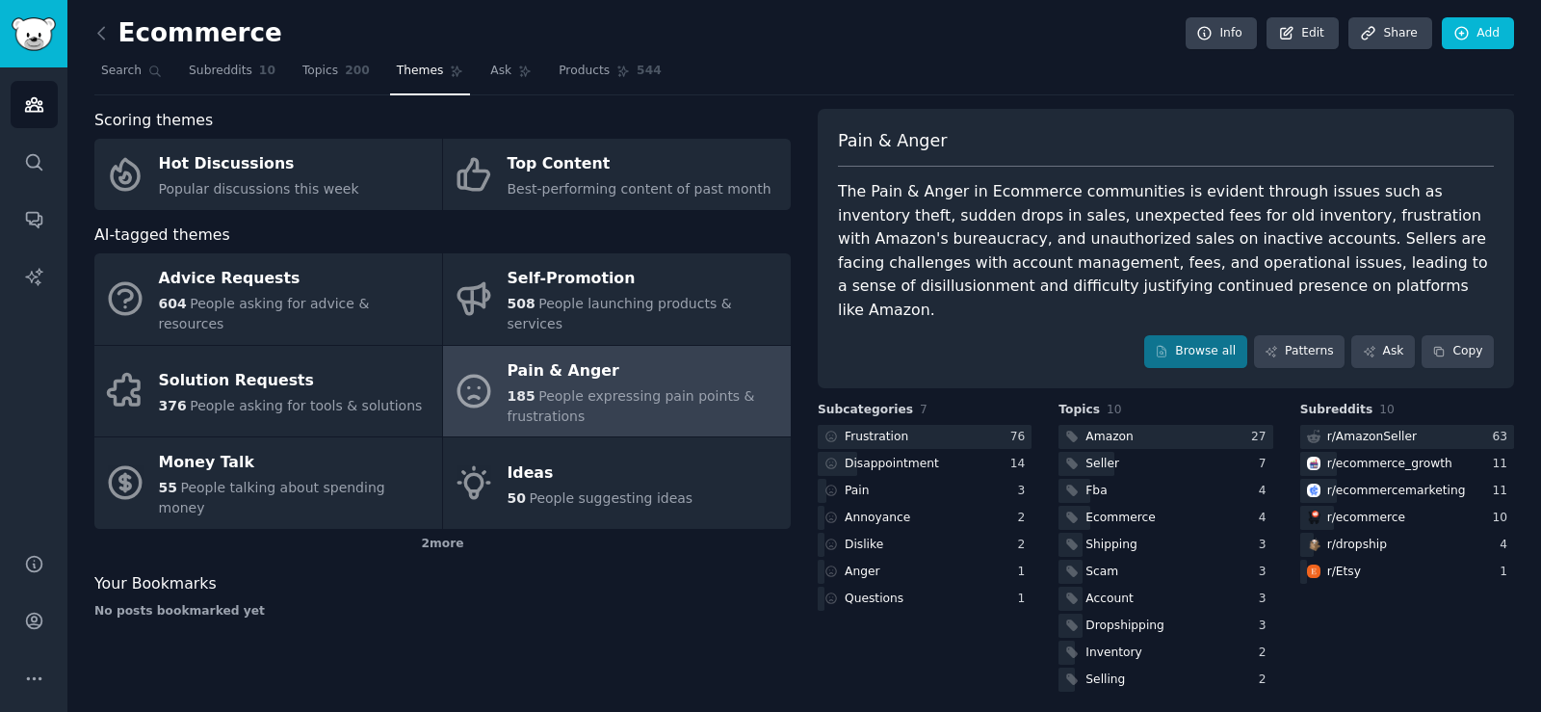
click at [1038, 260] on div "The Pain & Anger in Ecommerce communities is evident through issues such as inv…" at bounding box center [1166, 251] width 656 height 142
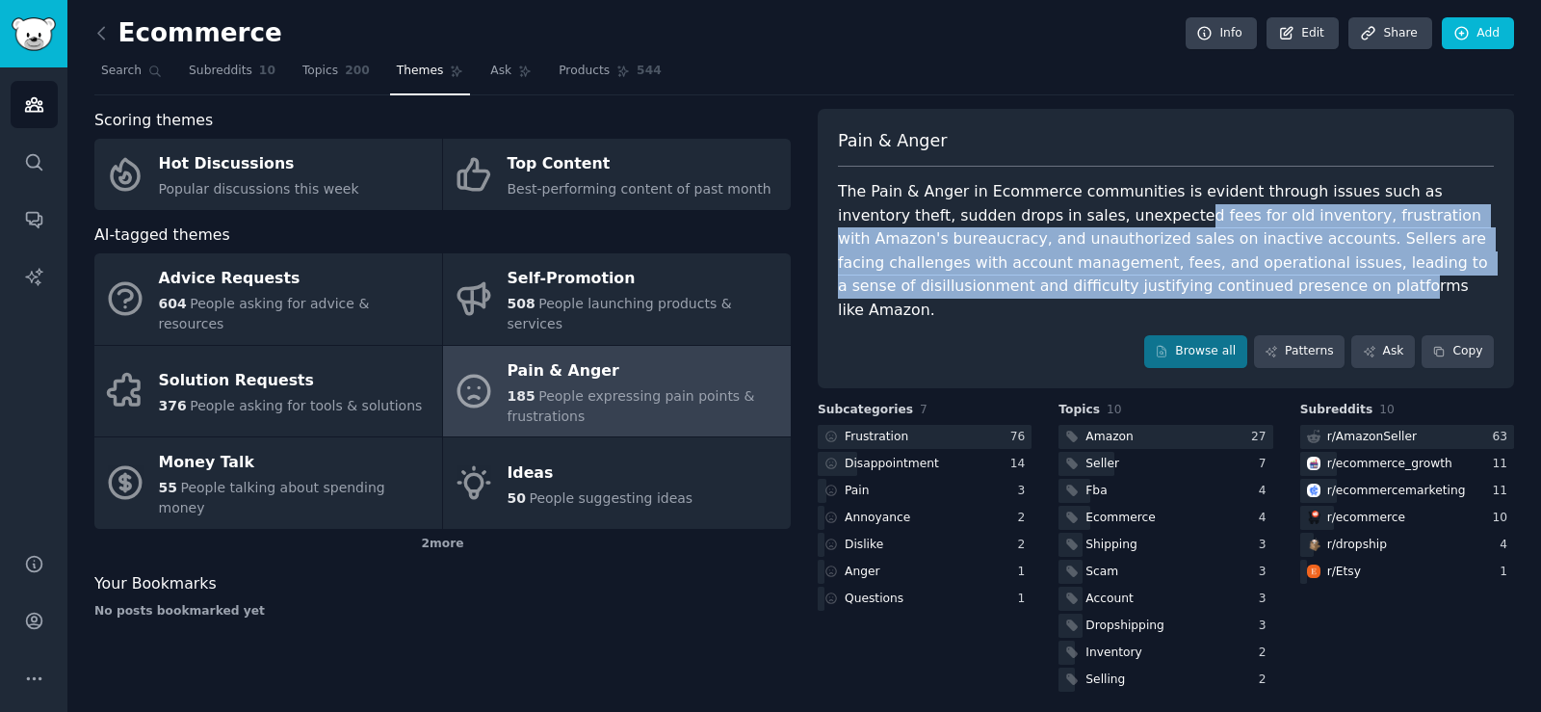
drag, startPoint x: 1065, startPoint y: 221, endPoint x: 1095, endPoint y: 279, distance: 65.9
click at [1095, 279] on div "The Pain & Anger in Ecommerce communities is evident through issues such as inv…" at bounding box center [1166, 251] width 656 height 142
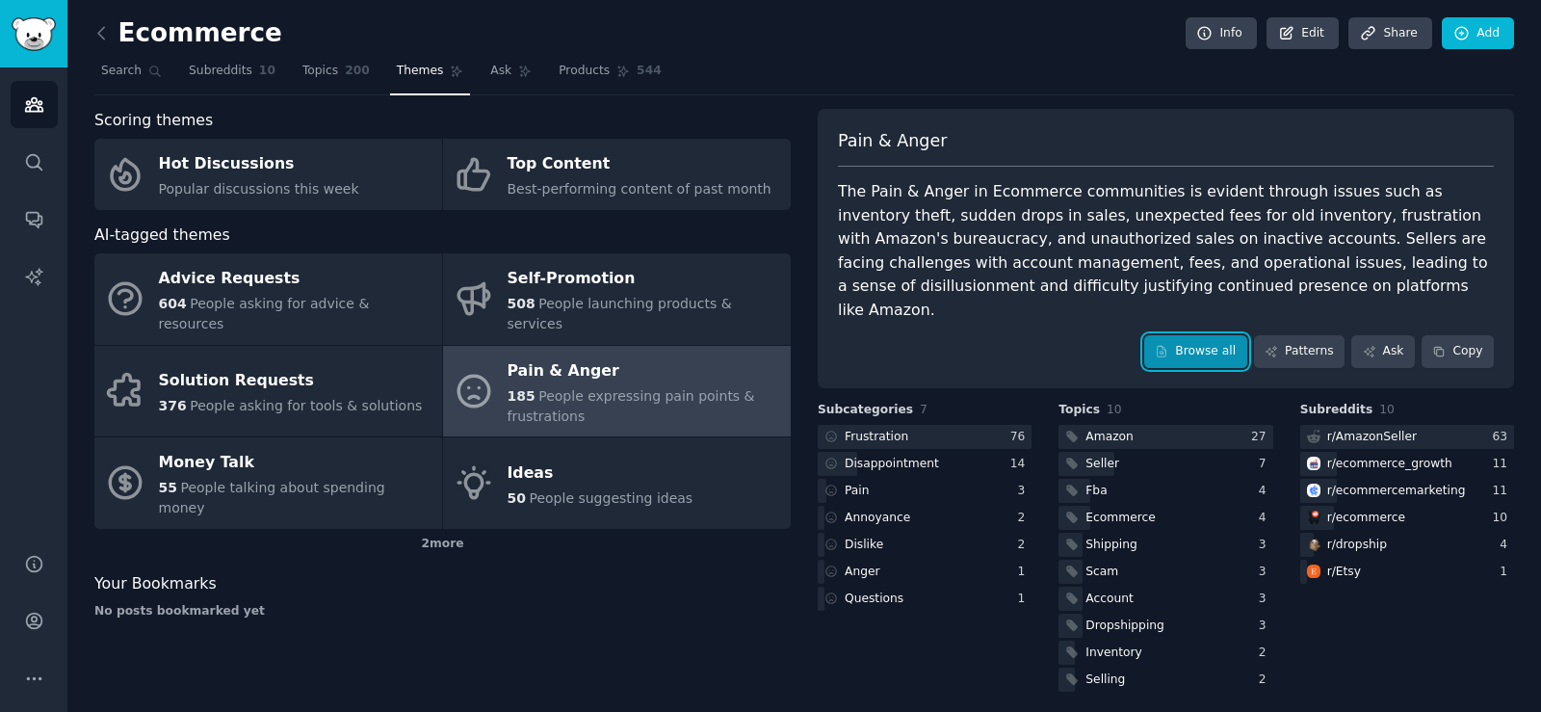
click at [1189, 335] on link "Browse all" at bounding box center [1195, 351] width 103 height 33
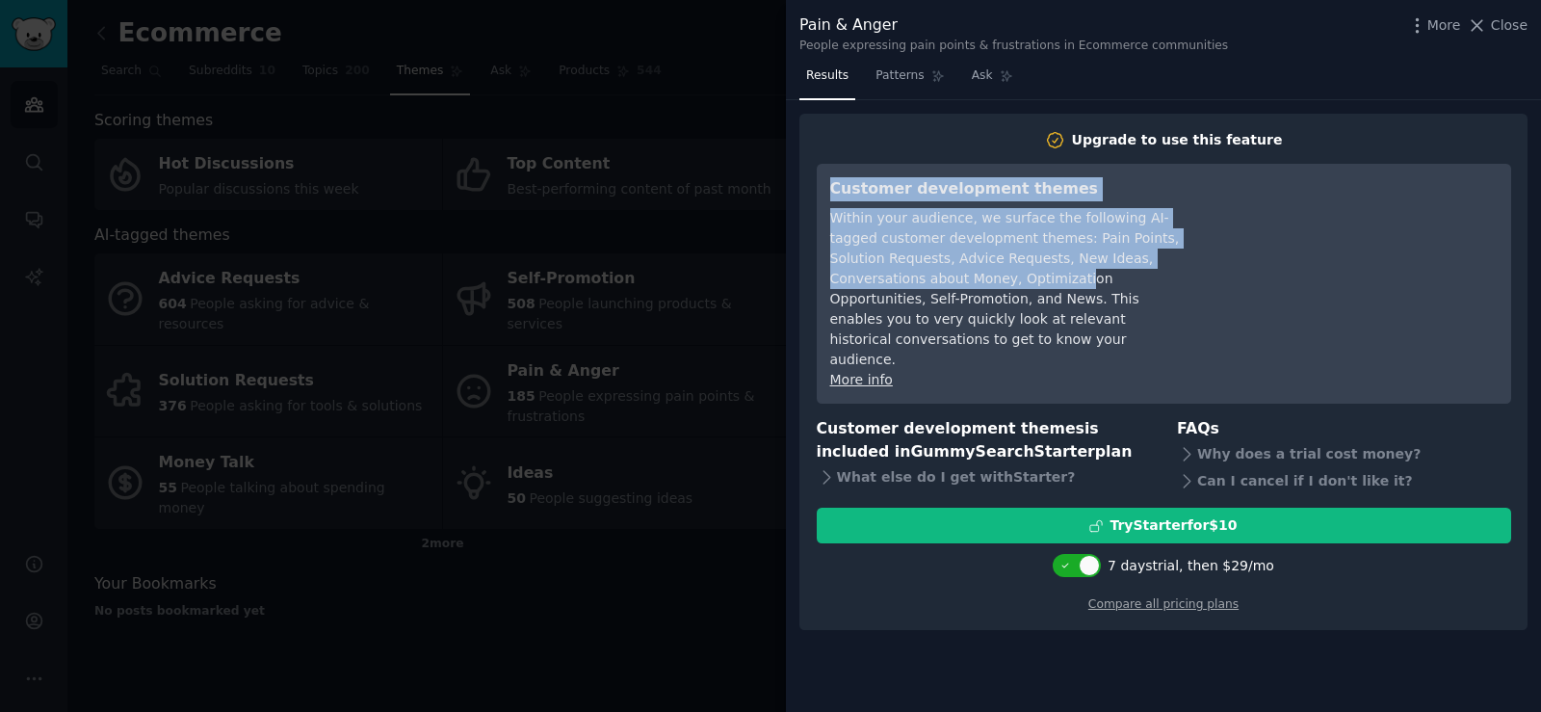
drag, startPoint x: 828, startPoint y: 189, endPoint x: 978, endPoint y: 270, distance: 169.8
click at [978, 270] on div "Customer development themes Within your audience, we surface the following AI-t…" at bounding box center [1164, 284] width 694 height 240
click at [978, 270] on div "Within your audience, we surface the following AI-tagged customer development t…" at bounding box center [1006, 289] width 352 height 162
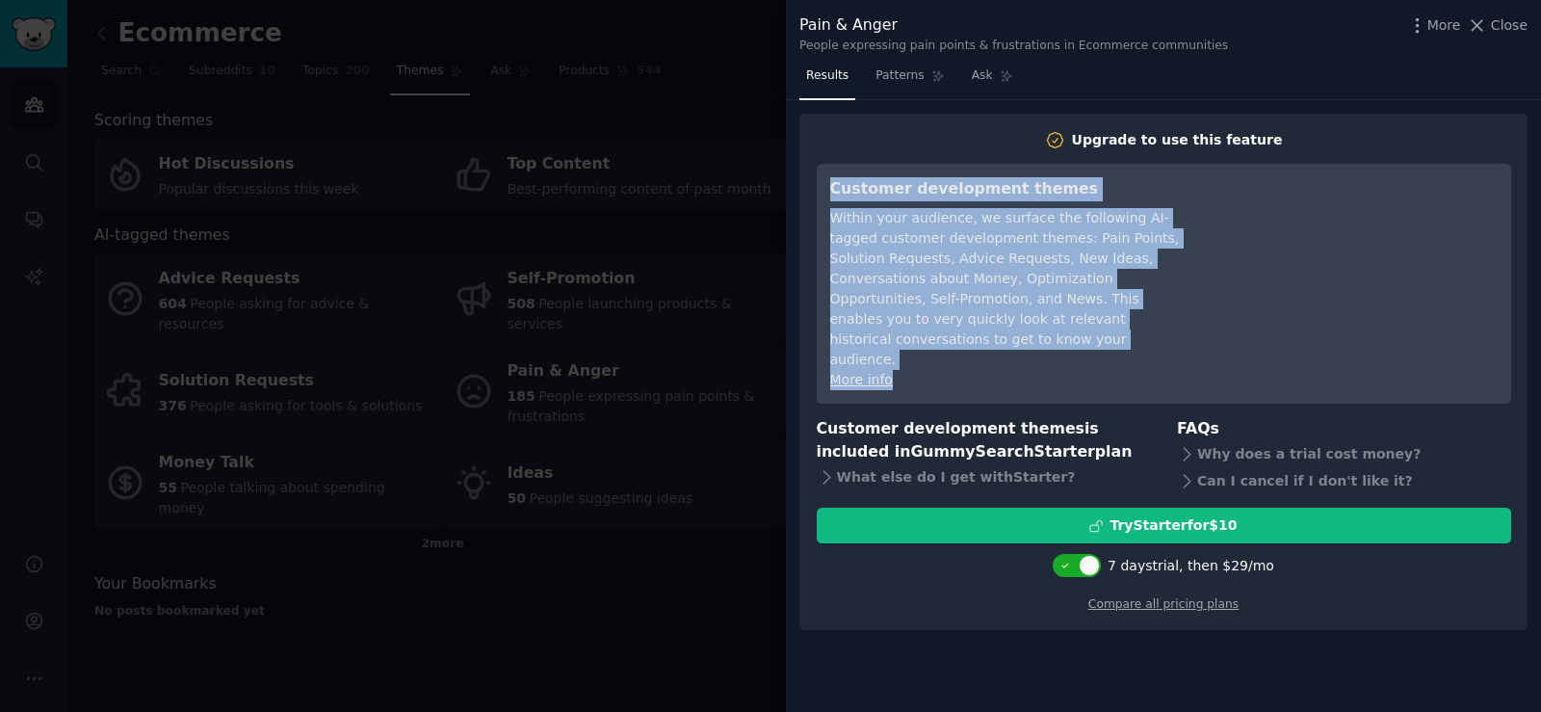
drag, startPoint x: 1004, startPoint y: 330, endPoint x: 824, endPoint y: 175, distance: 237.7
click at [824, 175] on div "Customer development themes Within your audience, we surface the following AI-t…" at bounding box center [1164, 284] width 694 height 240
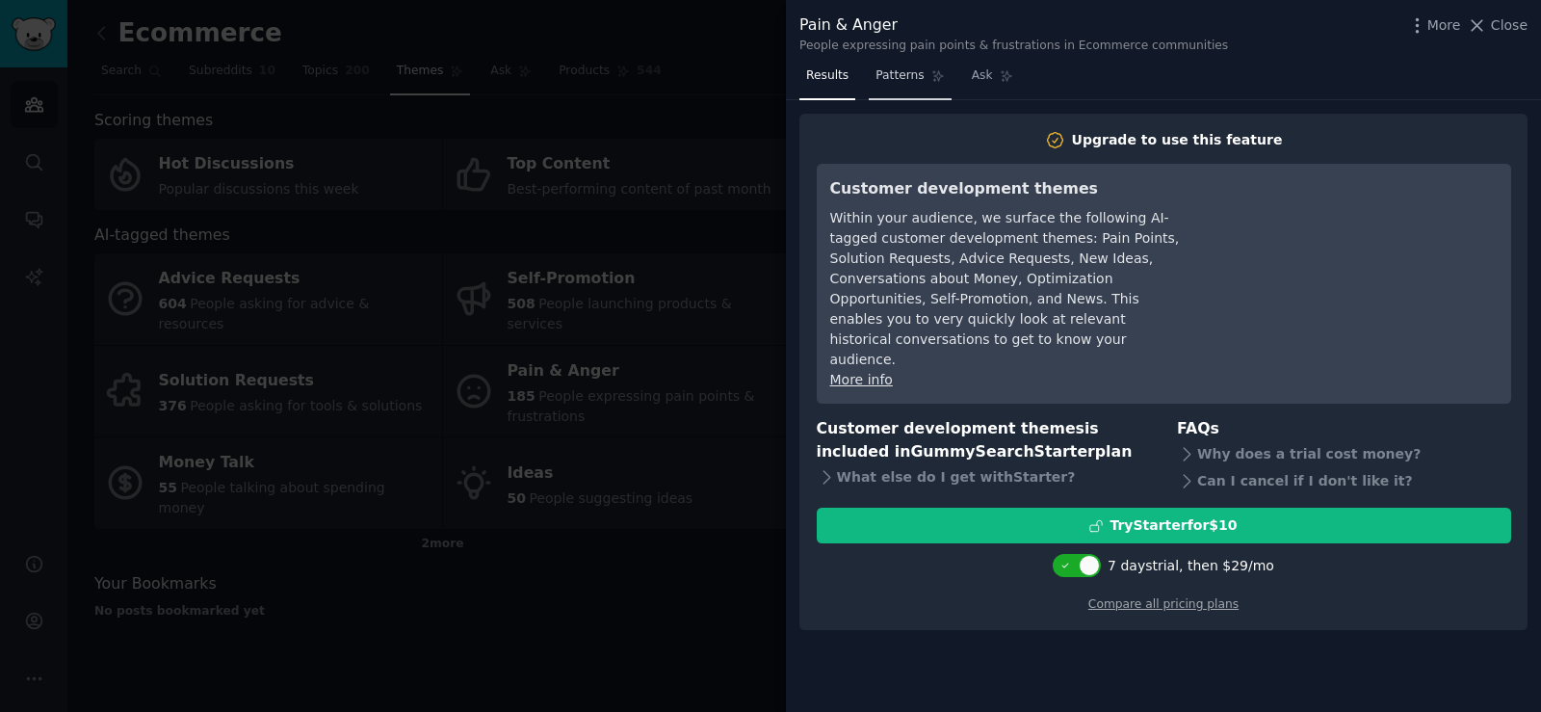
click at [902, 92] on link "Patterns" at bounding box center [910, 80] width 82 height 39
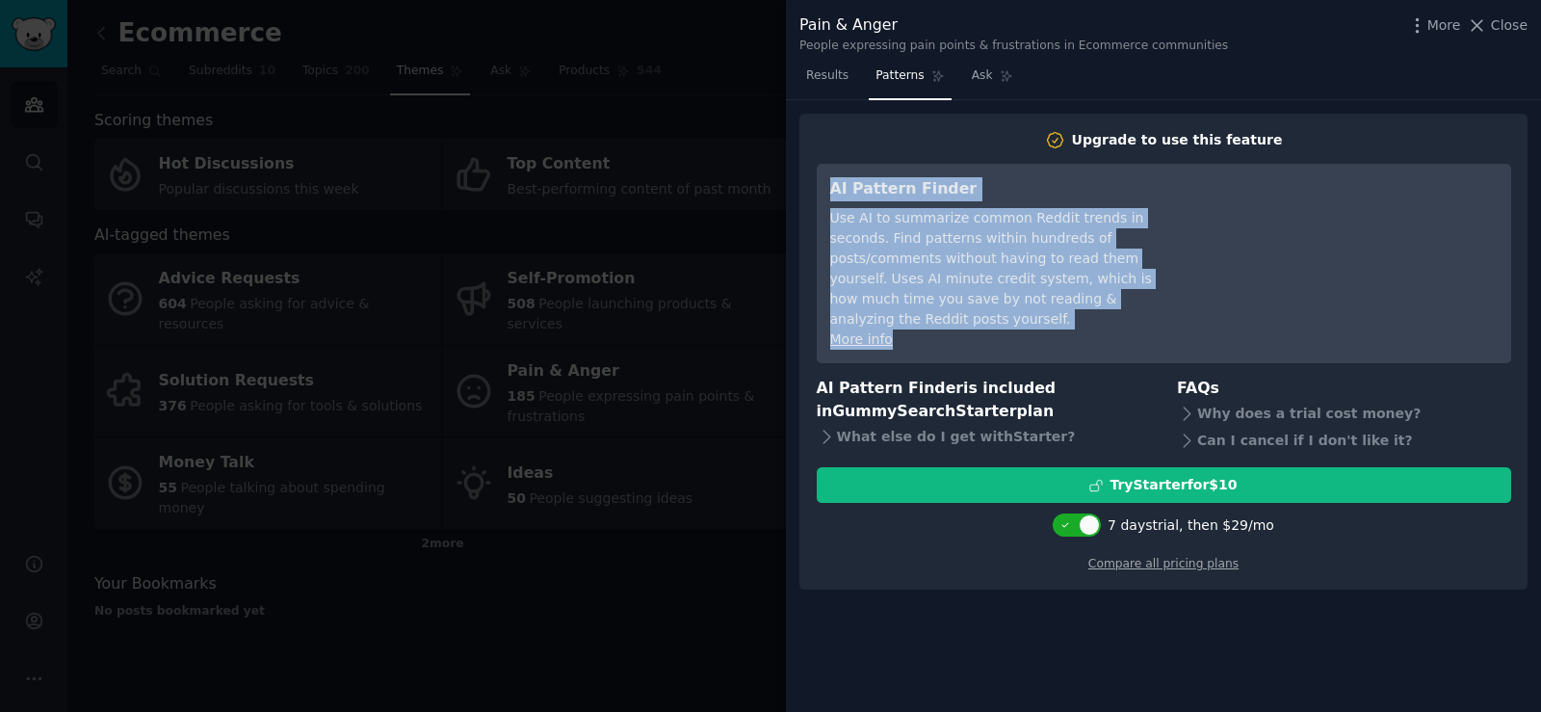
drag, startPoint x: 860, startPoint y: 212, endPoint x: 1022, endPoint y: 310, distance: 189.3
click at [1022, 310] on div "AI Pattern Finder Use AI to summarize common Reddit trends in seconds. Find pat…" at bounding box center [1164, 263] width 694 height 199
click at [1022, 329] on div "More info" at bounding box center [1006, 339] width 352 height 20
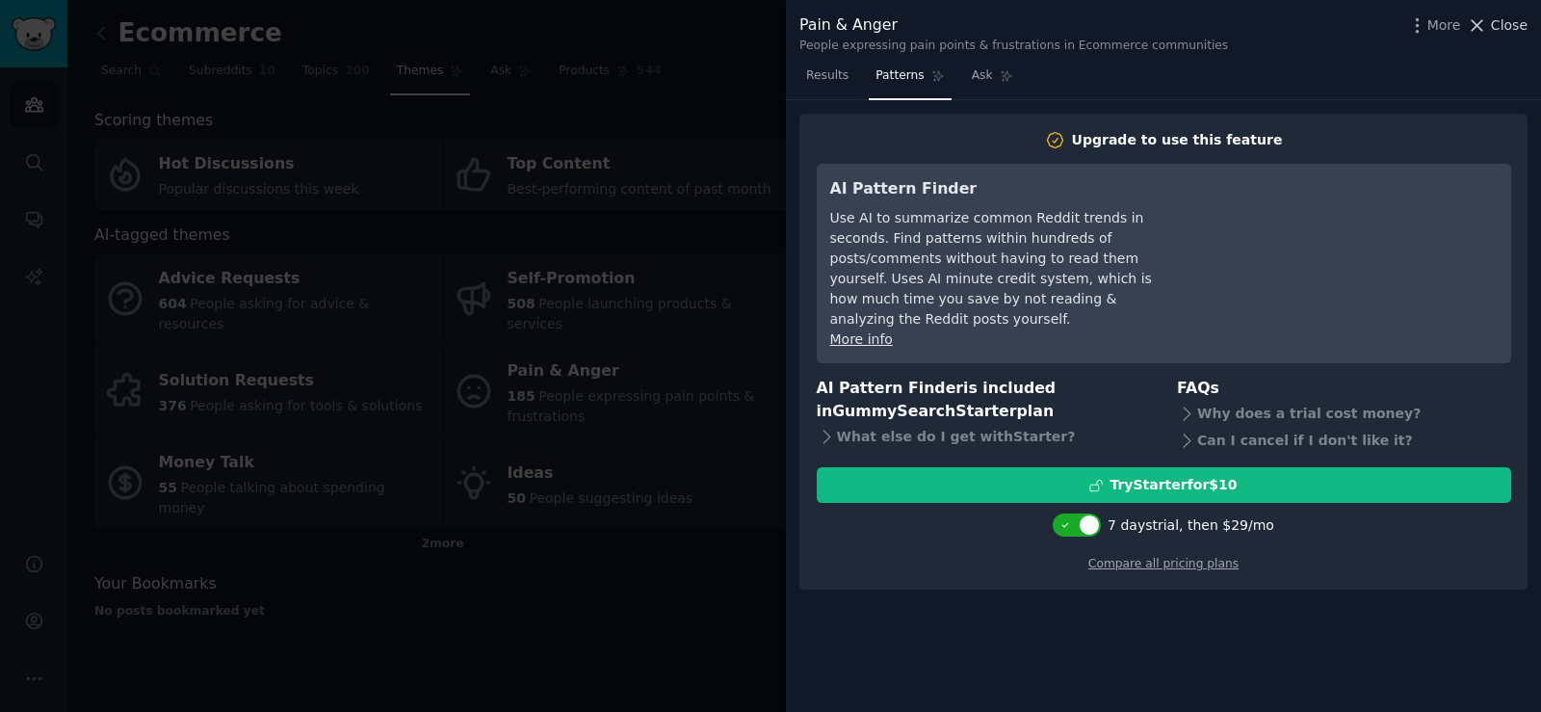
click at [1512, 31] on span "Close" at bounding box center [1509, 25] width 37 height 20
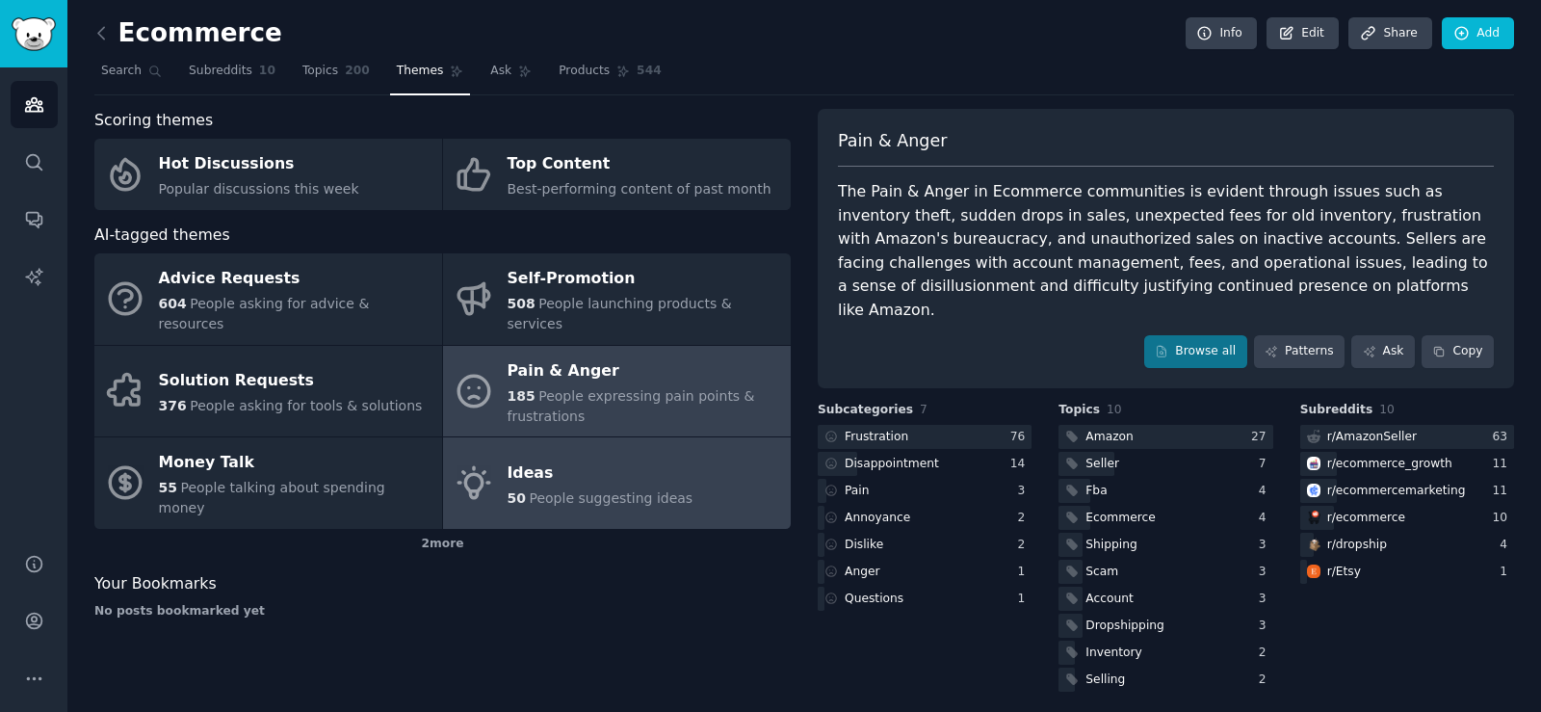
click at [602, 458] on div "Ideas" at bounding box center [601, 473] width 186 height 31
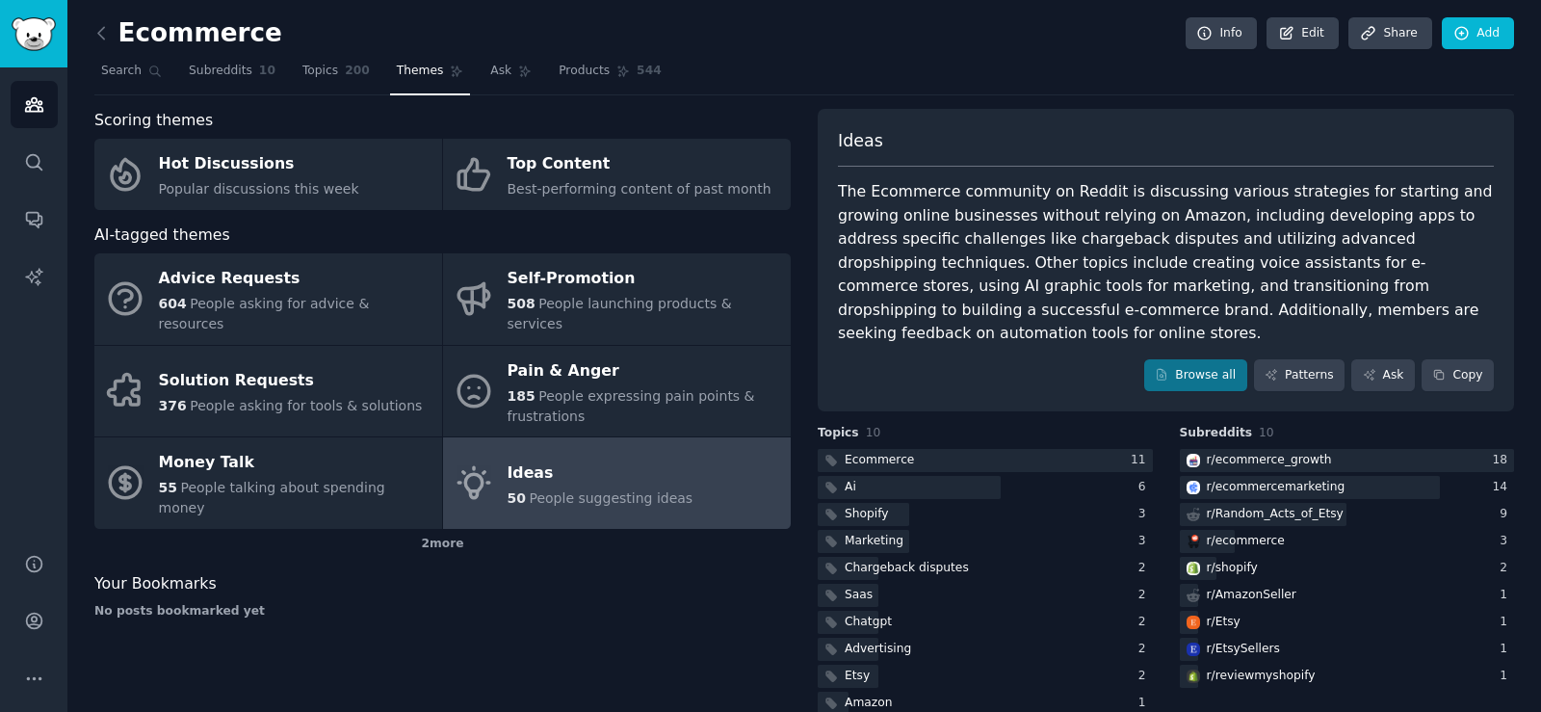
scroll to position [3, 0]
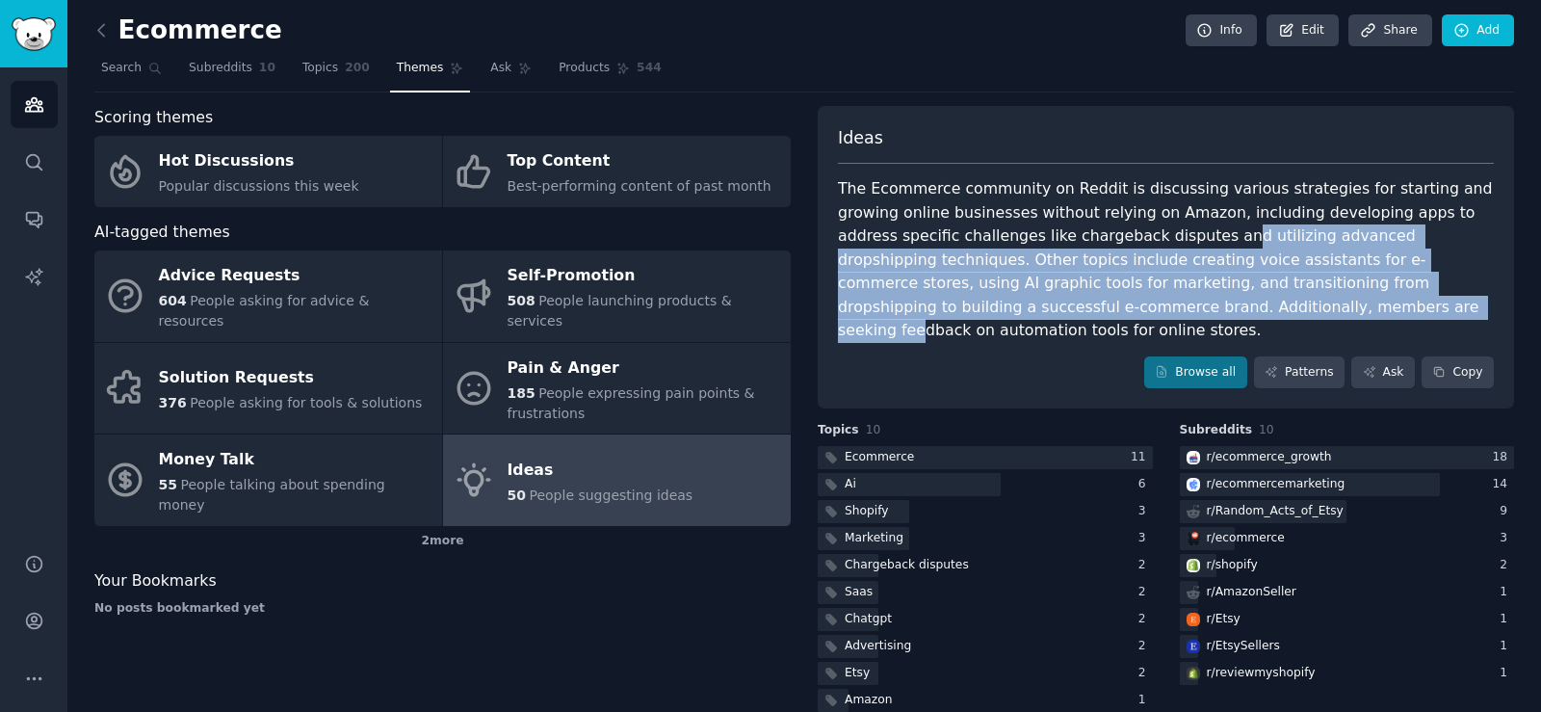
drag, startPoint x: 1098, startPoint y: 230, endPoint x: 1092, endPoint y: 308, distance: 78.2
click at [1092, 308] on div "The Ecommerce community on Reddit is discussing various strategies for starting…" at bounding box center [1166, 260] width 656 height 166
